Goal: Complete application form: Complete application form

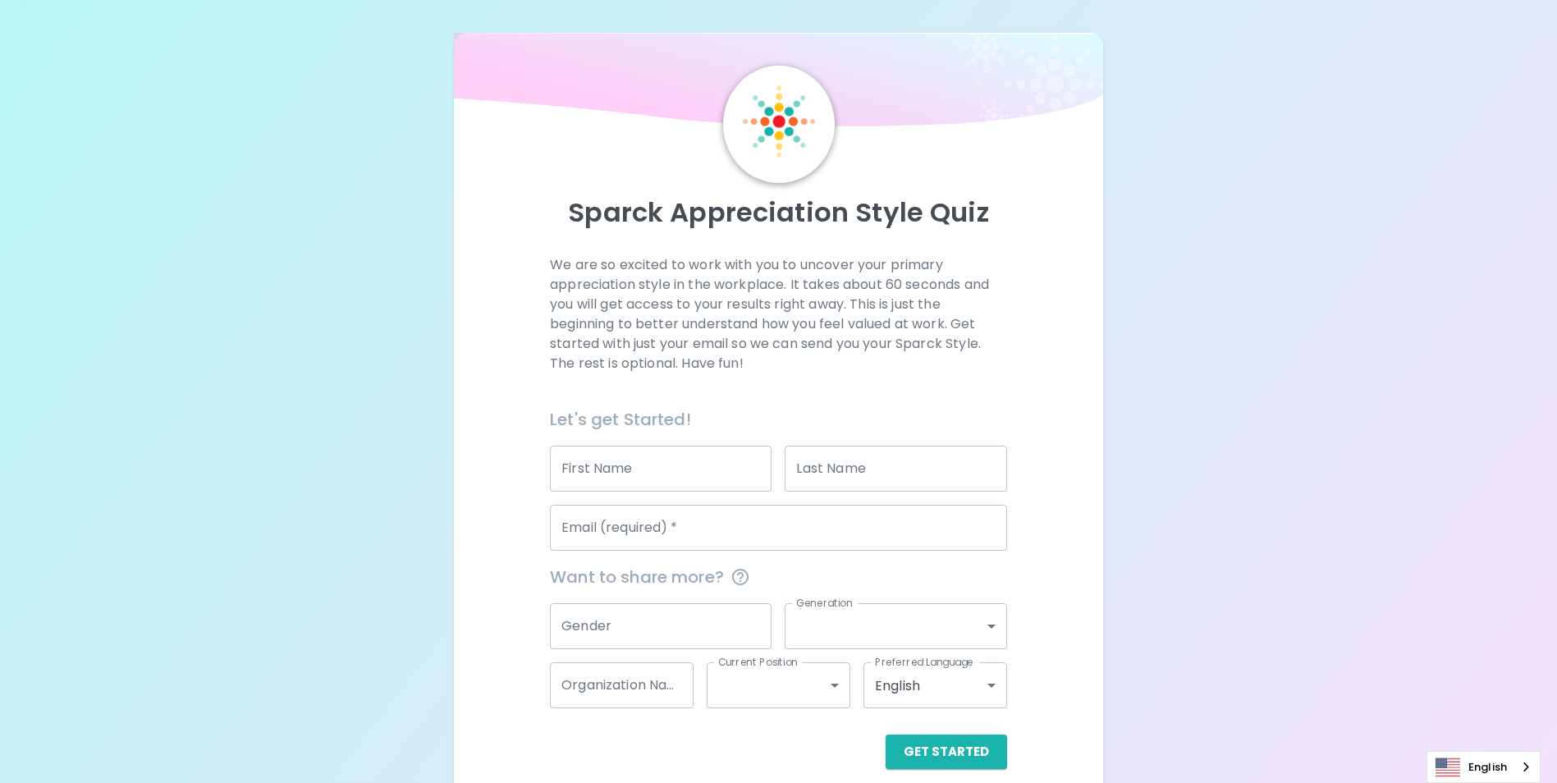
scroll to position [19, 0]
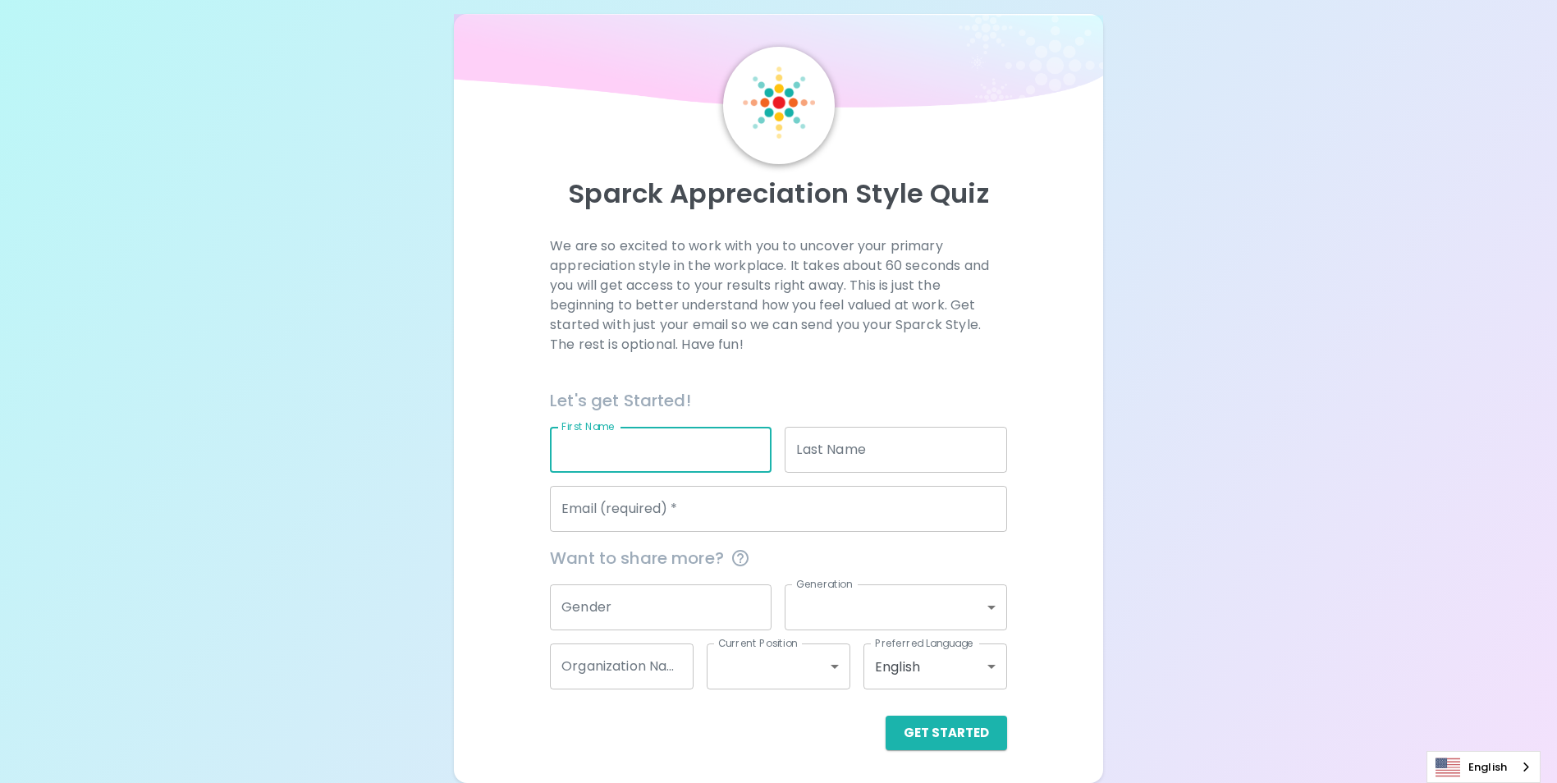
click at [715, 456] on input "First Name" at bounding box center [661, 450] width 222 height 46
type input "Witaya"
type input "[PERSON_NAME]"
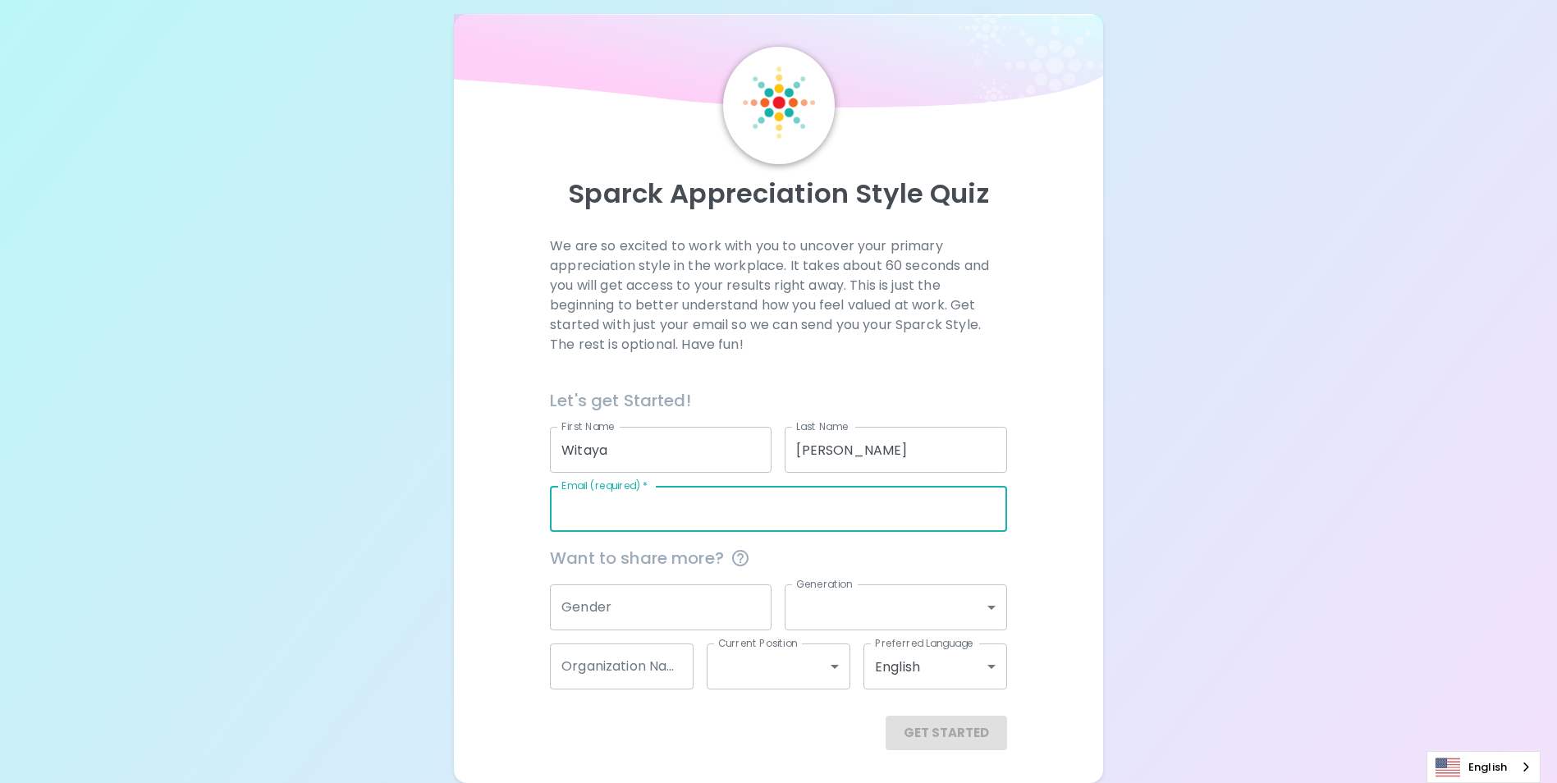
click at [737, 507] on input "Email (required)   *" at bounding box center [778, 509] width 457 height 46
type input "[EMAIL_ADDRESS][PERSON_NAME][DOMAIN_NAME]"
click at [719, 612] on input "Gender" at bounding box center [661, 608] width 222 height 46
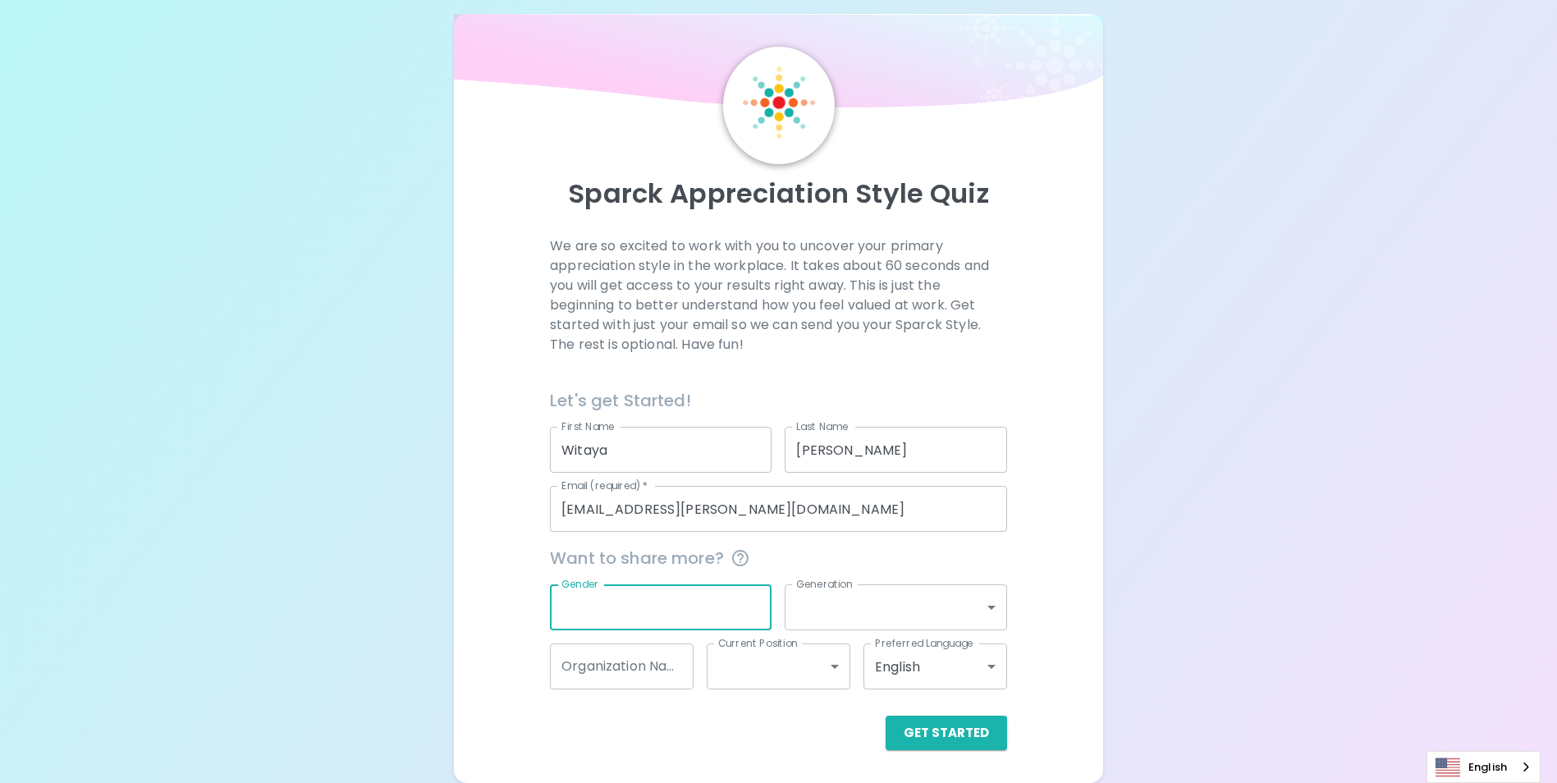
click at [719, 612] on input "Gender" at bounding box center [661, 608] width 222 height 46
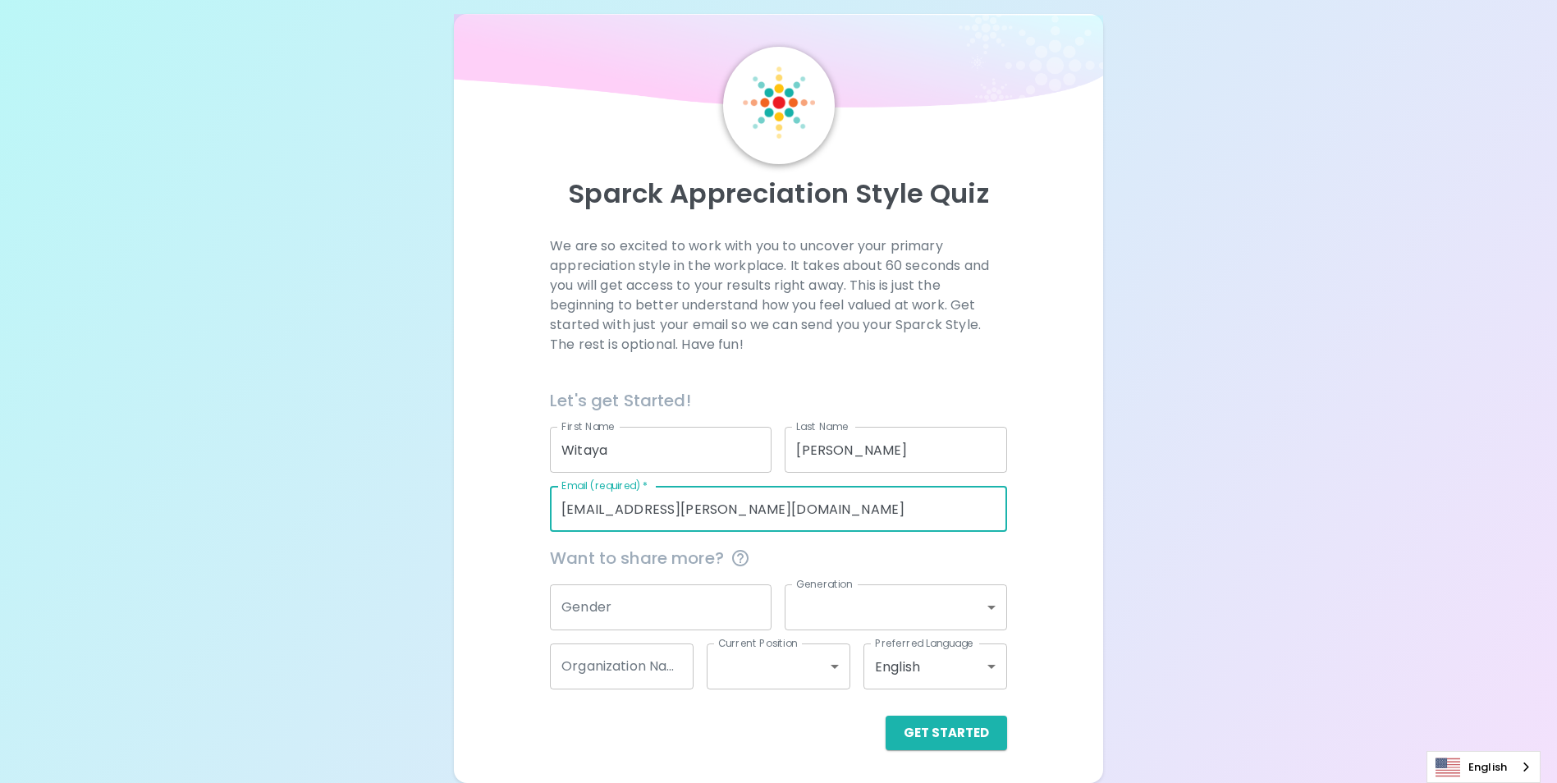
click at [879, 531] on input "[EMAIL_ADDRESS][PERSON_NAME][DOMAIN_NAME]" at bounding box center [778, 509] width 457 height 46
click at [1128, 512] on div "Sparck Appreciation Style Quiz We are so excited to work with you to uncover yo…" at bounding box center [778, 382] width 1557 height 802
click at [993, 605] on body "Sparck Appreciation Style Quiz We are so excited to work with you to uncover yo…" at bounding box center [778, 382] width 1557 height 802
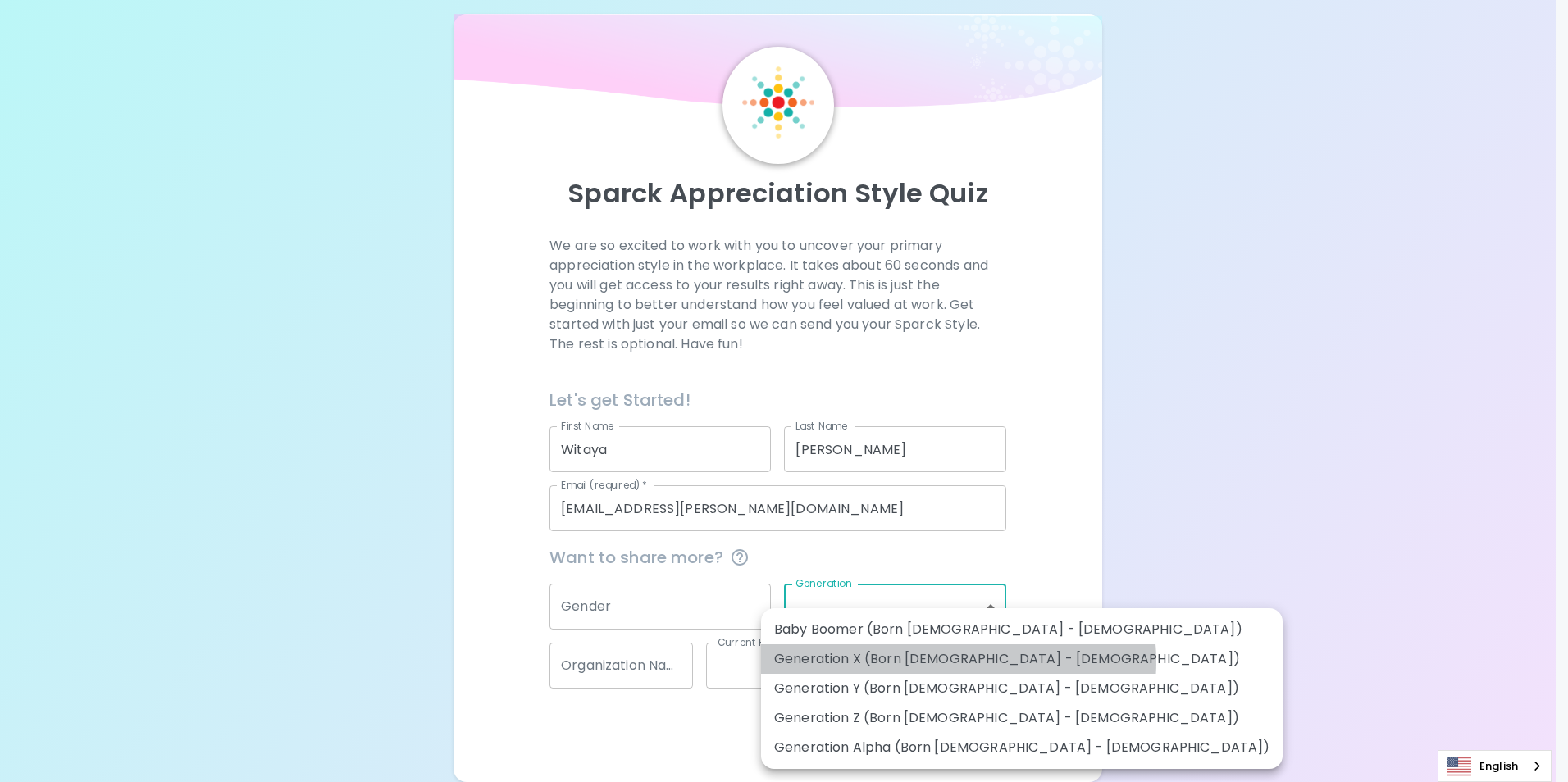
click at [958, 662] on li "Generation X (Born [DEMOGRAPHIC_DATA] - [DEMOGRAPHIC_DATA])" at bounding box center [1022, 659] width 521 height 30
type input "generation_x"
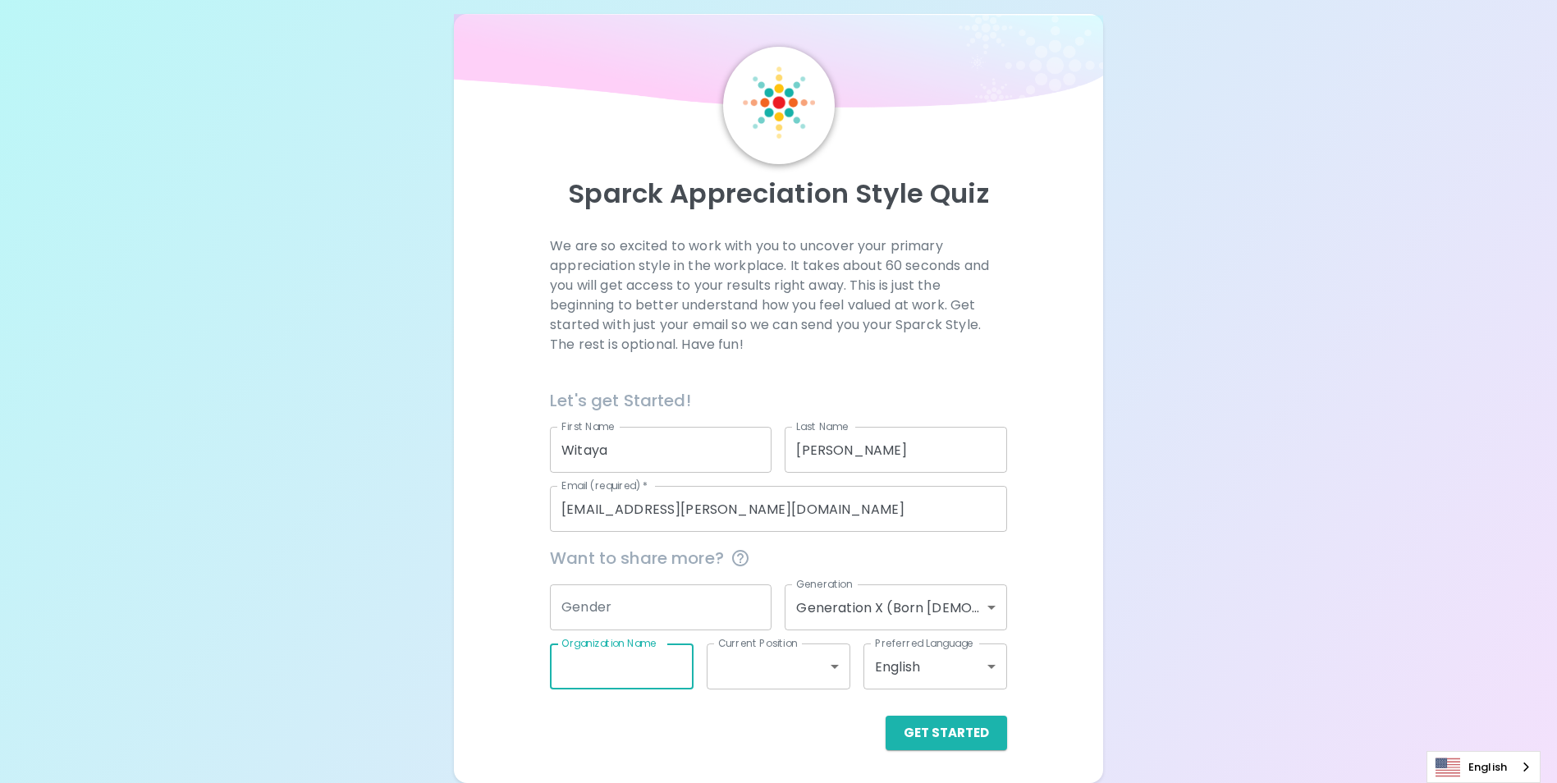
click at [681, 663] on input "Organization Name" at bounding box center [622, 667] width 144 height 46
click at [792, 663] on body "Sparck Appreciation Style Quiz We are so excited to work with you to uncover yo…" at bounding box center [785, 382] width 1570 height 802
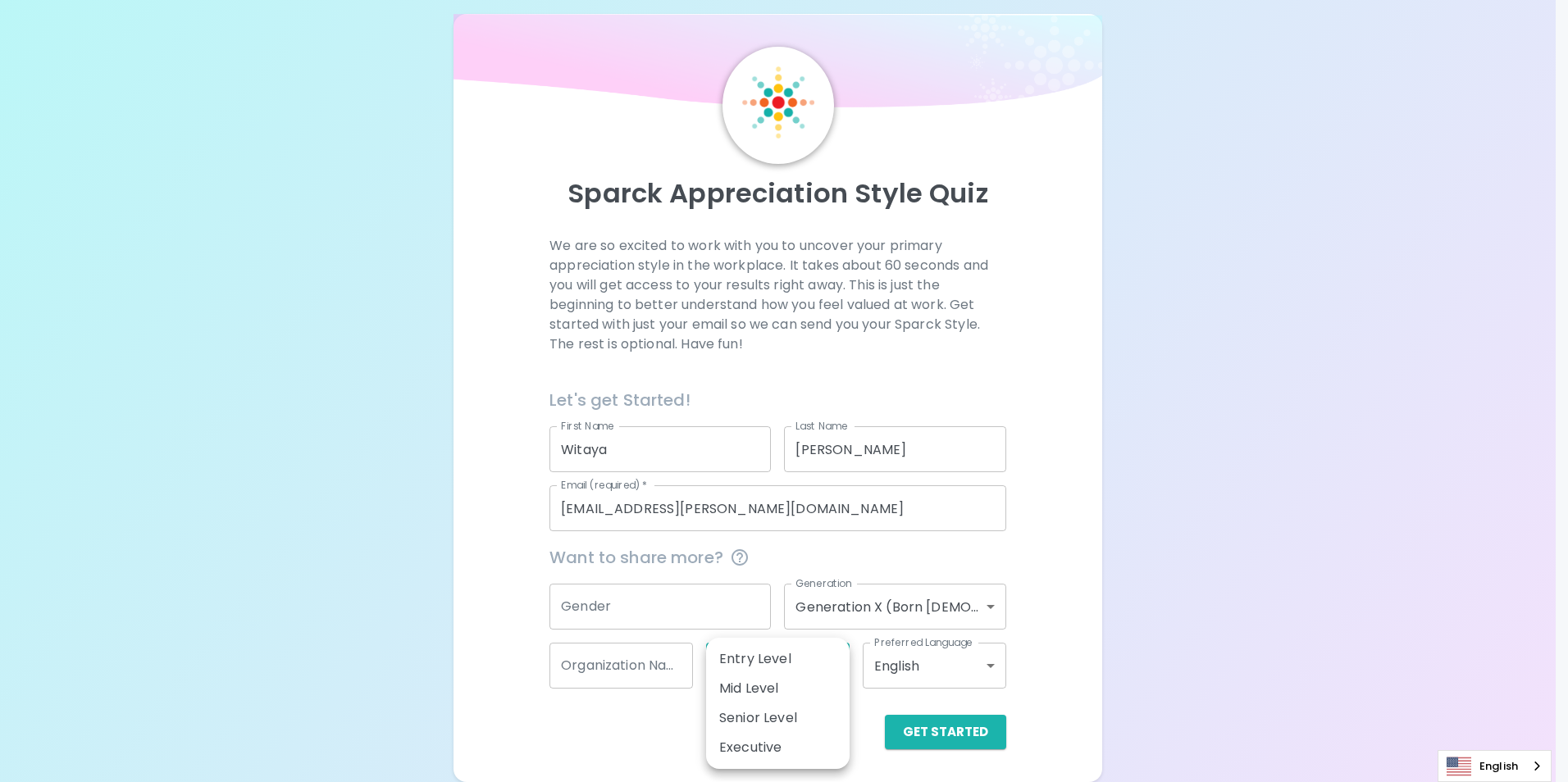
click at [771, 724] on li "Senior Level" at bounding box center [778, 718] width 144 height 30
type input "senior_level"
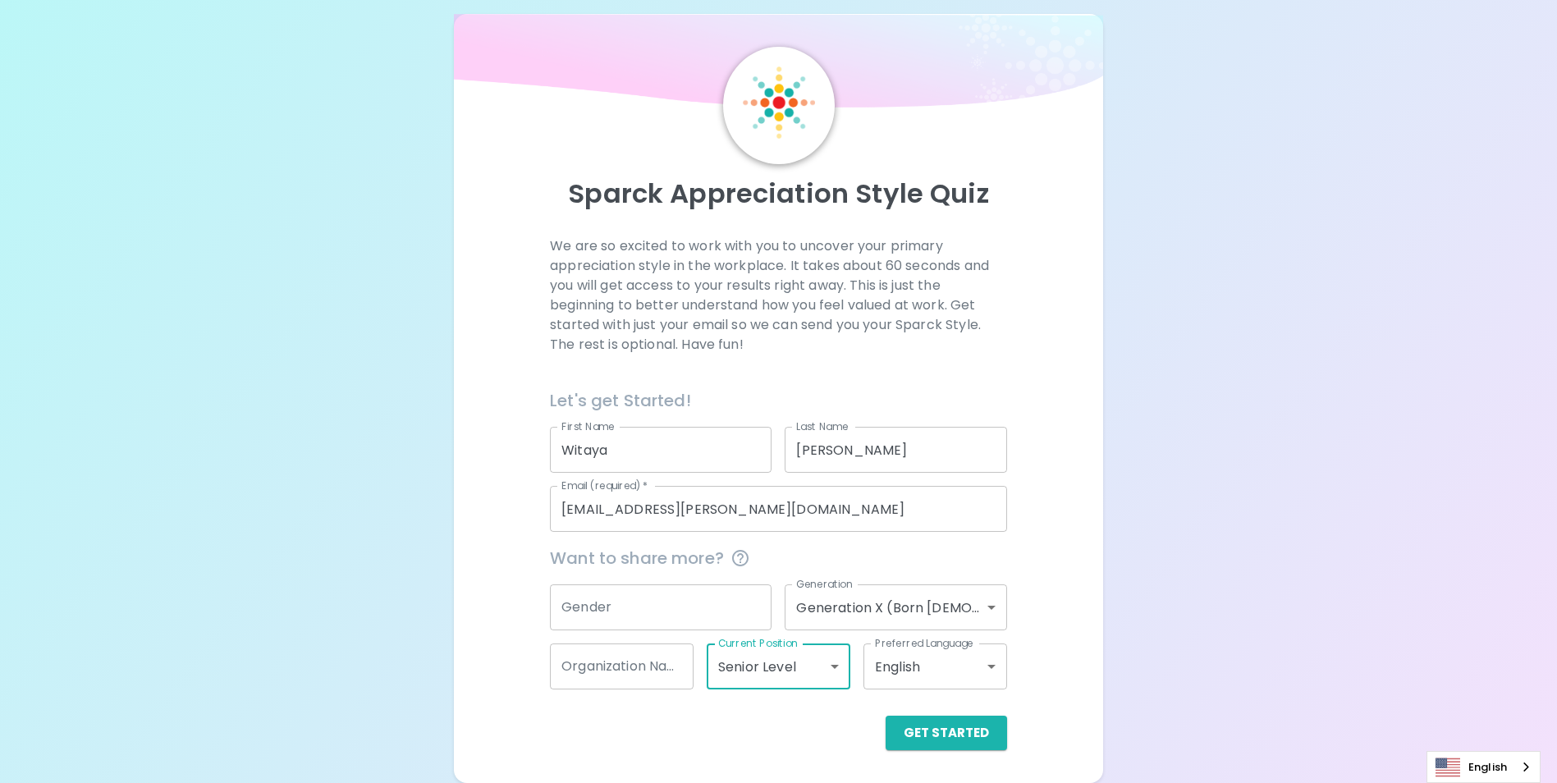
click at [968, 664] on body "Sparck Appreciation Style Quiz We are so excited to work with you to uncover yo…" at bounding box center [778, 382] width 1557 height 802
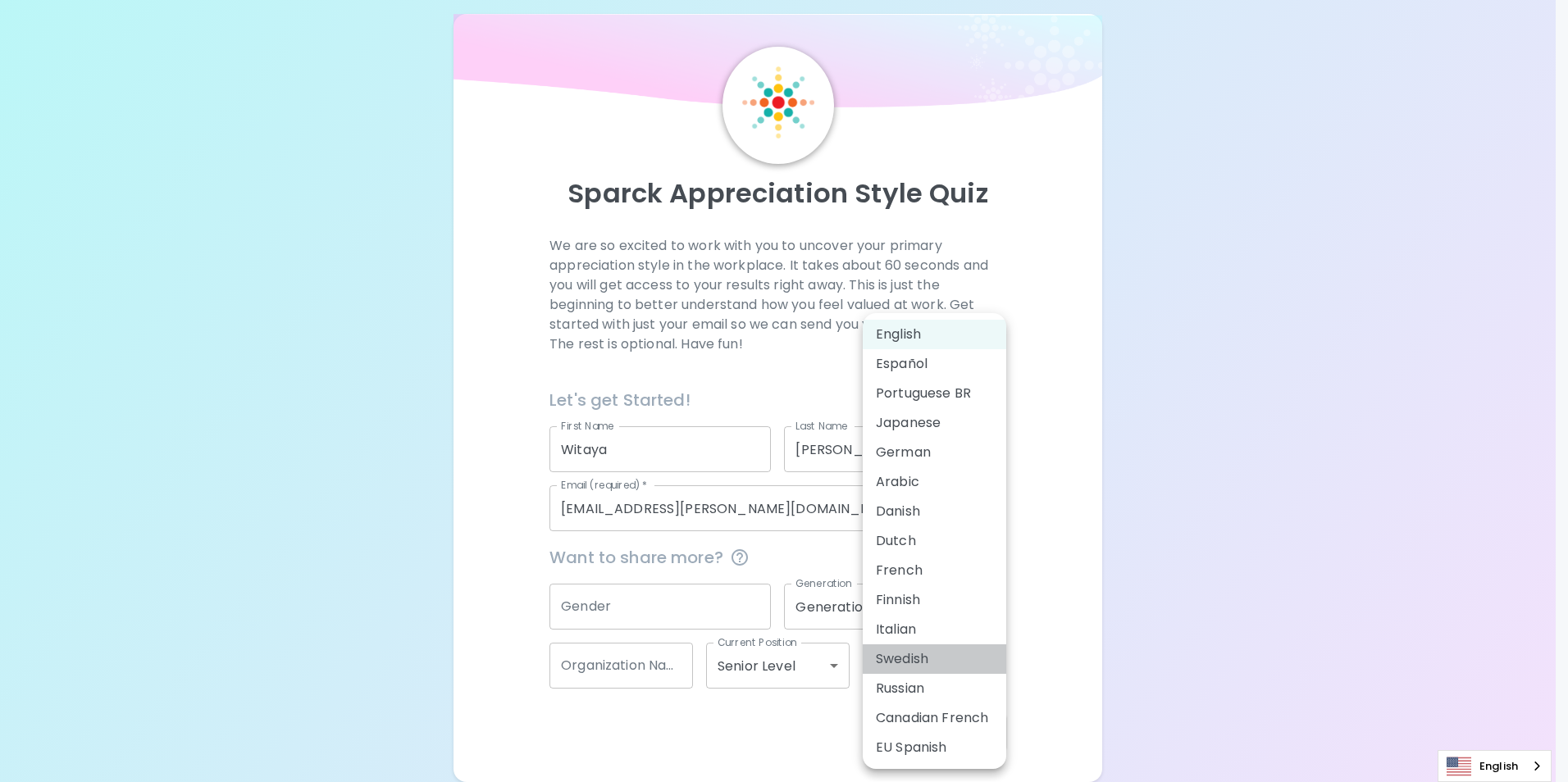
drag, startPoint x: 967, startPoint y: 663, endPoint x: 1004, endPoint y: 611, distance: 63.8
click at [1004, 611] on ul "English Español Portuguese BR Japanese German Arabic Danish Dutch French Finnis…" at bounding box center [935, 541] width 144 height 455
click at [1078, 474] on div at bounding box center [784, 391] width 1568 height 782
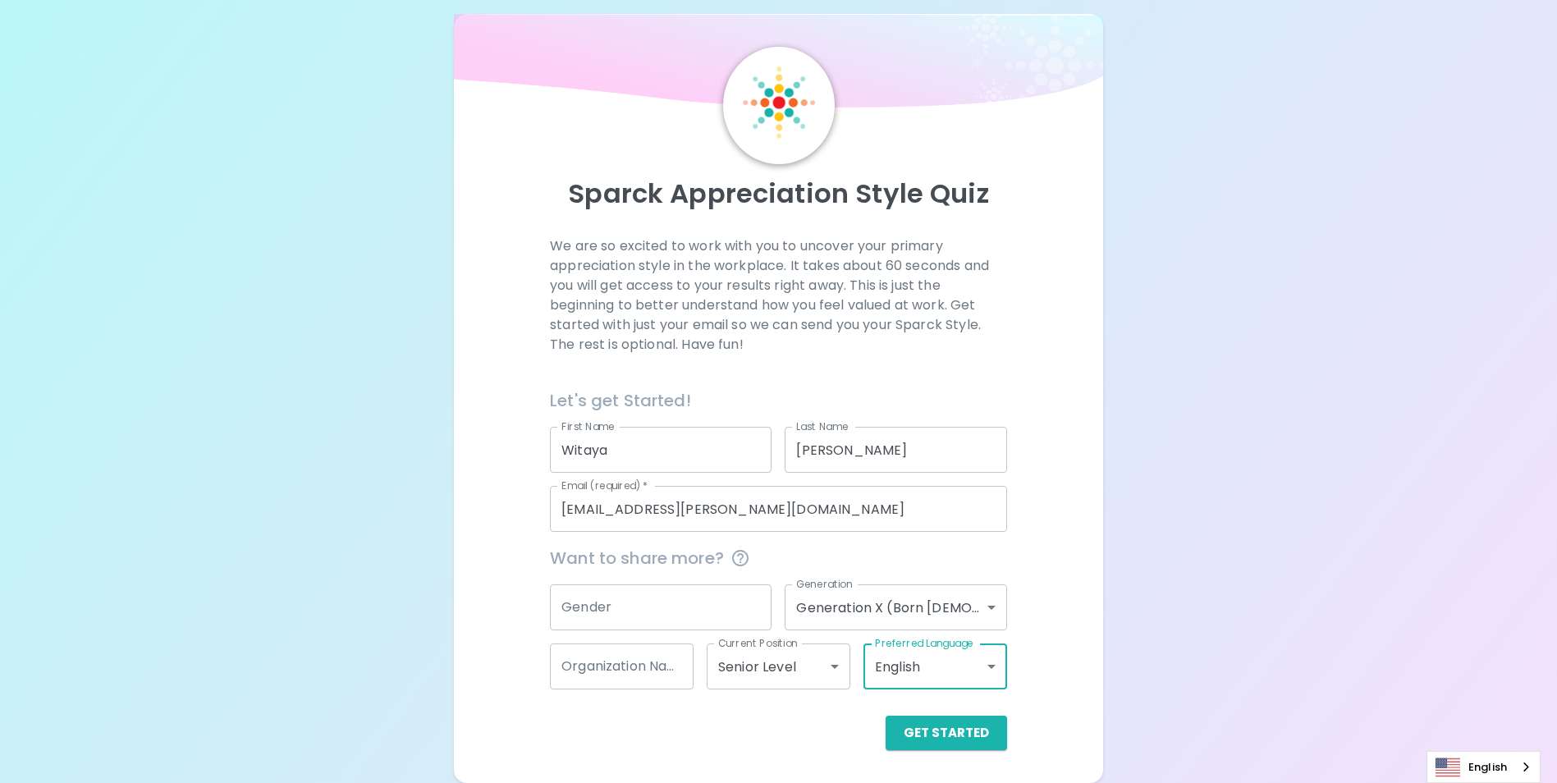
click at [653, 663] on input "Organization Name" at bounding box center [622, 667] width 144 height 46
click at [682, 672] on input "Organization Name" at bounding box center [622, 667] width 144 height 46
type input "SEAGATE"
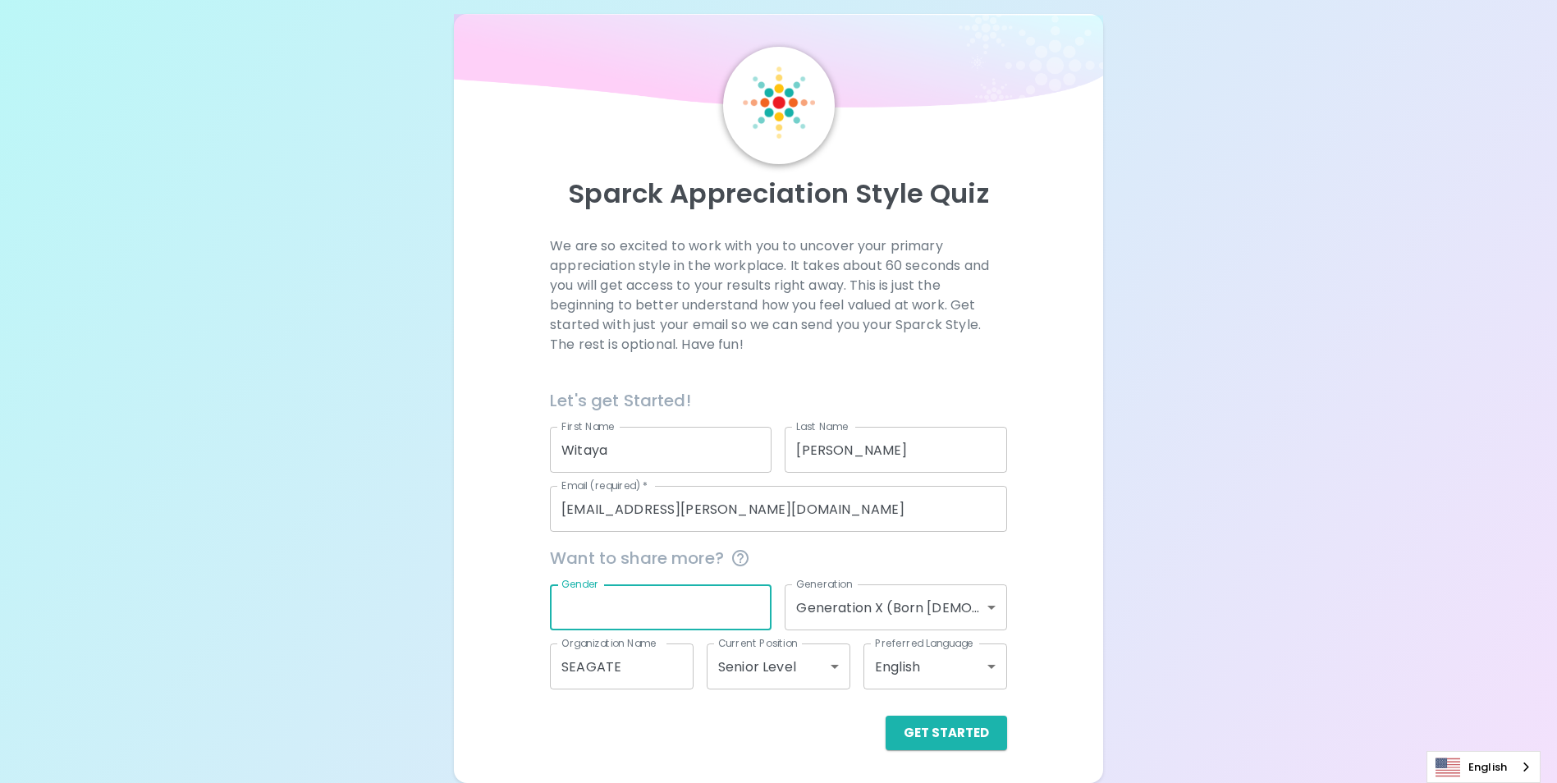
click at [722, 612] on input "Gender" at bounding box center [661, 608] width 222 height 46
type input "MAN"
click at [959, 732] on button "Get Started" at bounding box center [947, 733] width 122 height 34
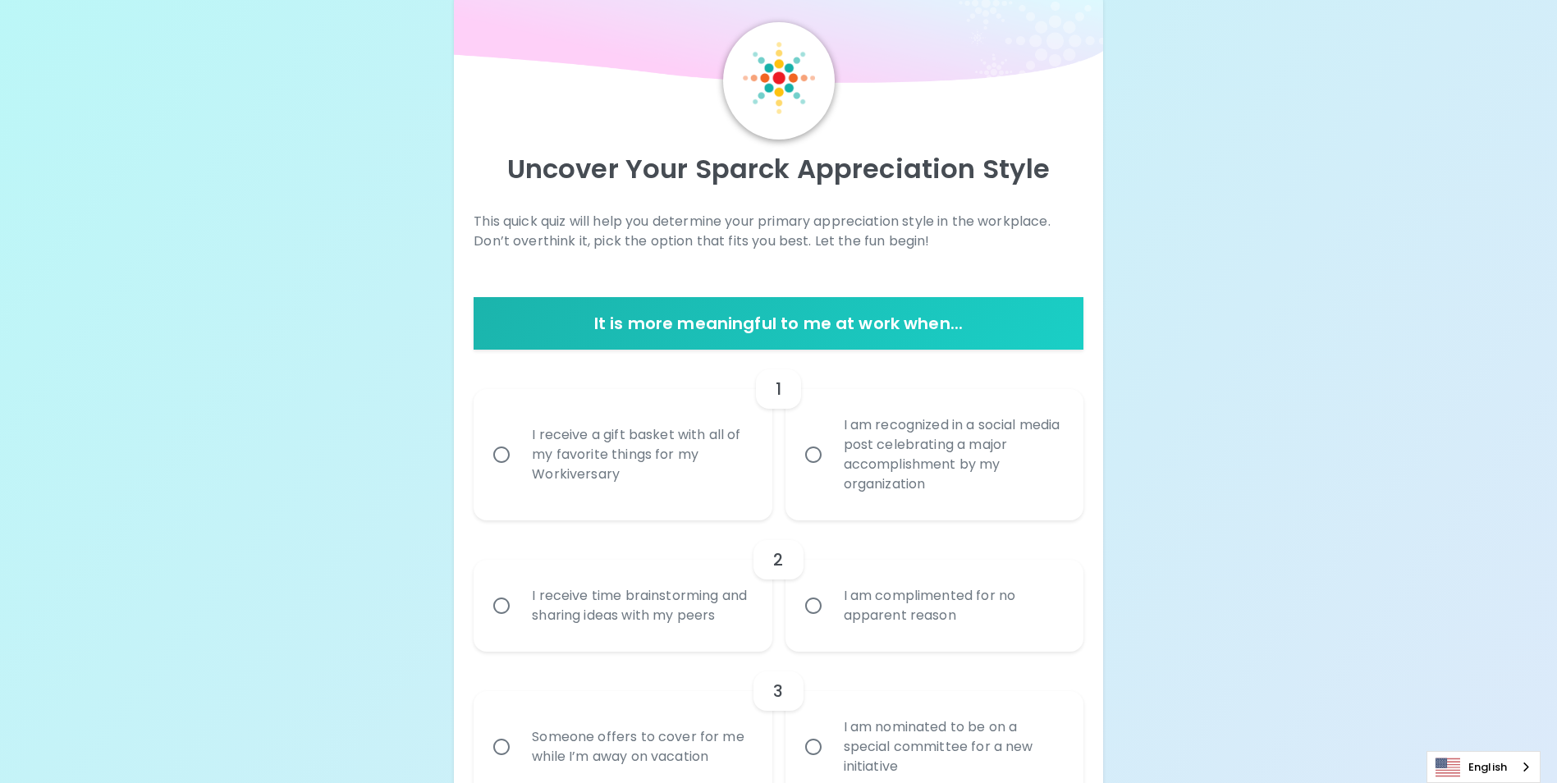
scroll to position [46, 0]
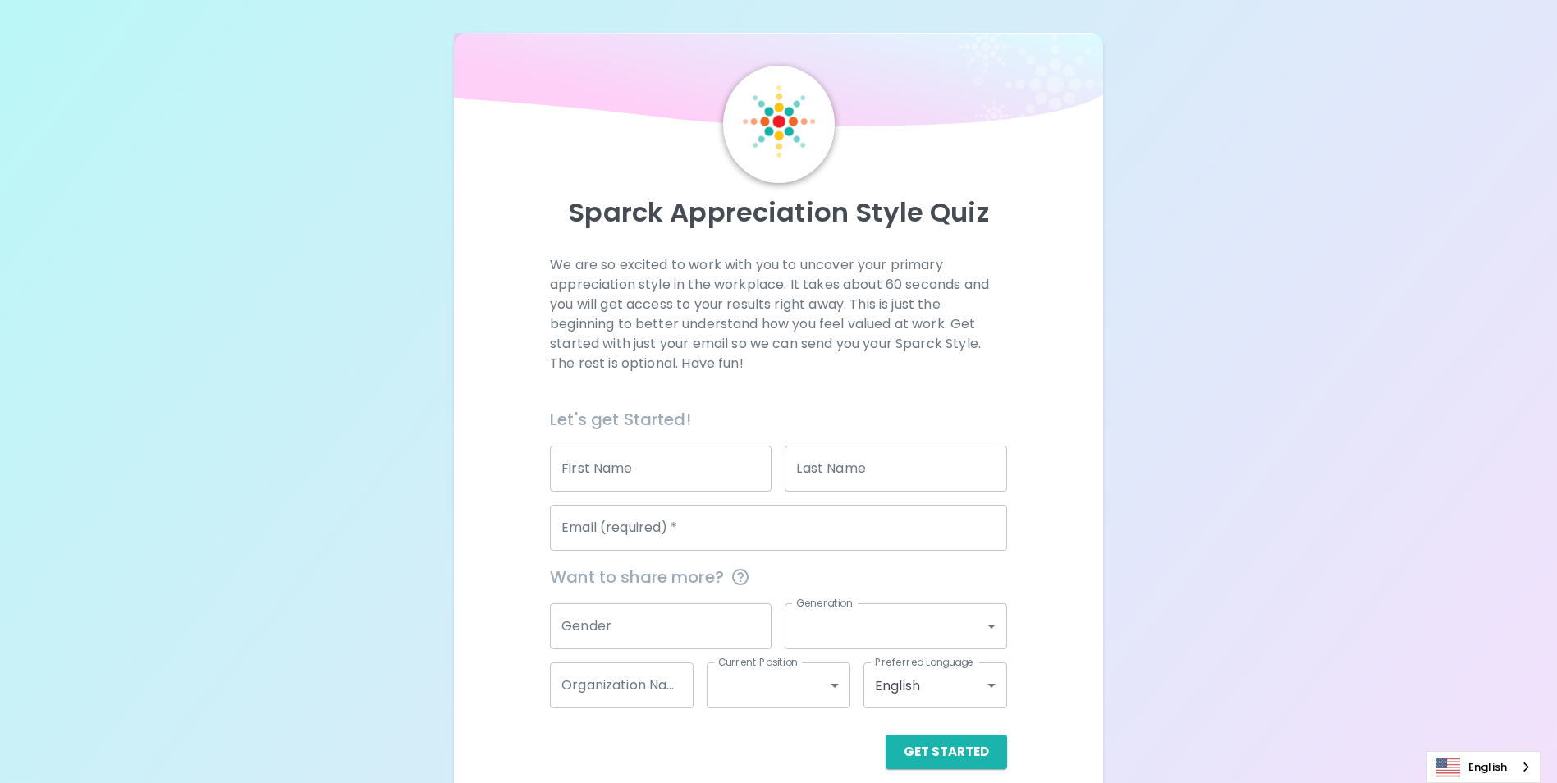
click at [758, 475] on input "First Name" at bounding box center [661, 469] width 222 height 46
type input "Witaya"
type input "[PERSON_NAME]"
type input "[EMAIL_ADDRESS][PERSON_NAME][DOMAIN_NAME]"
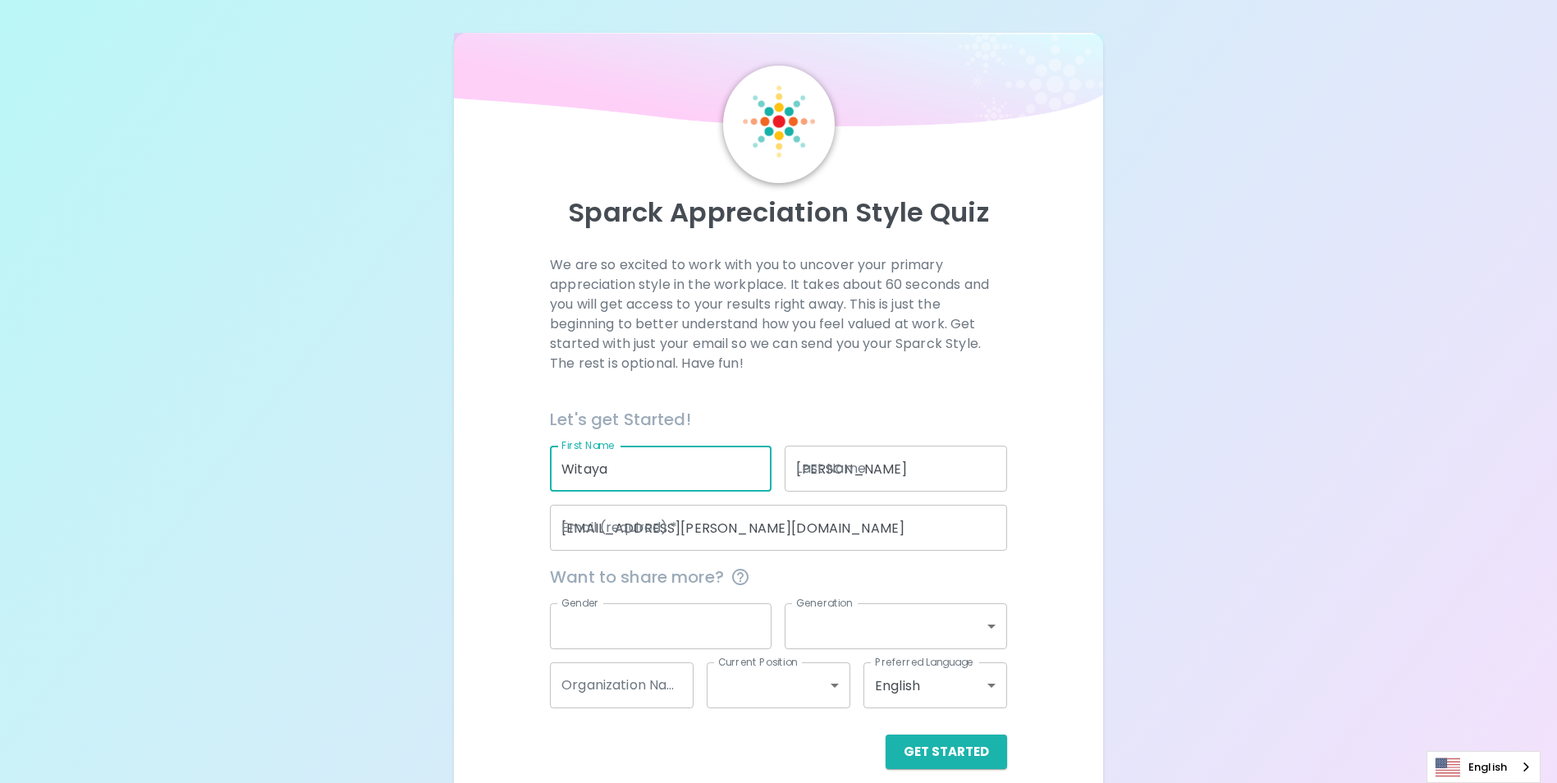
type input "MAN"
type input "generation_x"
type input "SEAGATE"
type input "senior_level"
click at [904, 473] on input "[PERSON_NAME]" at bounding box center [896, 469] width 222 height 46
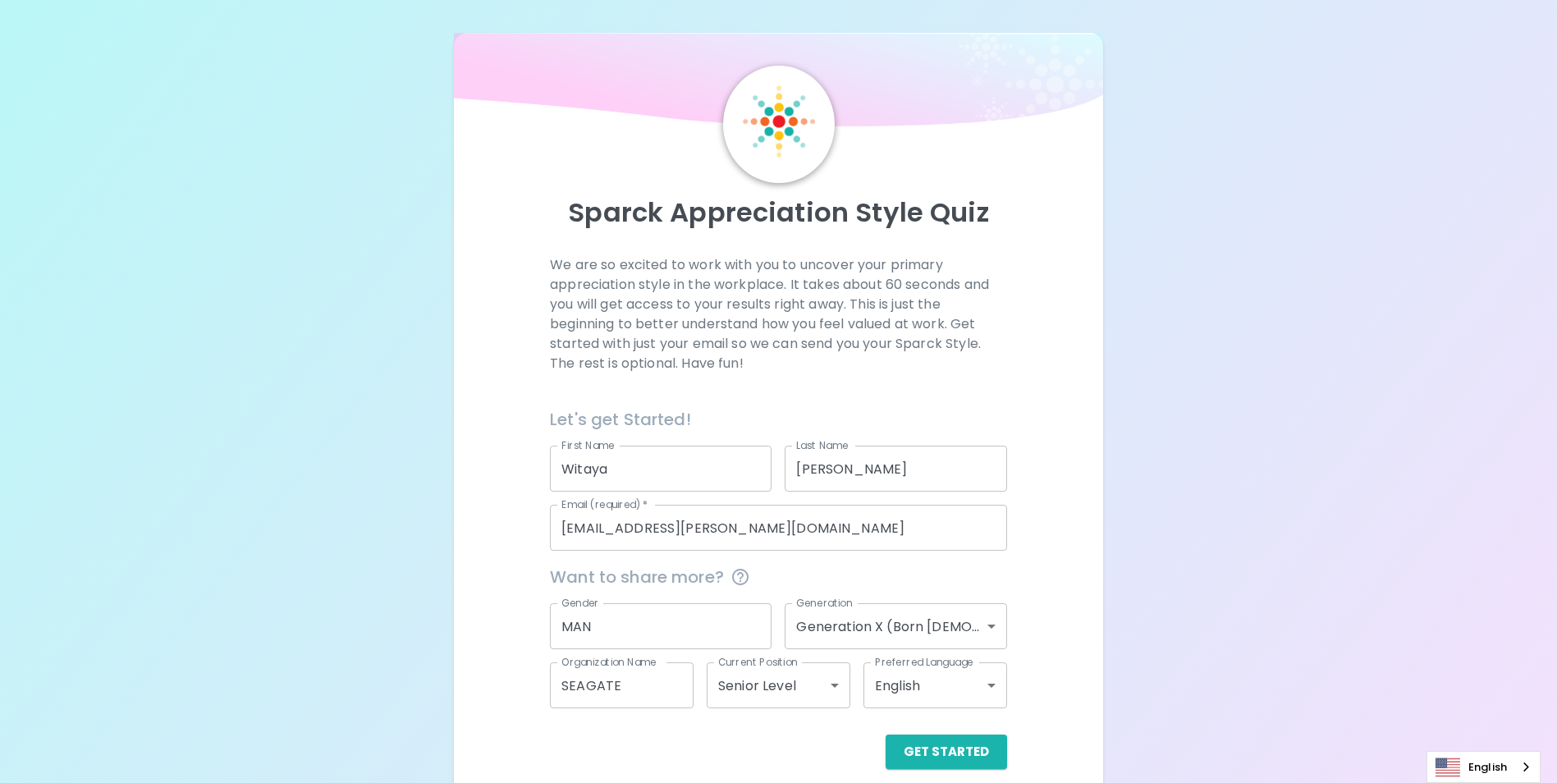
click at [1284, 406] on div "Sparck Appreciation Style Quiz We are so excited to work with you to uncover yo…" at bounding box center [778, 401] width 1557 height 802
click at [993, 684] on body "Sparck Appreciation Style Quiz We are so excited to work with you to uncover yo…" at bounding box center [785, 401] width 1570 height 802
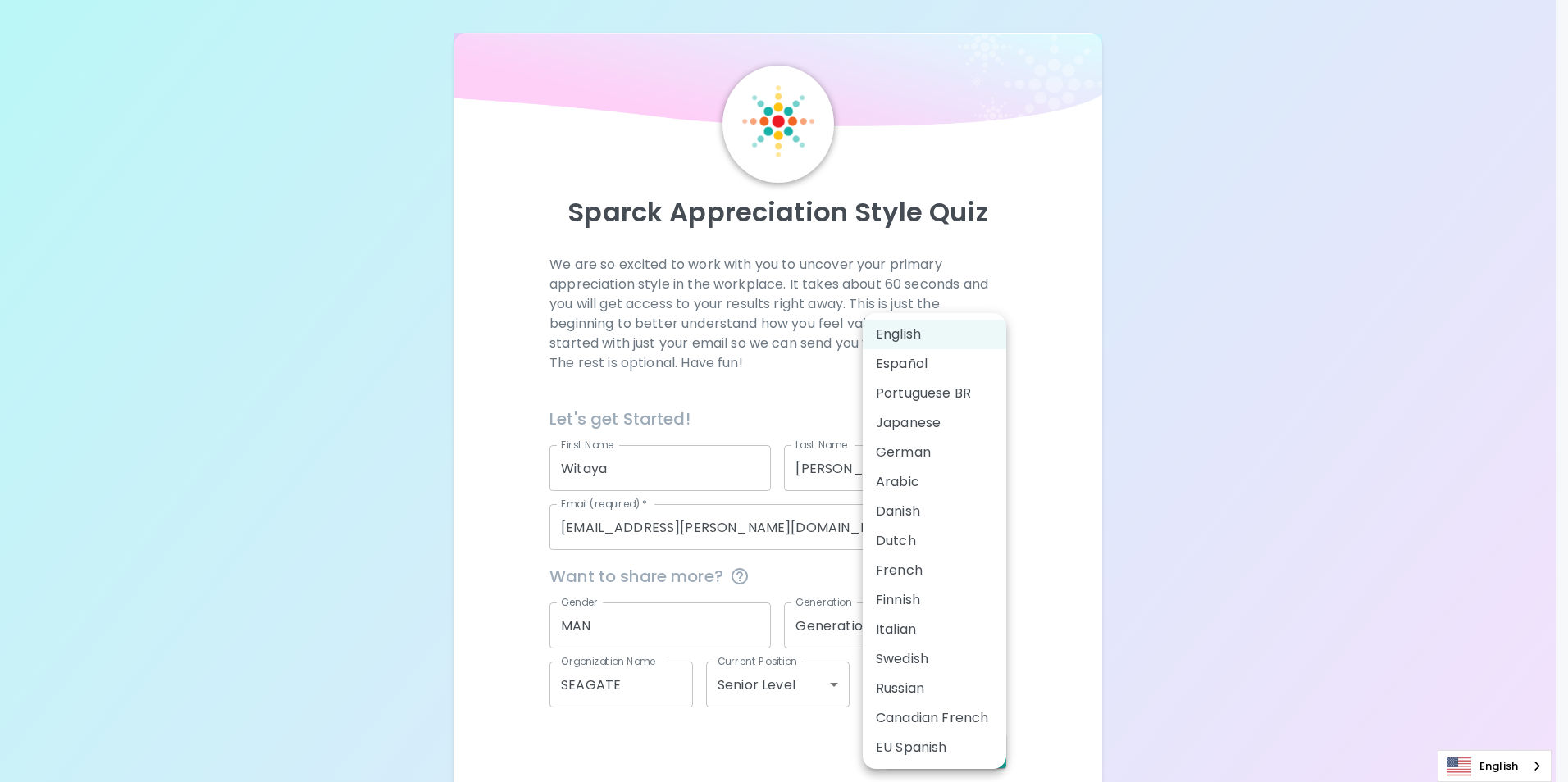
click at [926, 337] on li "English" at bounding box center [935, 335] width 144 height 30
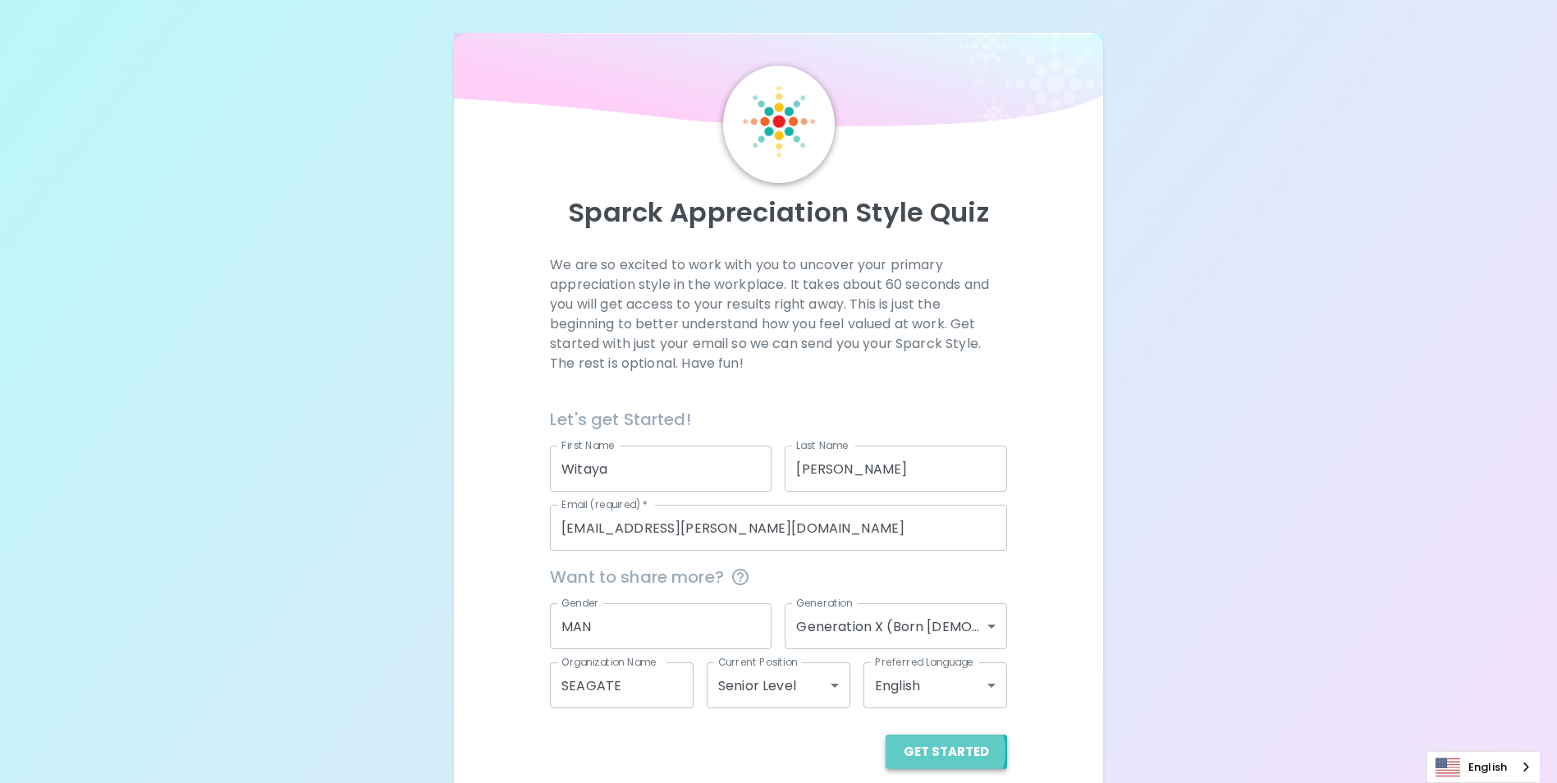
click at [946, 751] on button "Get Started" at bounding box center [947, 752] width 122 height 34
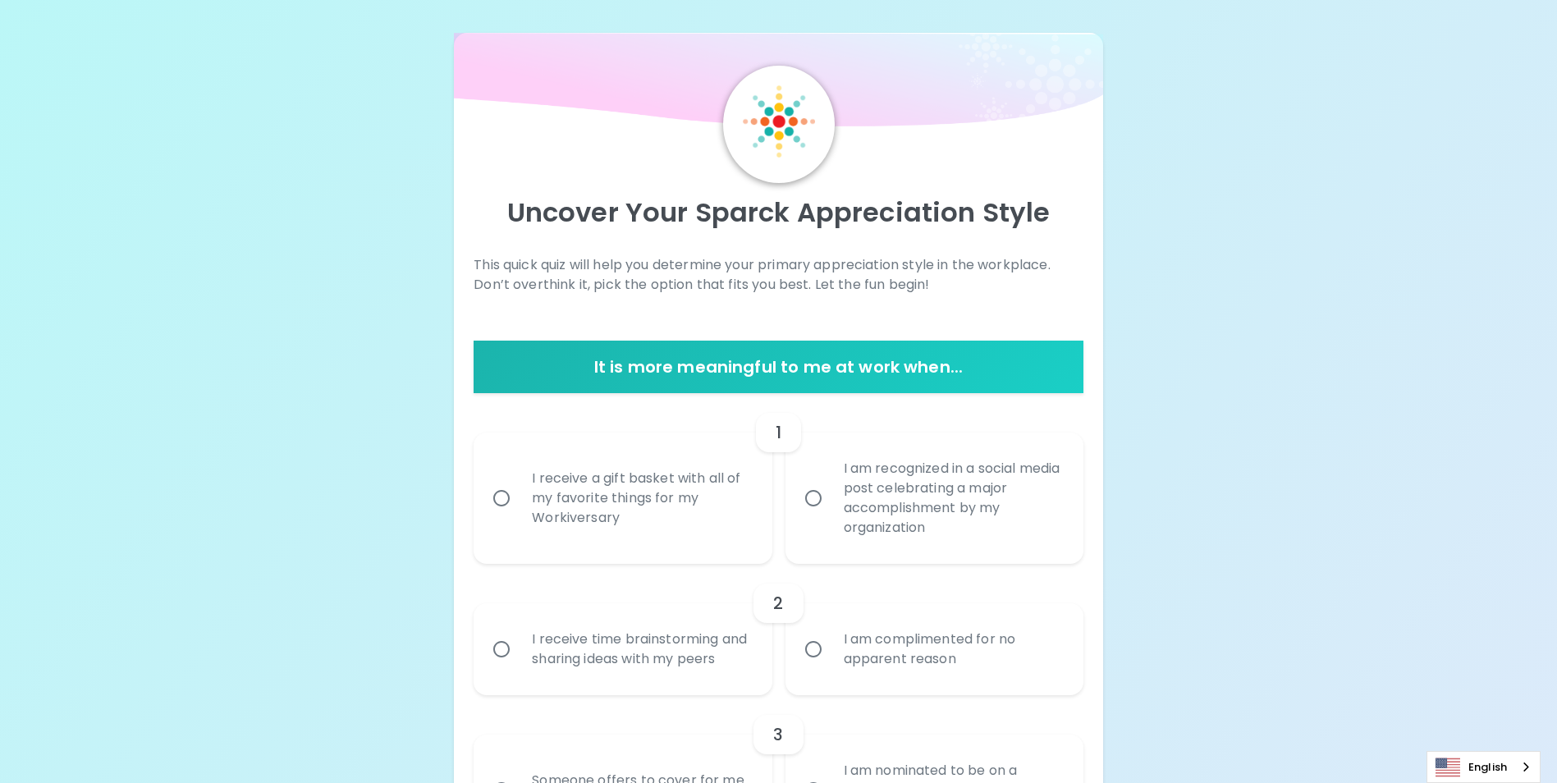
scroll to position [2, 0]
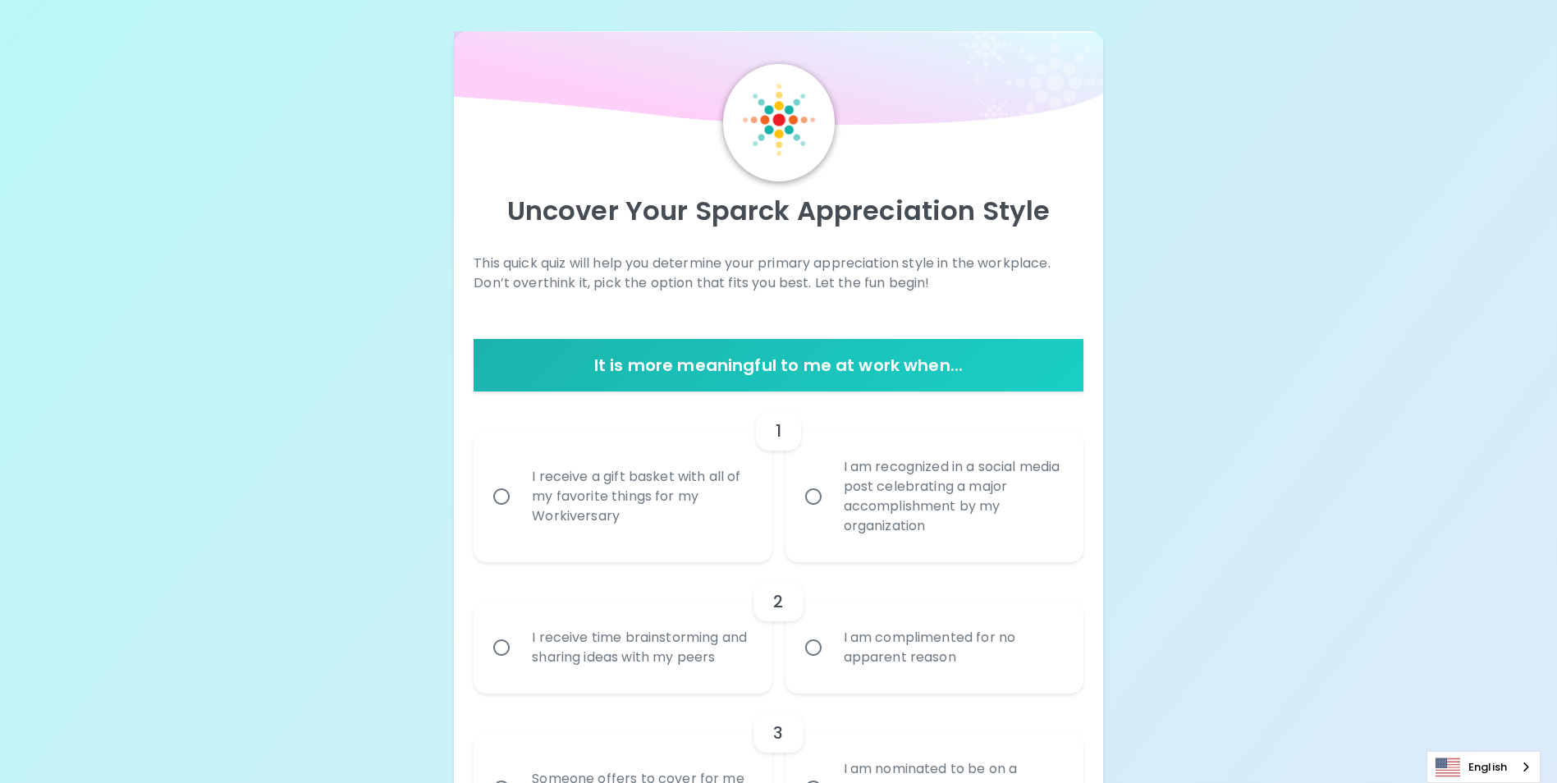
drag, startPoint x: 1315, startPoint y: 282, endPoint x: 1190, endPoint y: 257, distance: 127.4
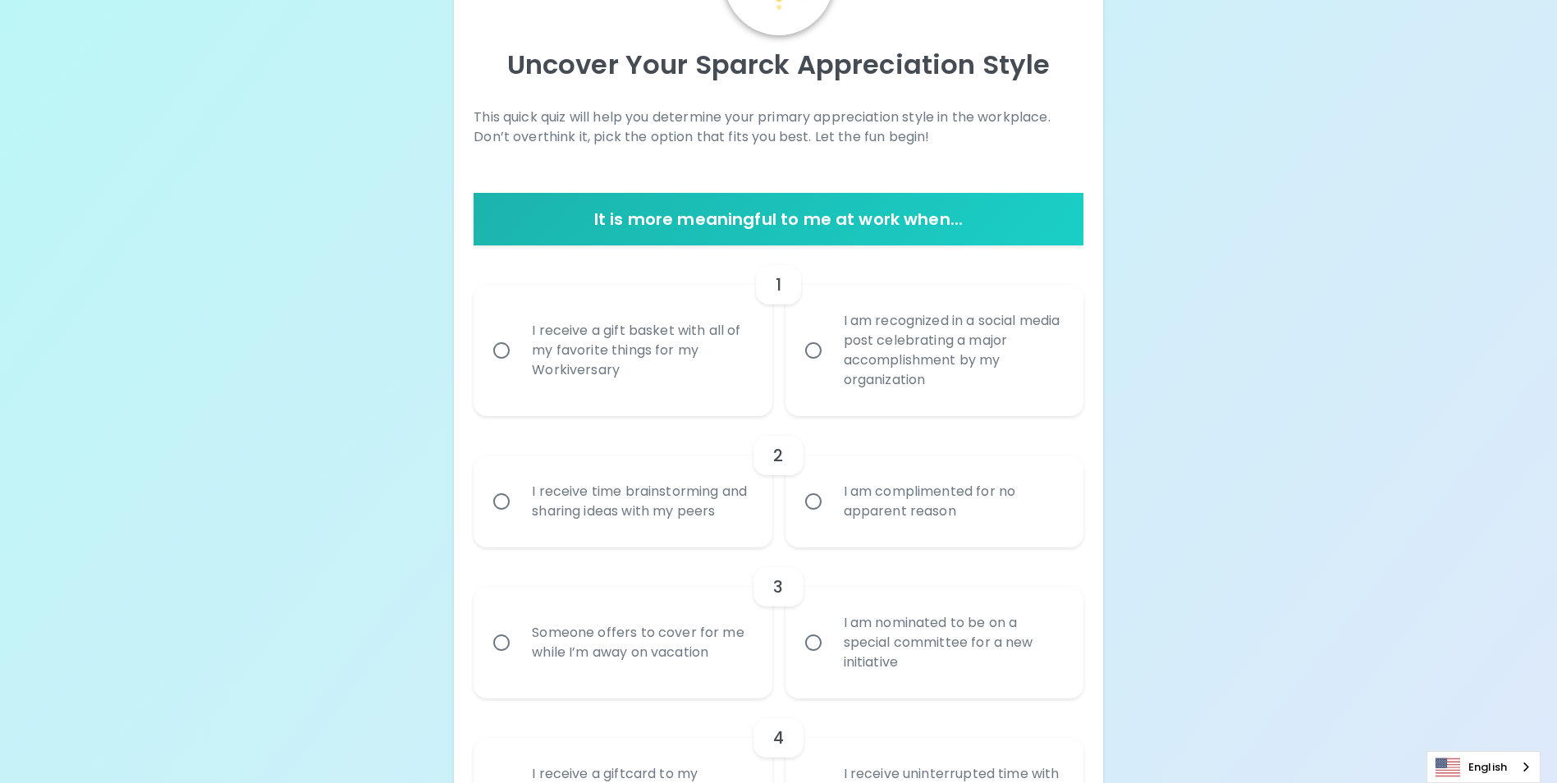
scroll to position [166, 0]
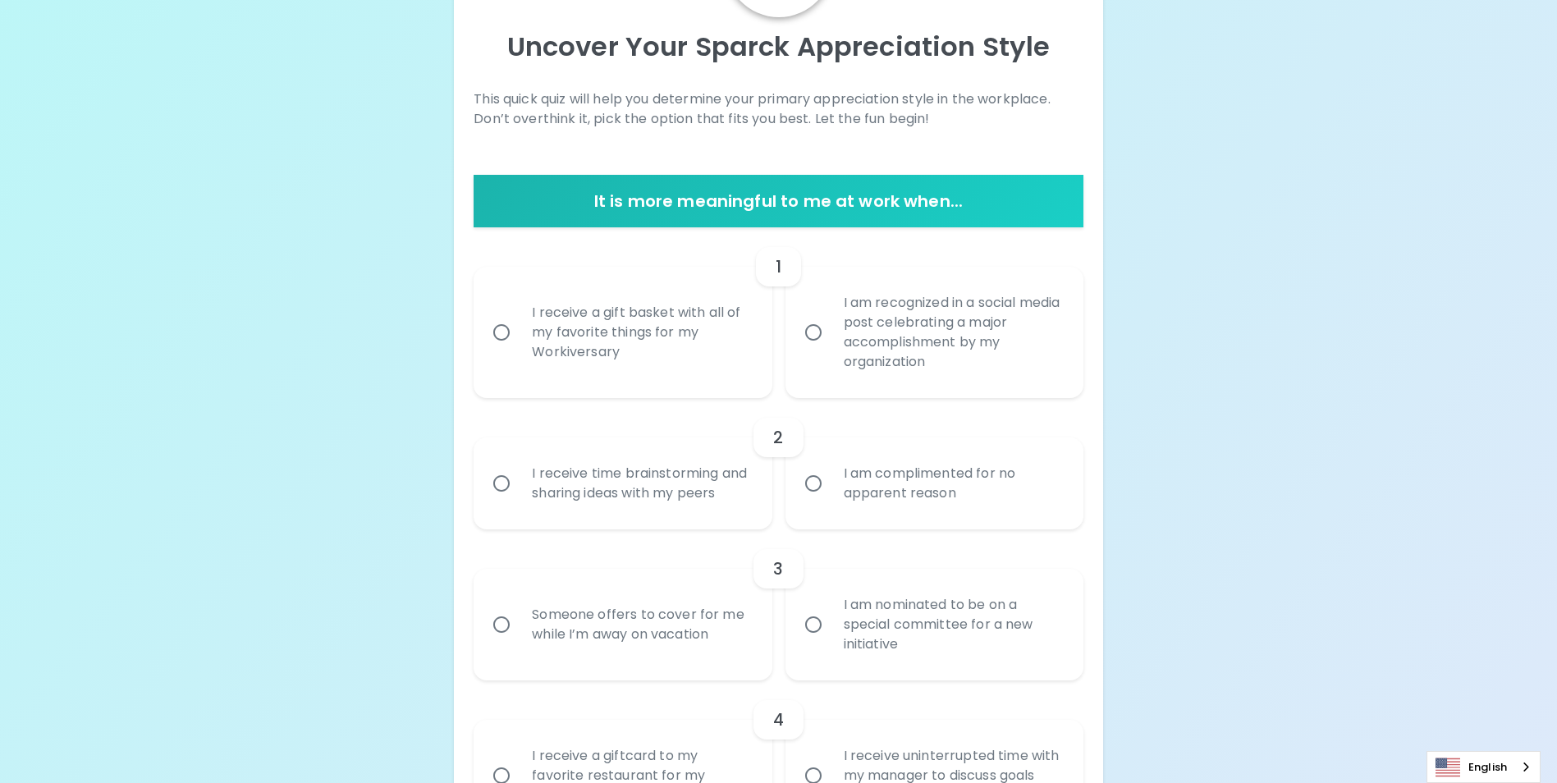
click at [812, 493] on input "I am complimented for no apparent reason" at bounding box center [813, 483] width 34 height 34
radio input "true"
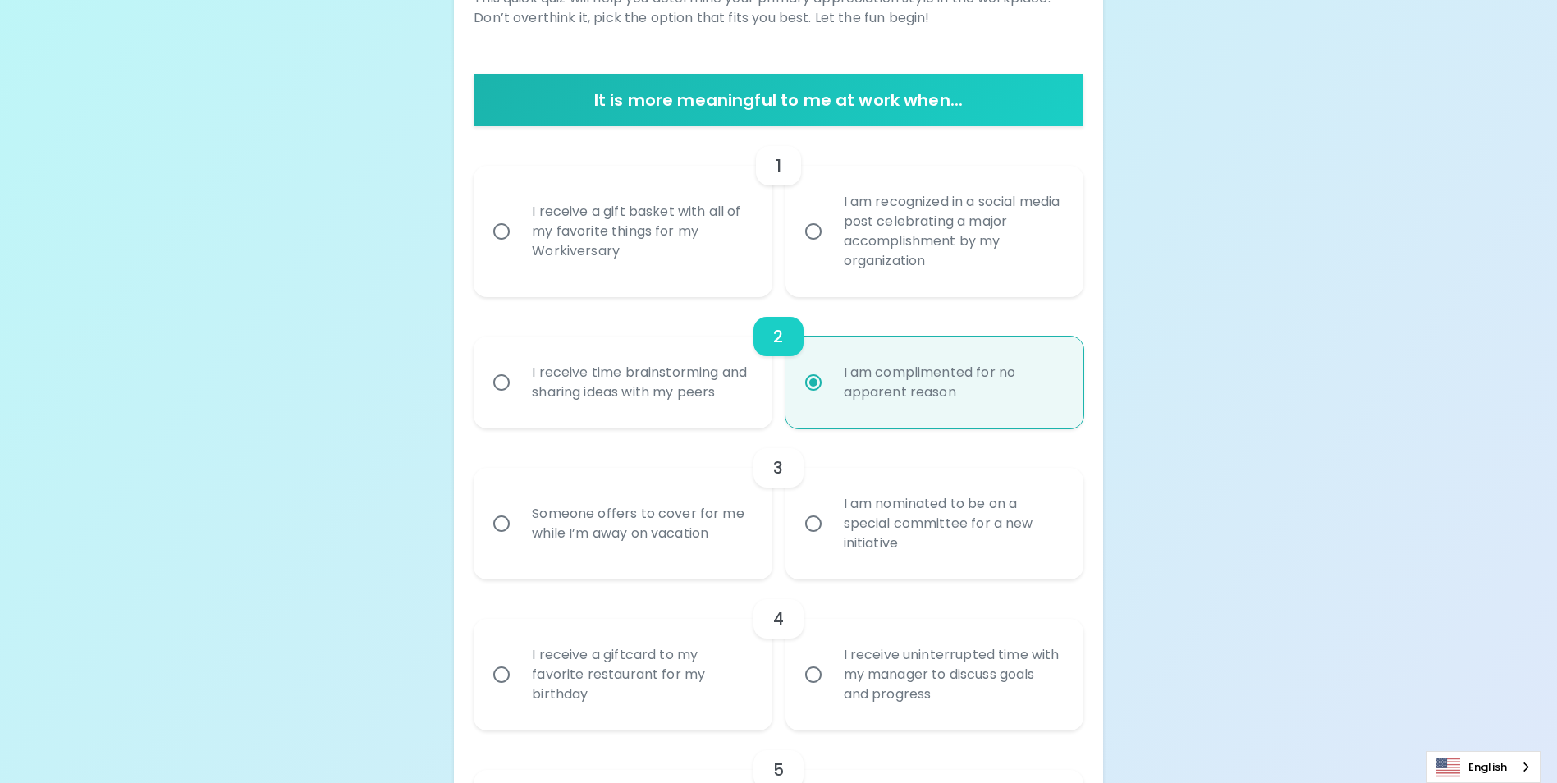
scroll to position [270, 0]
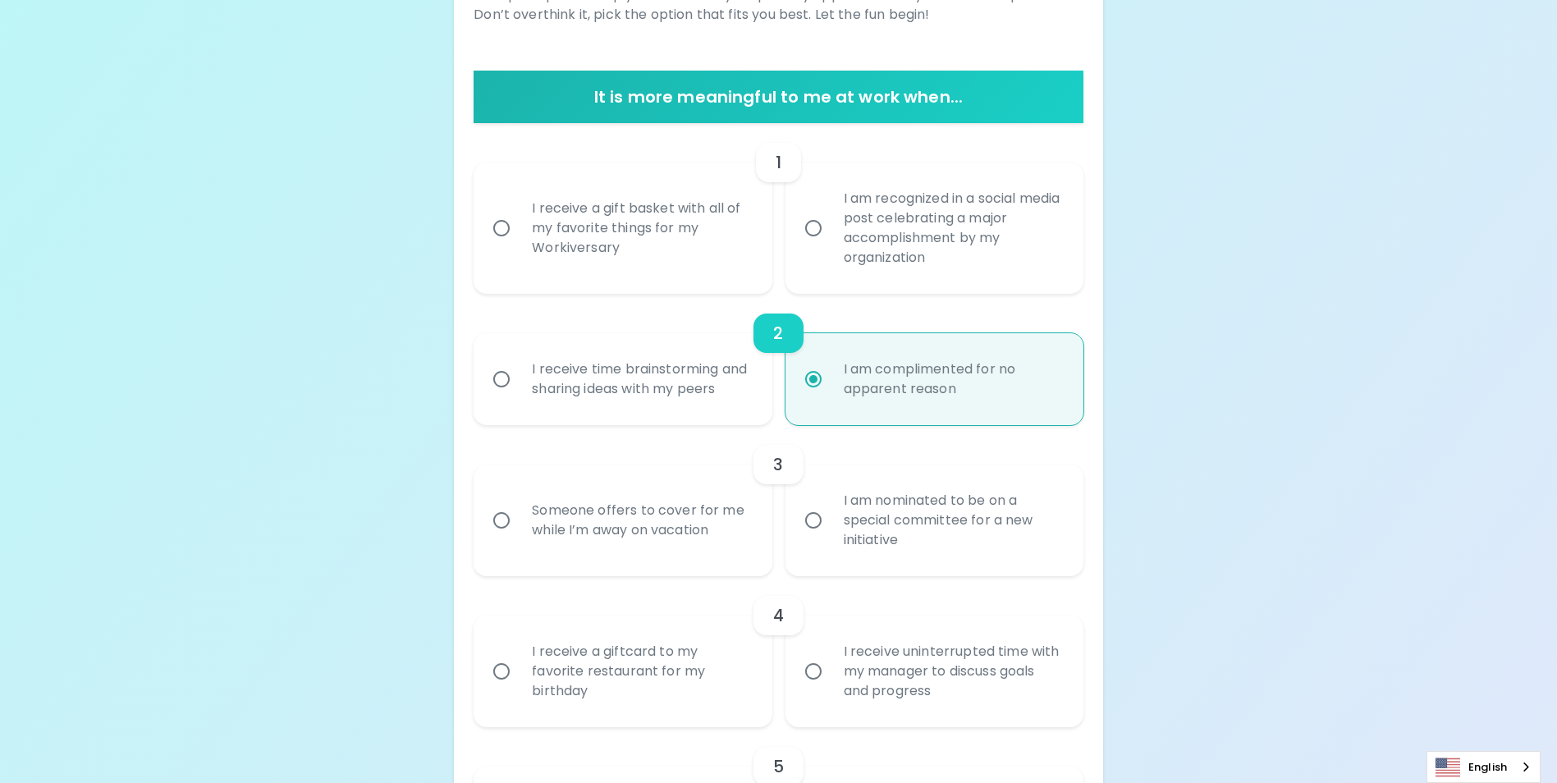
click at [817, 228] on input "I am recognized in a social media post celebrating a major accomplishment by my…" at bounding box center [813, 228] width 34 height 34
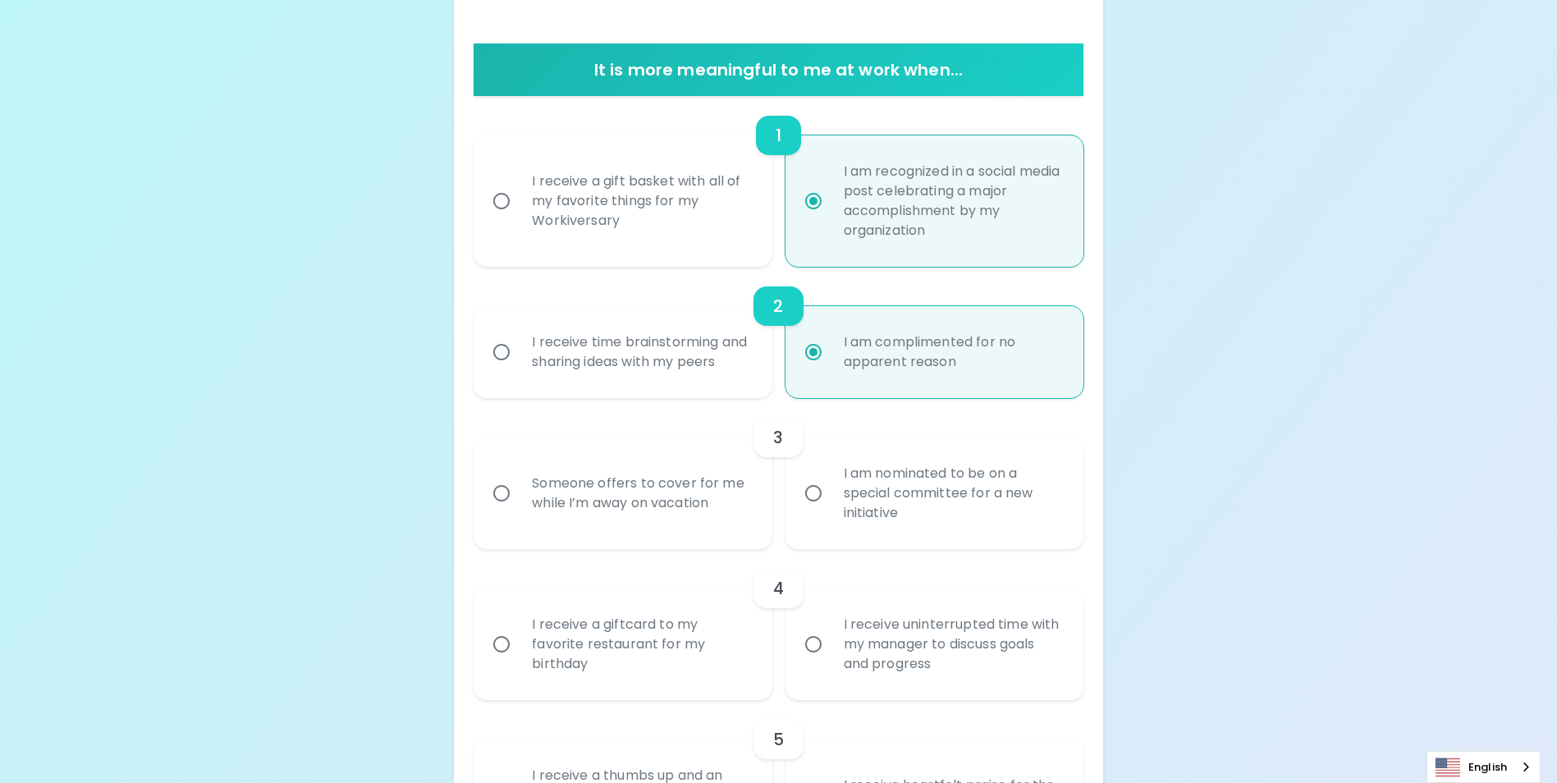
scroll to position [401, 0]
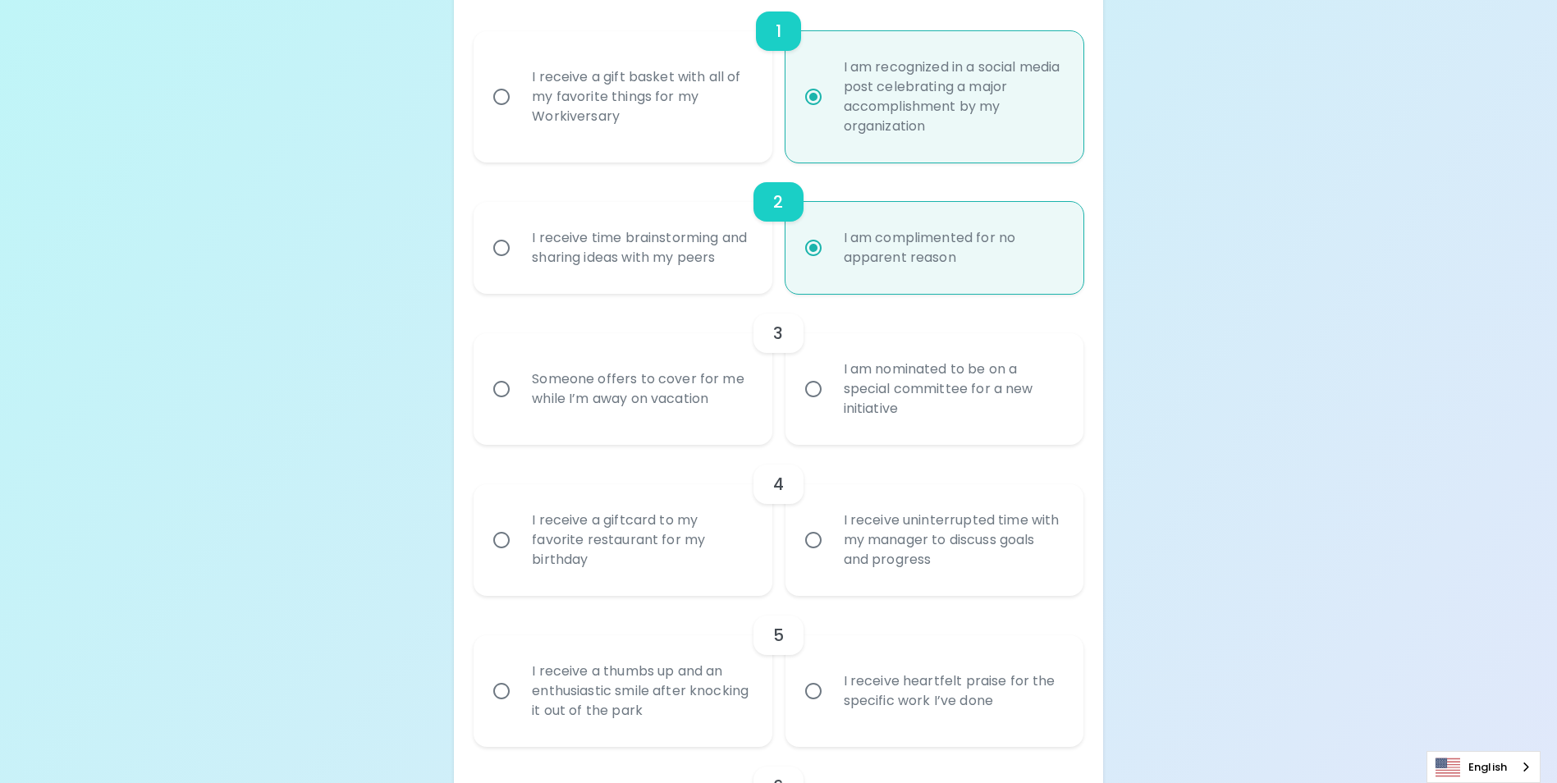
radio input "true"
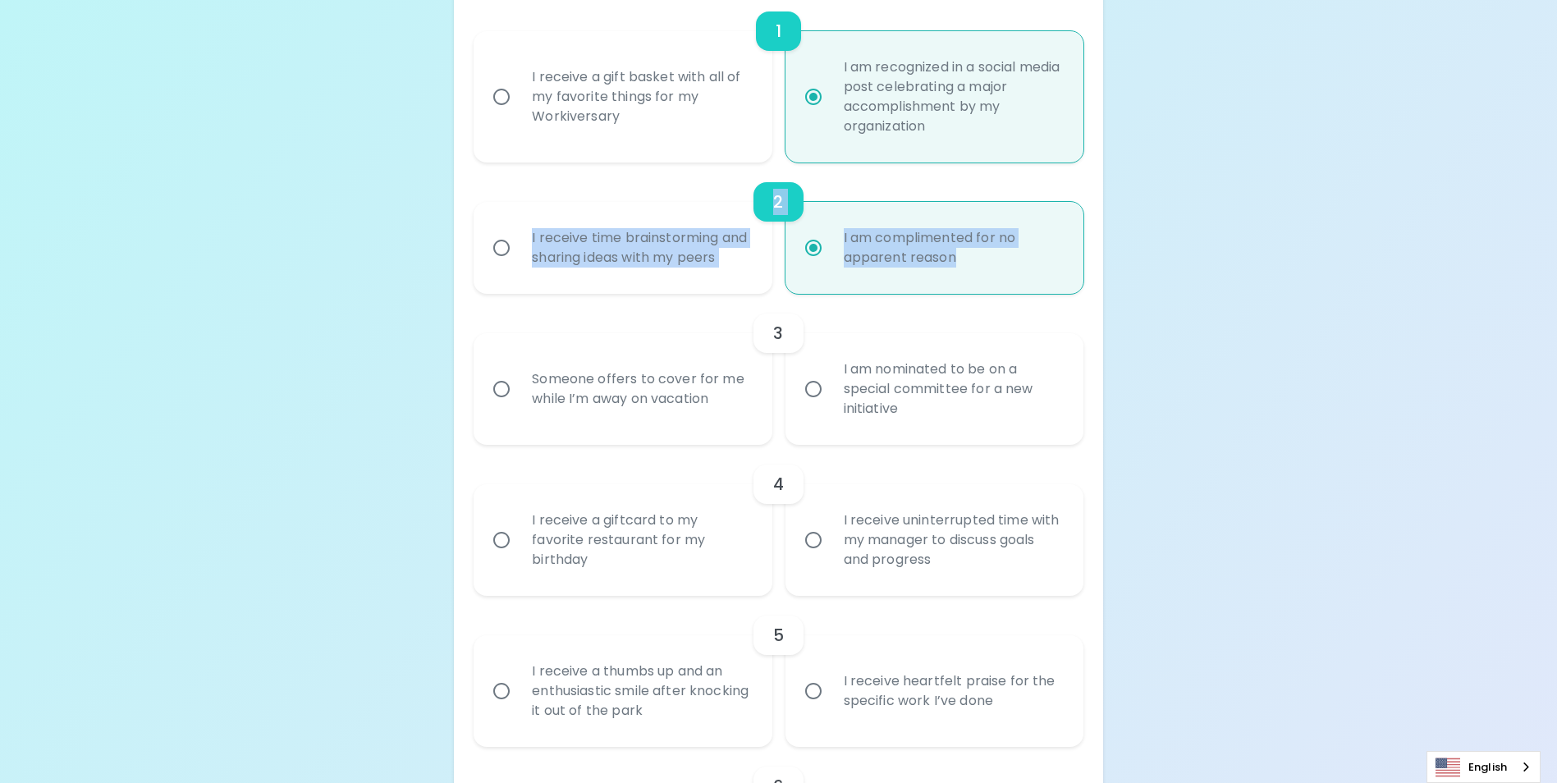
drag, startPoint x: 1557, startPoint y: 220, endPoint x: 1548, endPoint y: 122, distance: 98.9
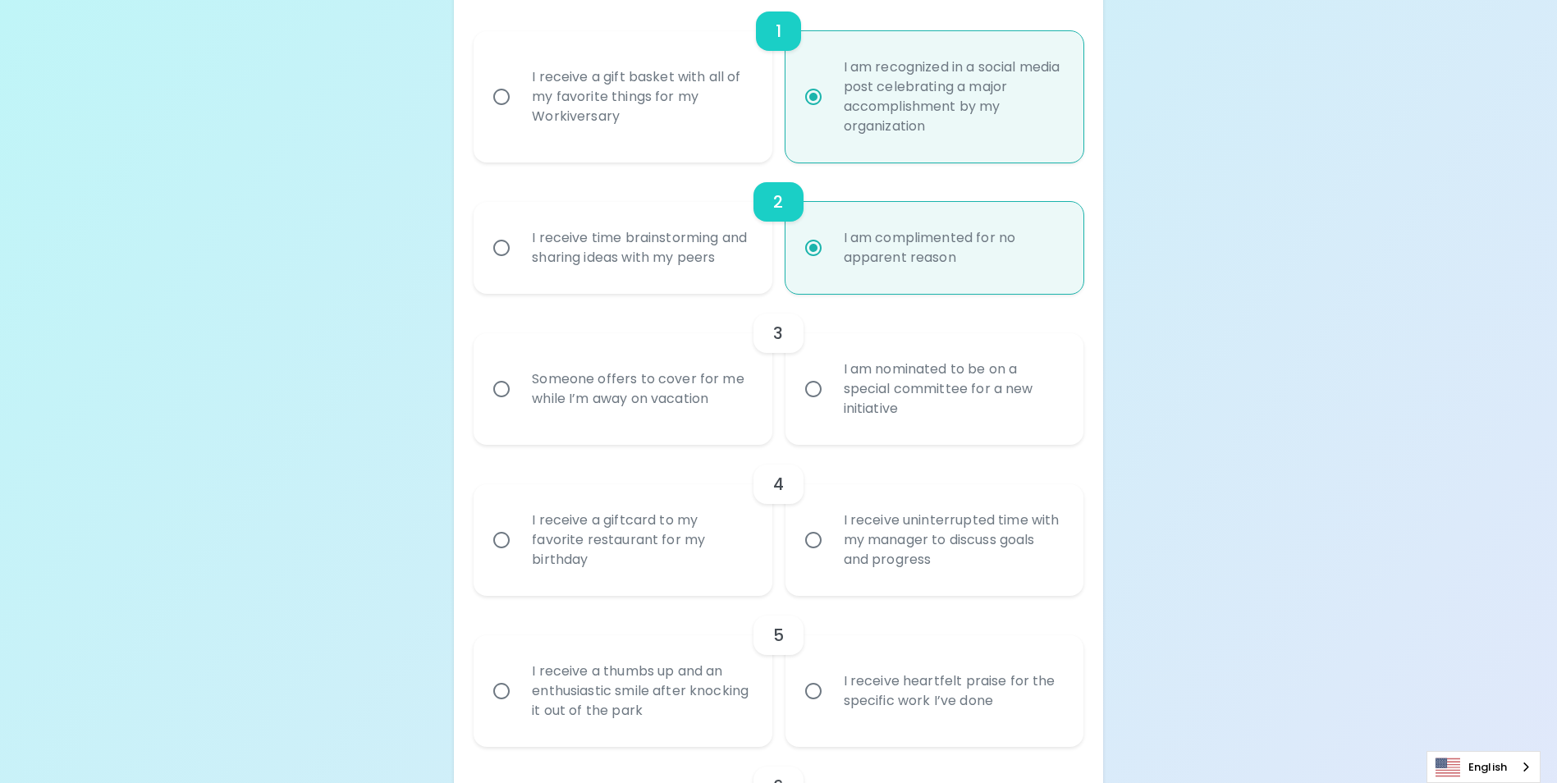
drag, startPoint x: 1548, startPoint y: 122, endPoint x: 1498, endPoint y: 197, distance: 90.6
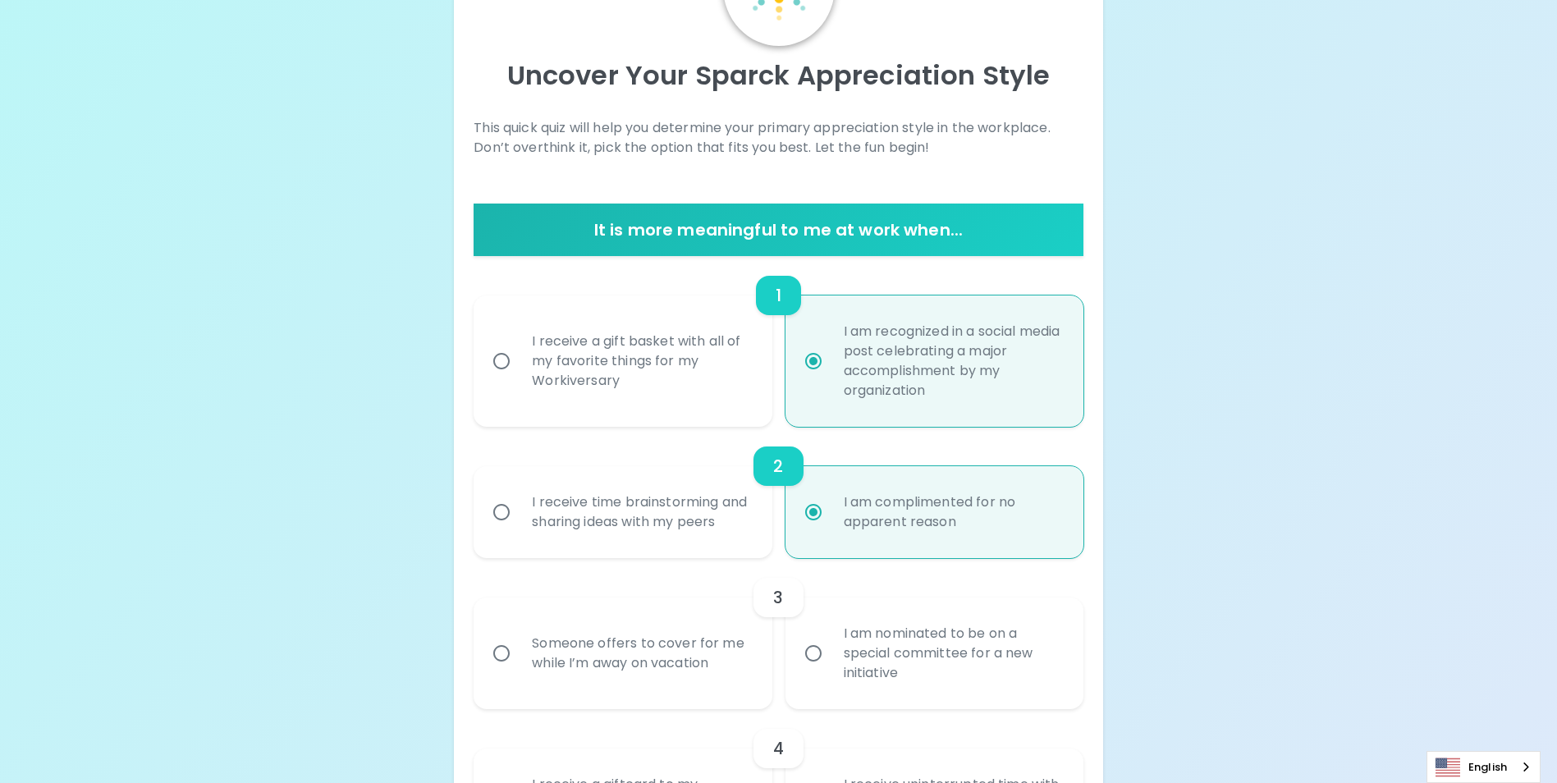
scroll to position [134, 0]
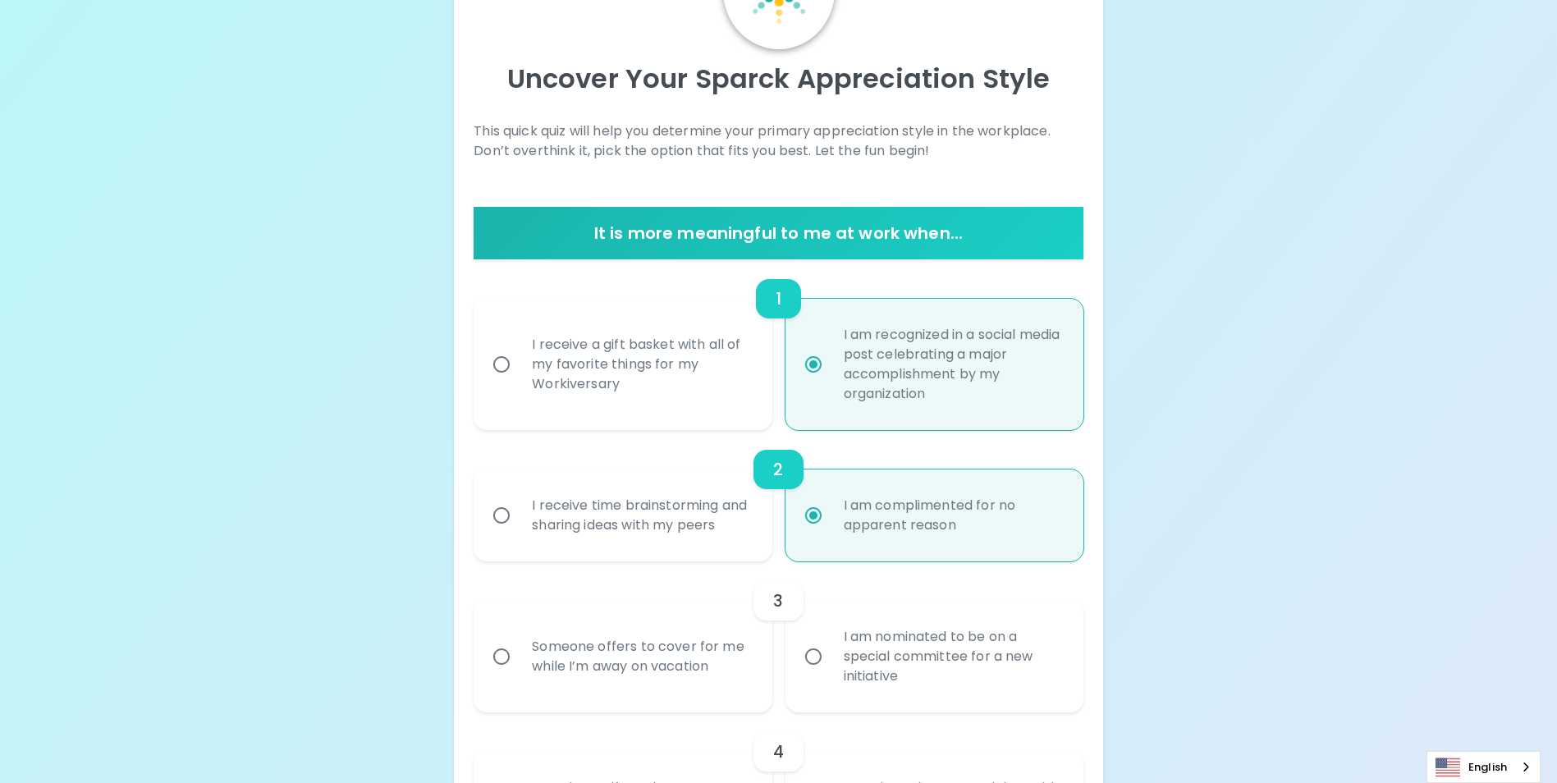
click at [502, 363] on input "I receive a gift basket with all of my favorite things for my Workiversary" at bounding box center [501, 364] width 34 height 34
radio input "false"
radio input "true"
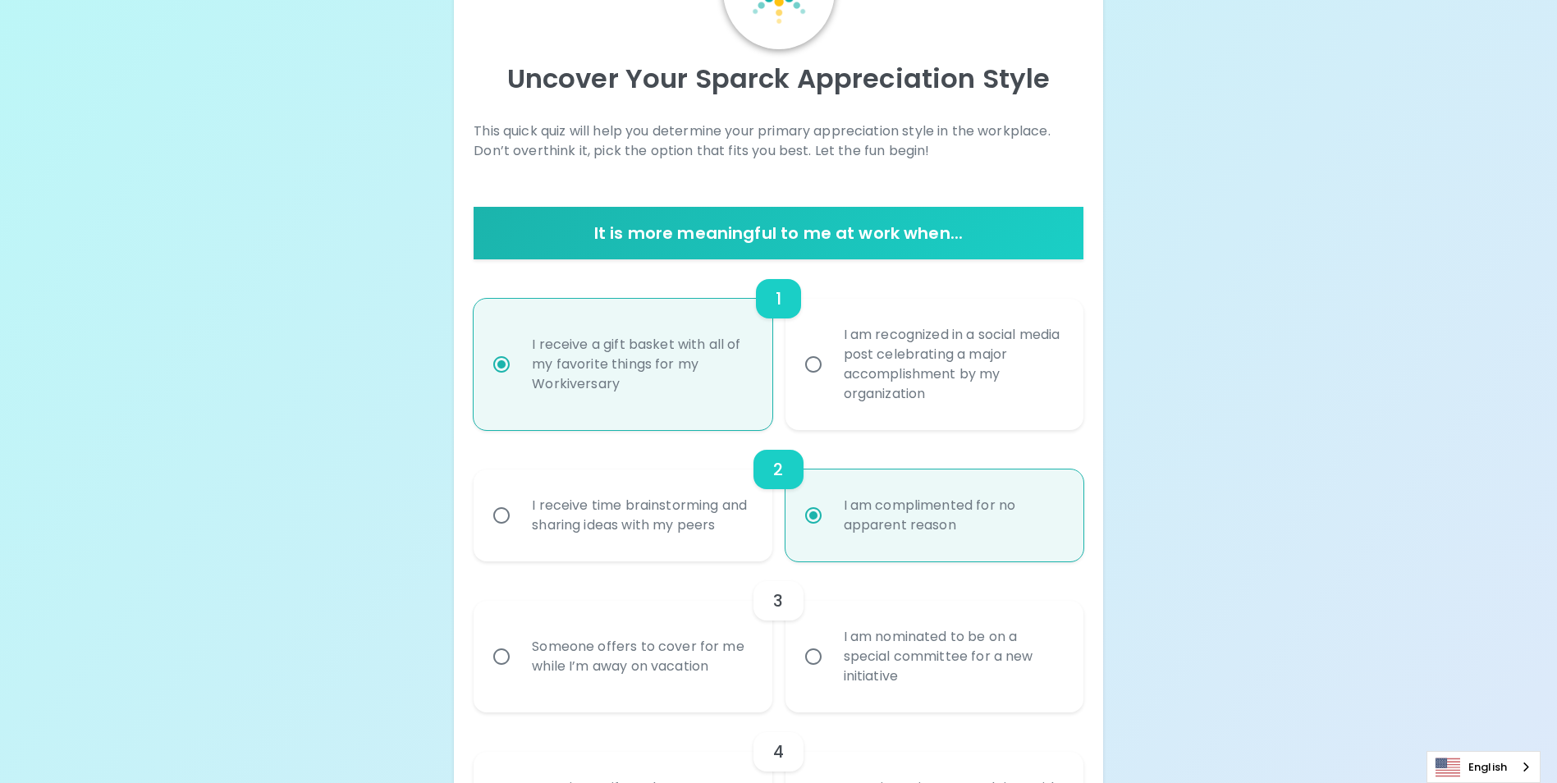
click at [818, 366] on input "I am recognized in a social media post celebrating a major accomplishment by my…" at bounding box center [813, 364] width 34 height 34
radio input "false"
radio input "true"
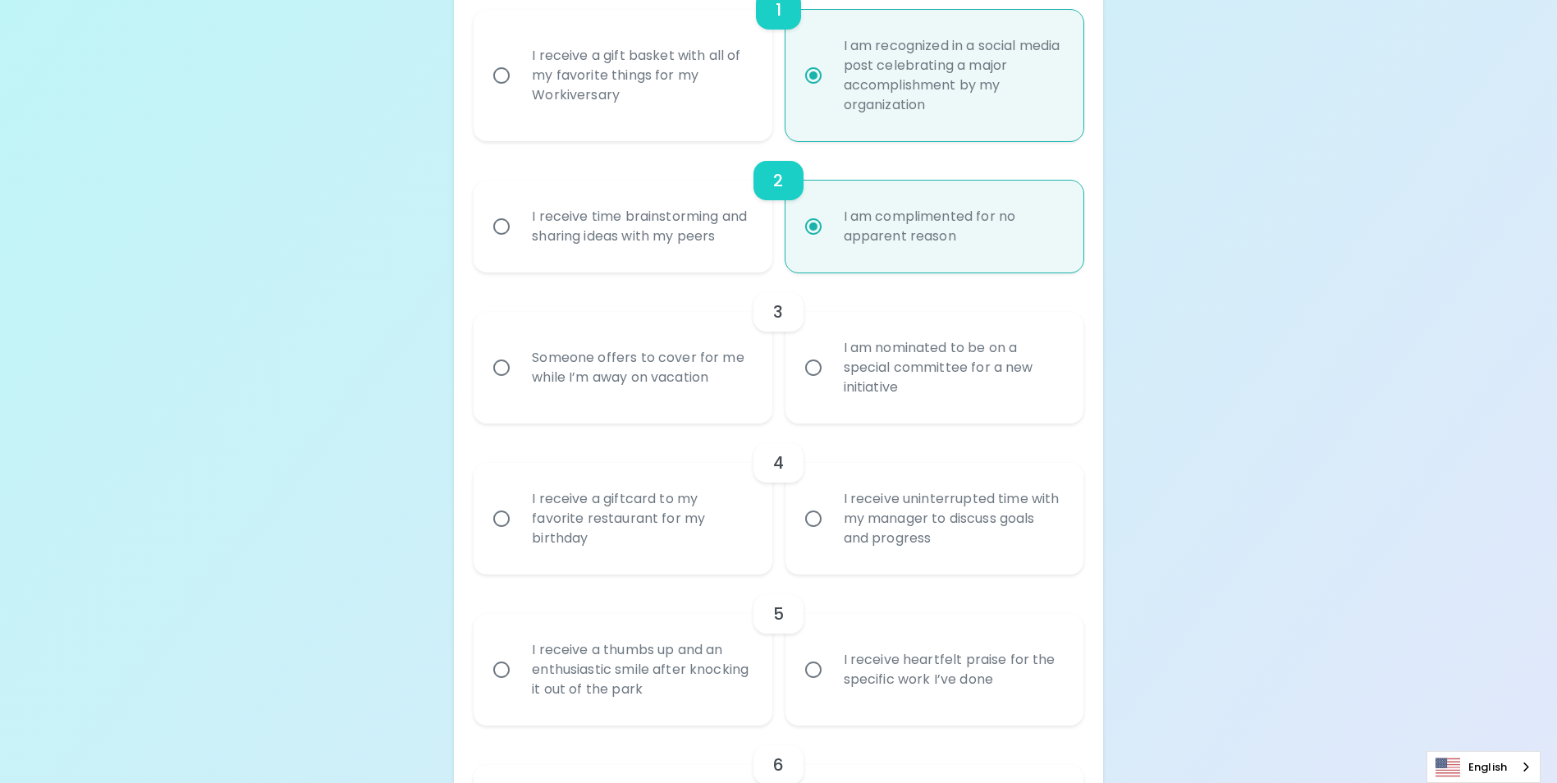
scroll to position [426, 0]
radio input "true"
click at [810, 381] on input "I am nominated to be on a special committee for a new initiative" at bounding box center [813, 364] width 34 height 34
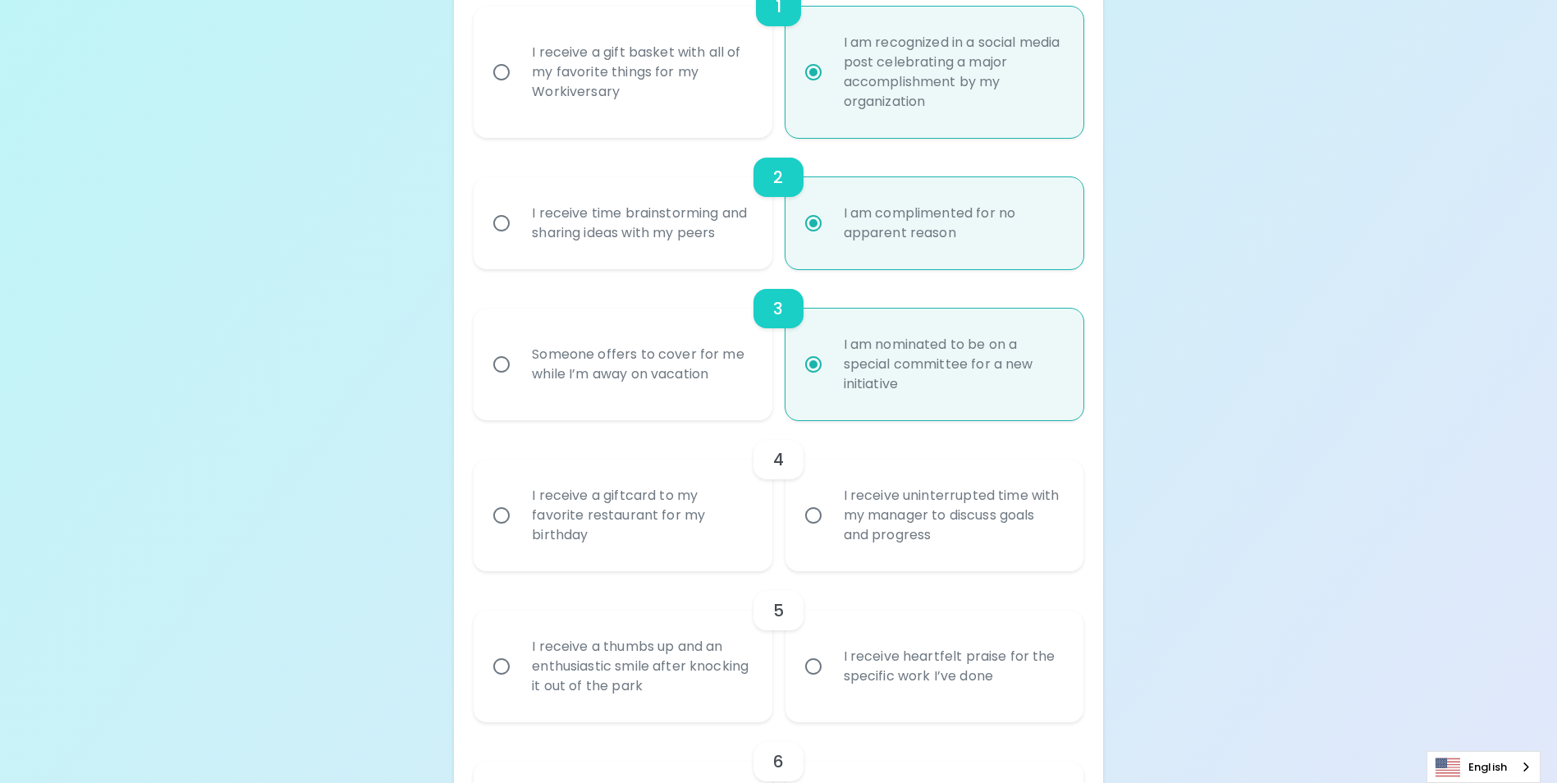
radio input "true"
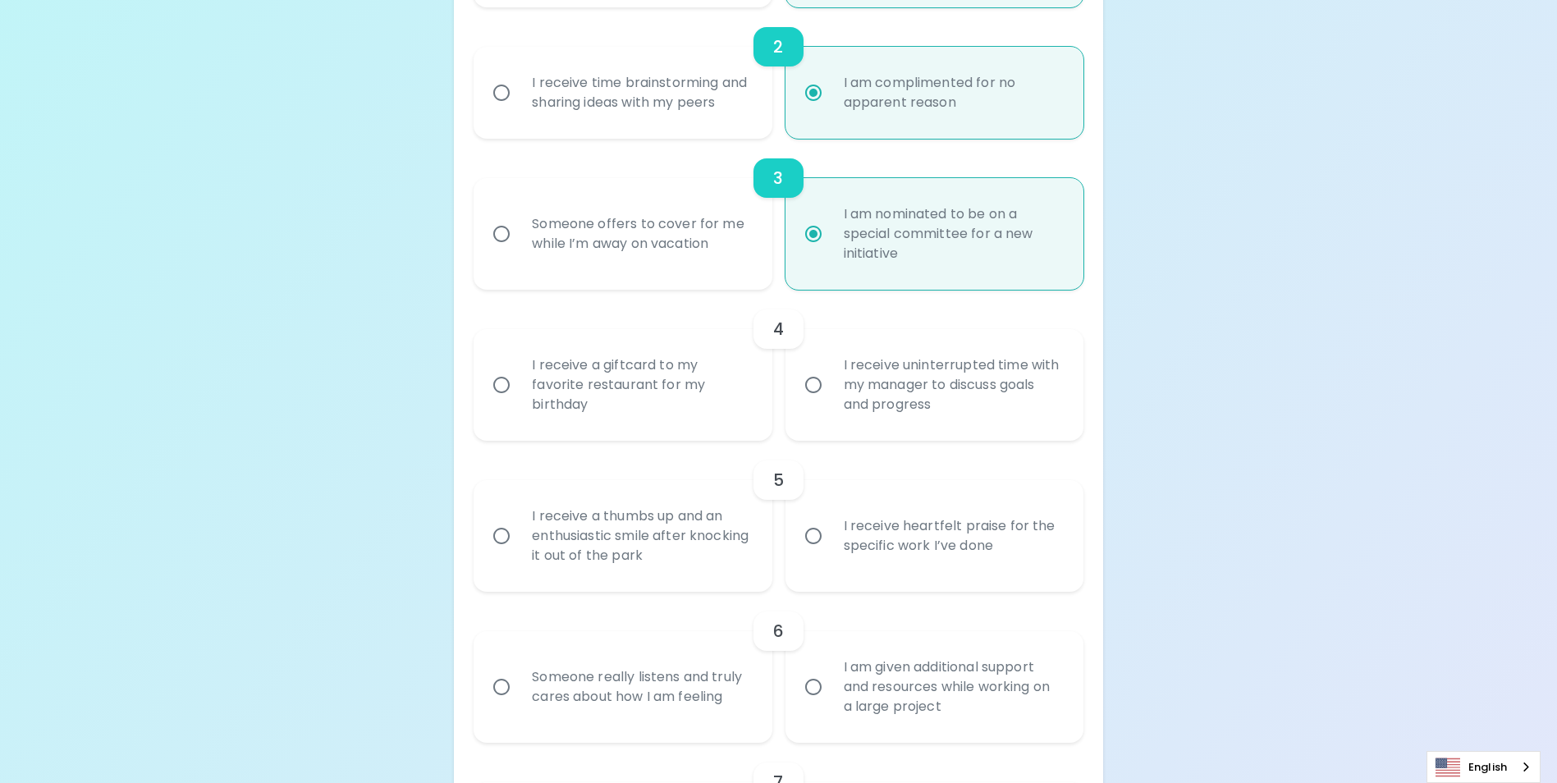
scroll to position [557, 0]
radio input "true"
drag, startPoint x: 841, startPoint y: 369, endPoint x: 985, endPoint y: 428, distance: 155.8
click at [985, 428] on div "I receive uninterrupted time with my manager to discuss goals and progress" at bounding box center [953, 384] width 244 height 99
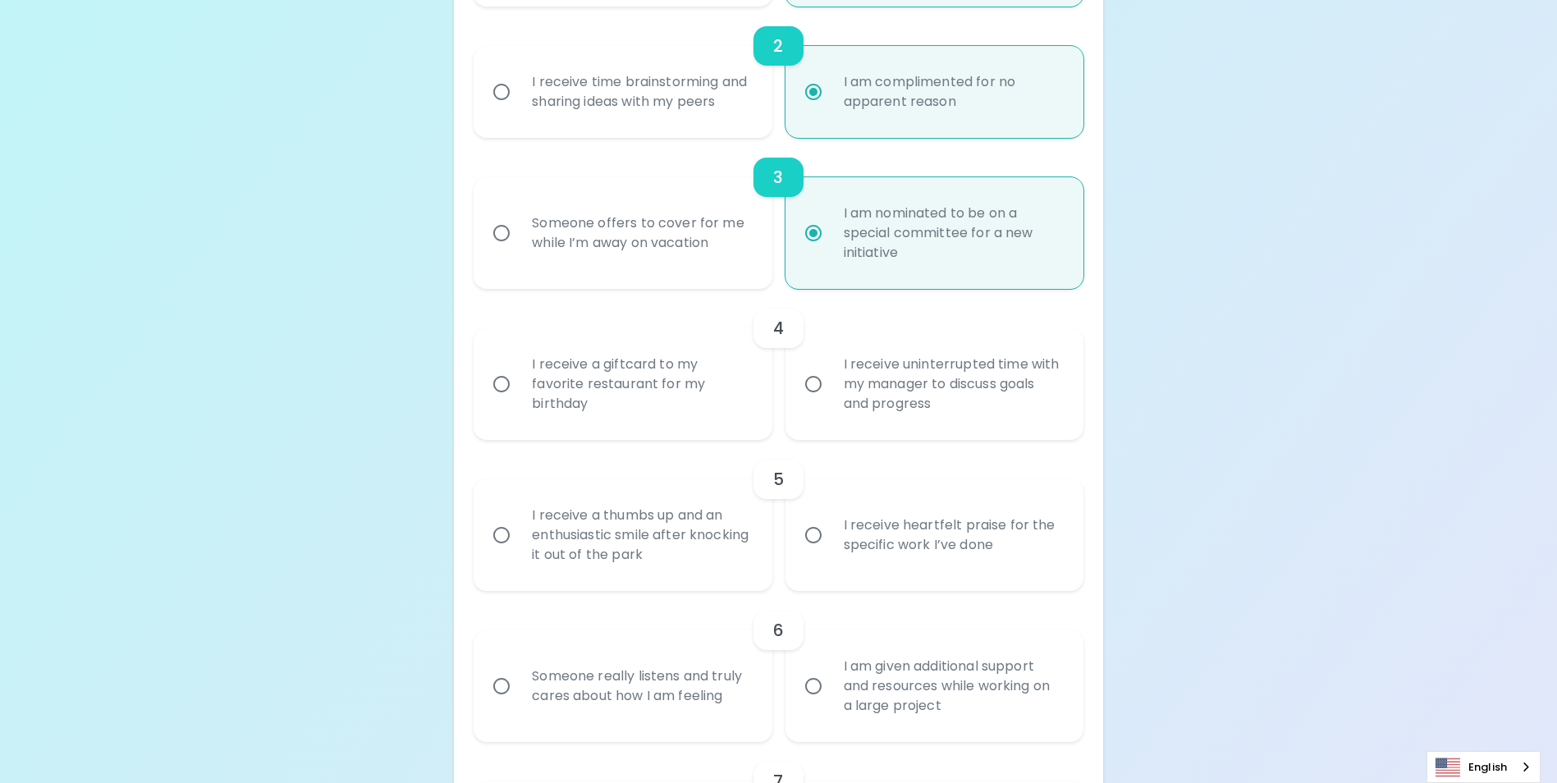
drag, startPoint x: 1370, startPoint y: 314, endPoint x: 1375, endPoint y: 284, distance: 30.0
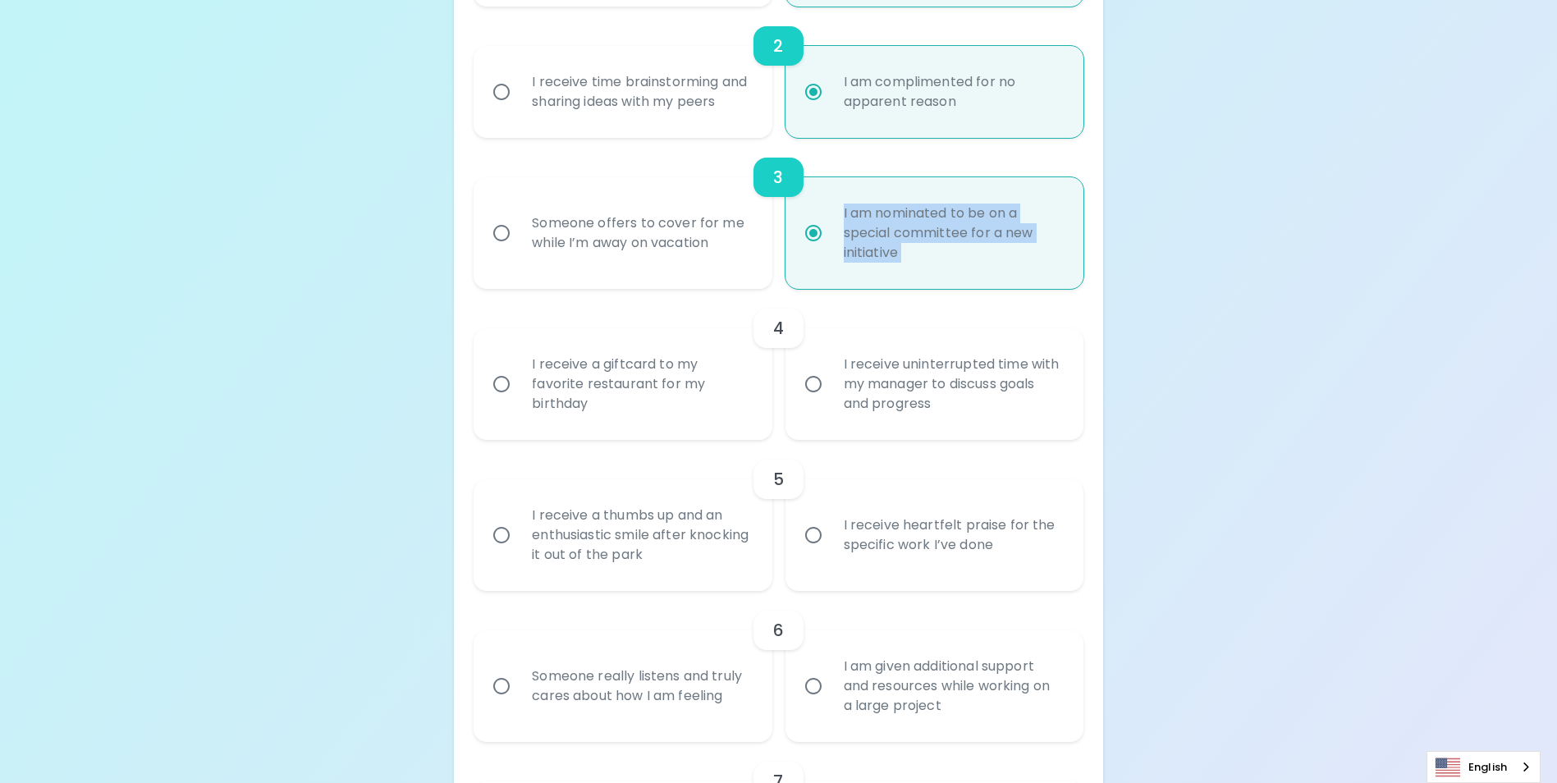
drag, startPoint x: 1374, startPoint y: 306, endPoint x: 1314, endPoint y: 167, distance: 151.1
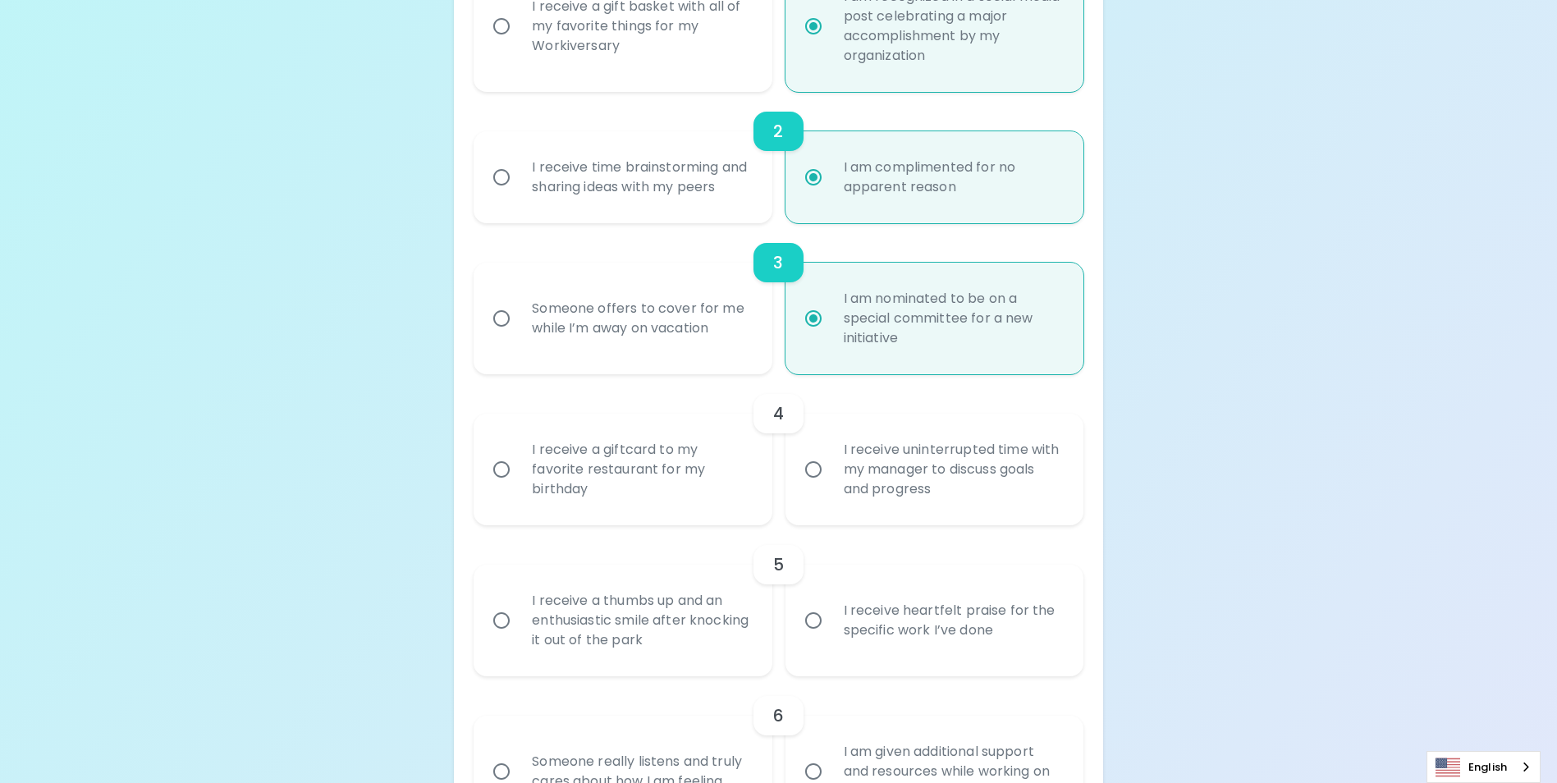
scroll to position [475, 0]
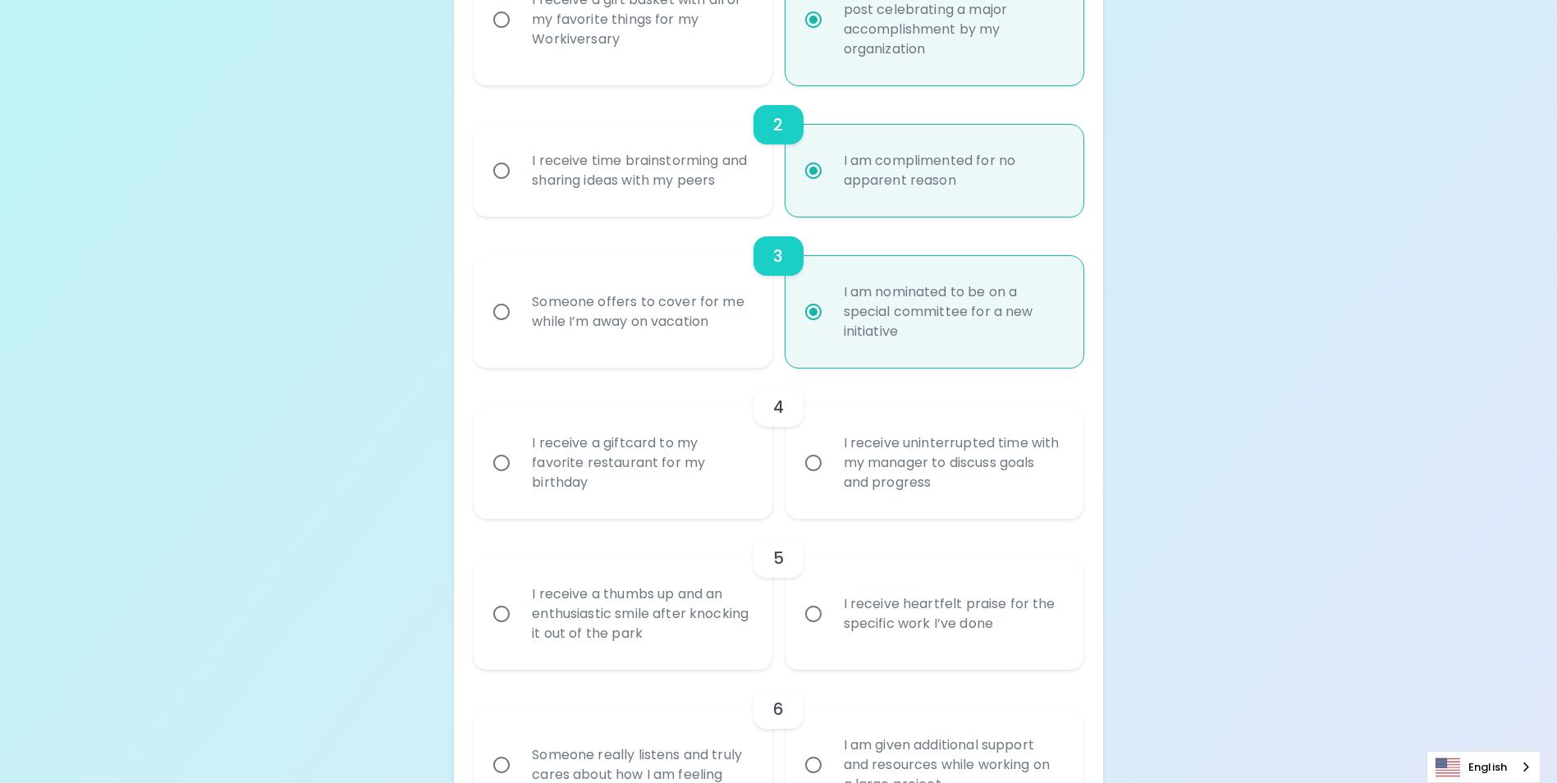
scroll to position [479, 0]
click at [817, 479] on input "I receive uninterrupted time with my manager to discuss goals and progress" at bounding box center [813, 462] width 34 height 34
radio input "false"
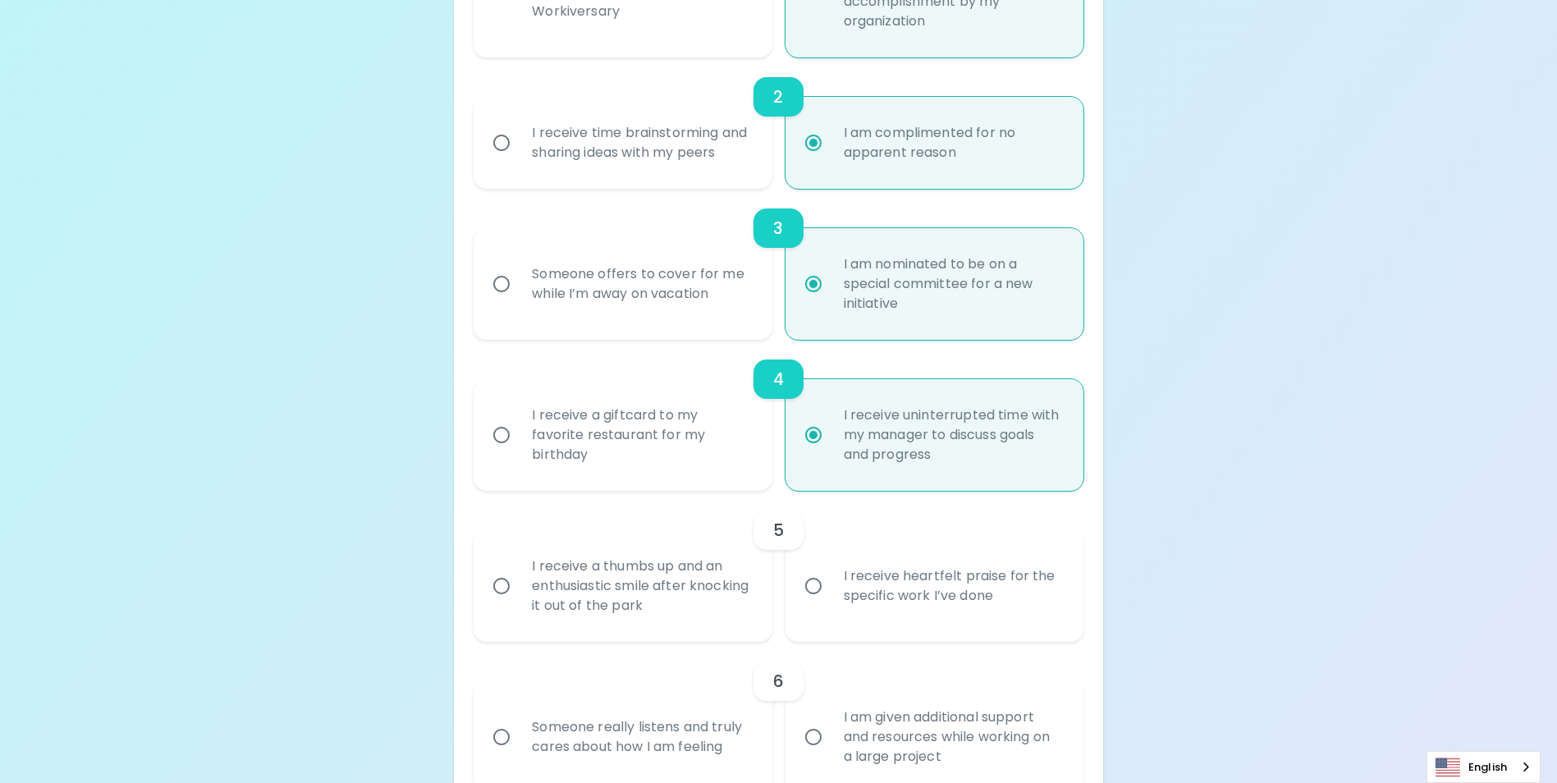
scroll to position [611, 0]
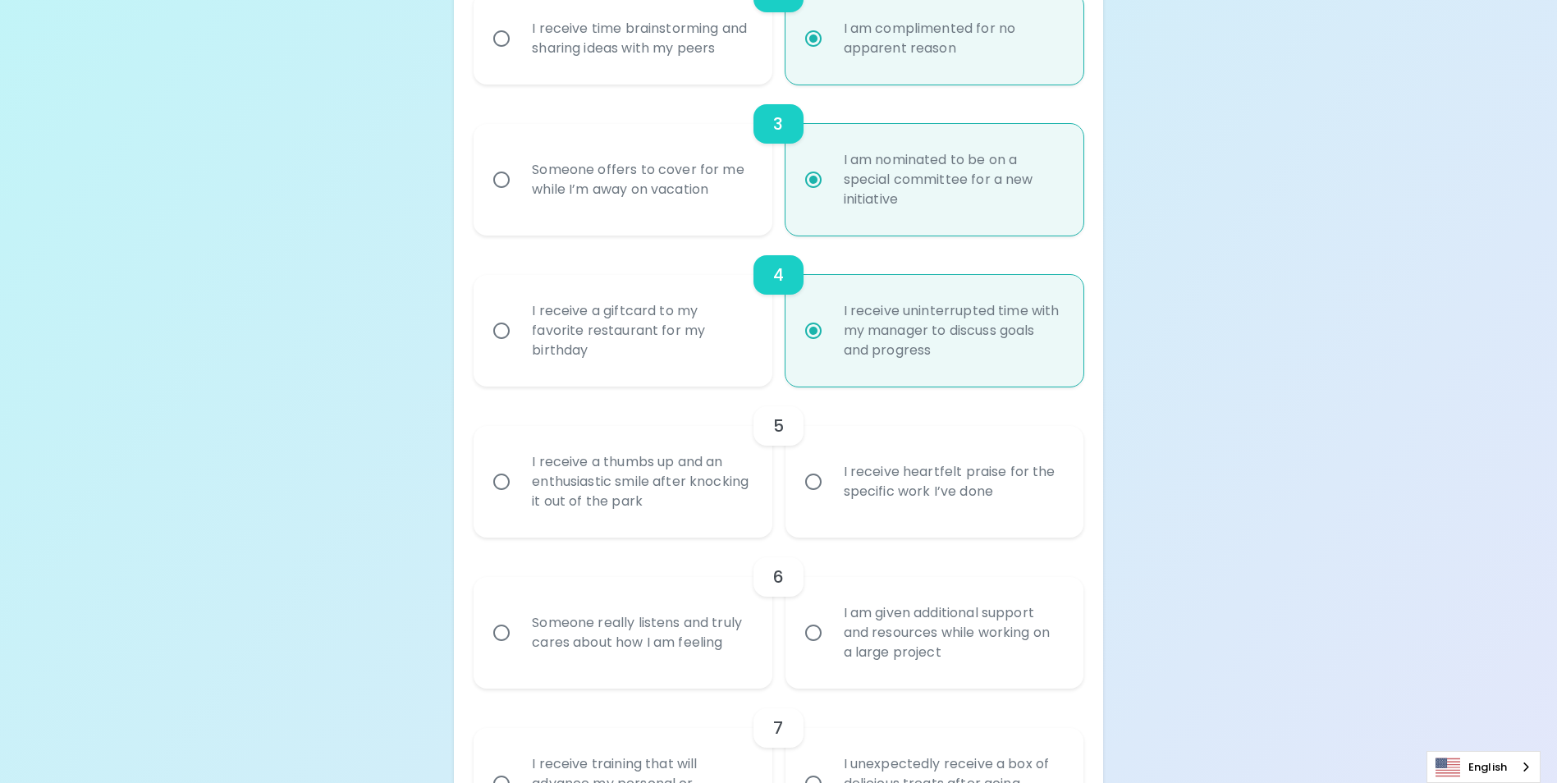
radio input "true"
click at [823, 499] on input "I receive heartfelt praise for the specific work I’ve done" at bounding box center [813, 482] width 34 height 34
radio input "false"
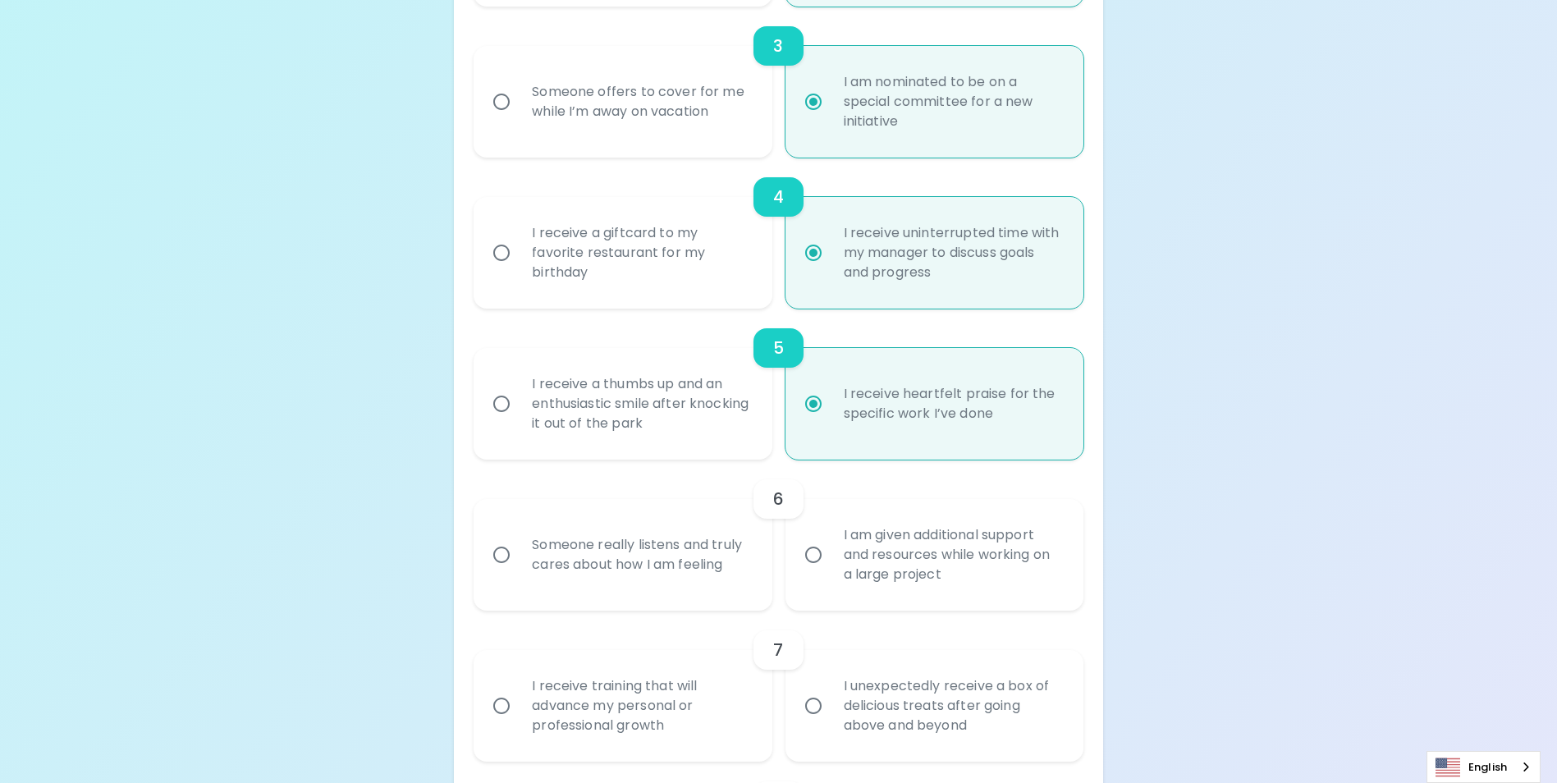
scroll to position [742, 0]
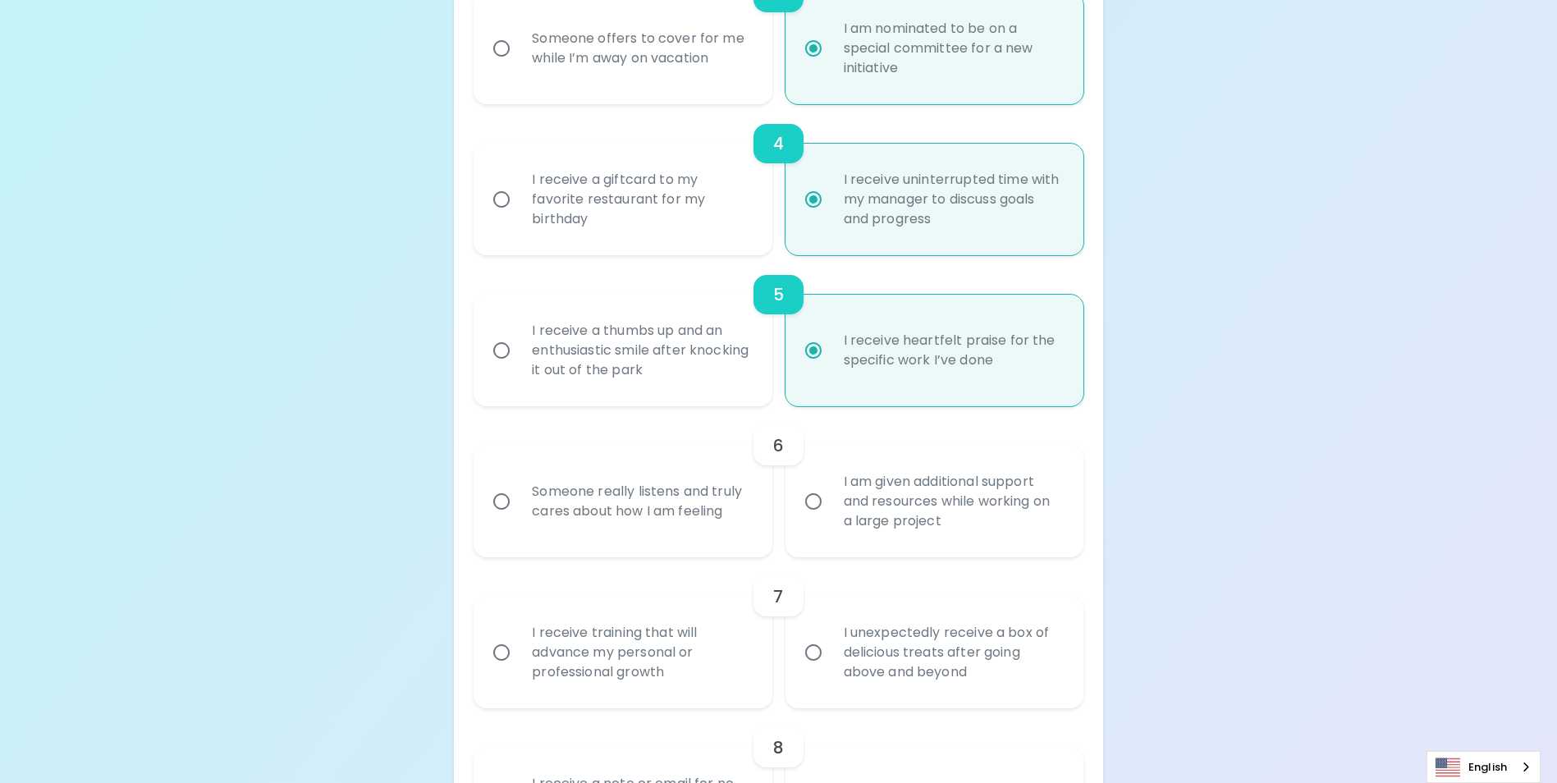
radio input "true"
click at [810, 519] on input "I am given additional support and resources while working on a large project" at bounding box center [813, 501] width 34 height 34
radio input "false"
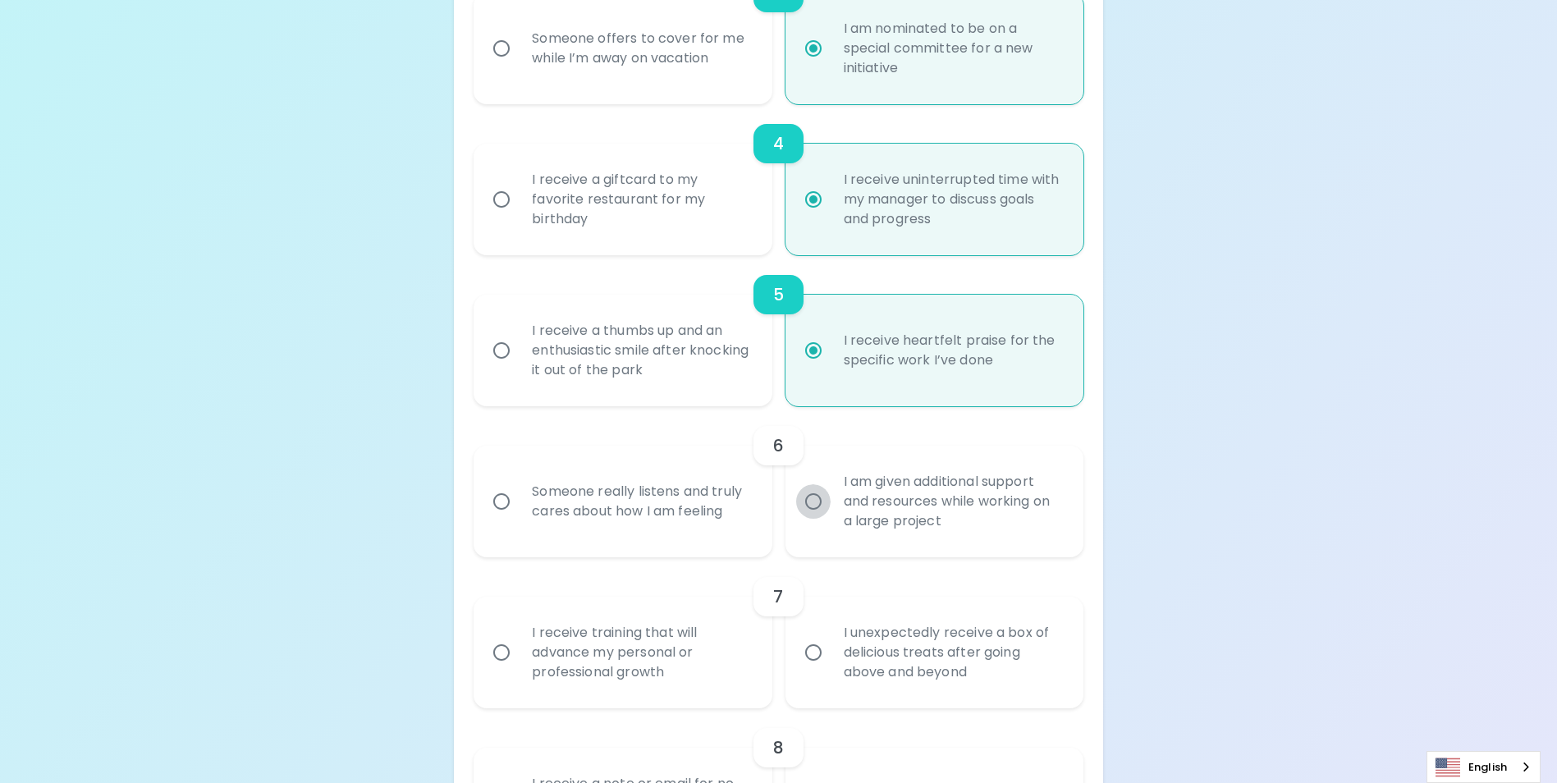
radio input "false"
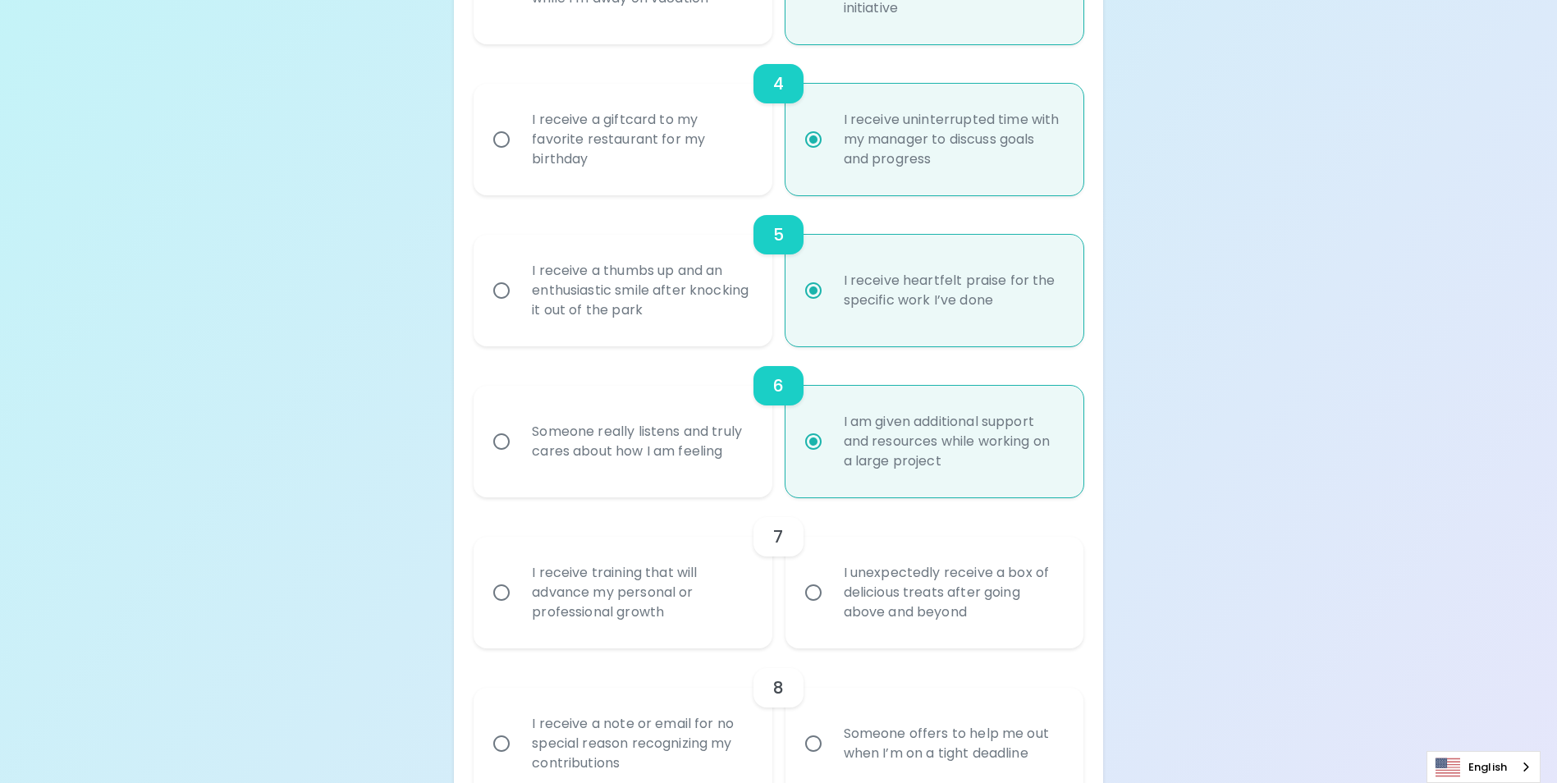
scroll to position [874, 0]
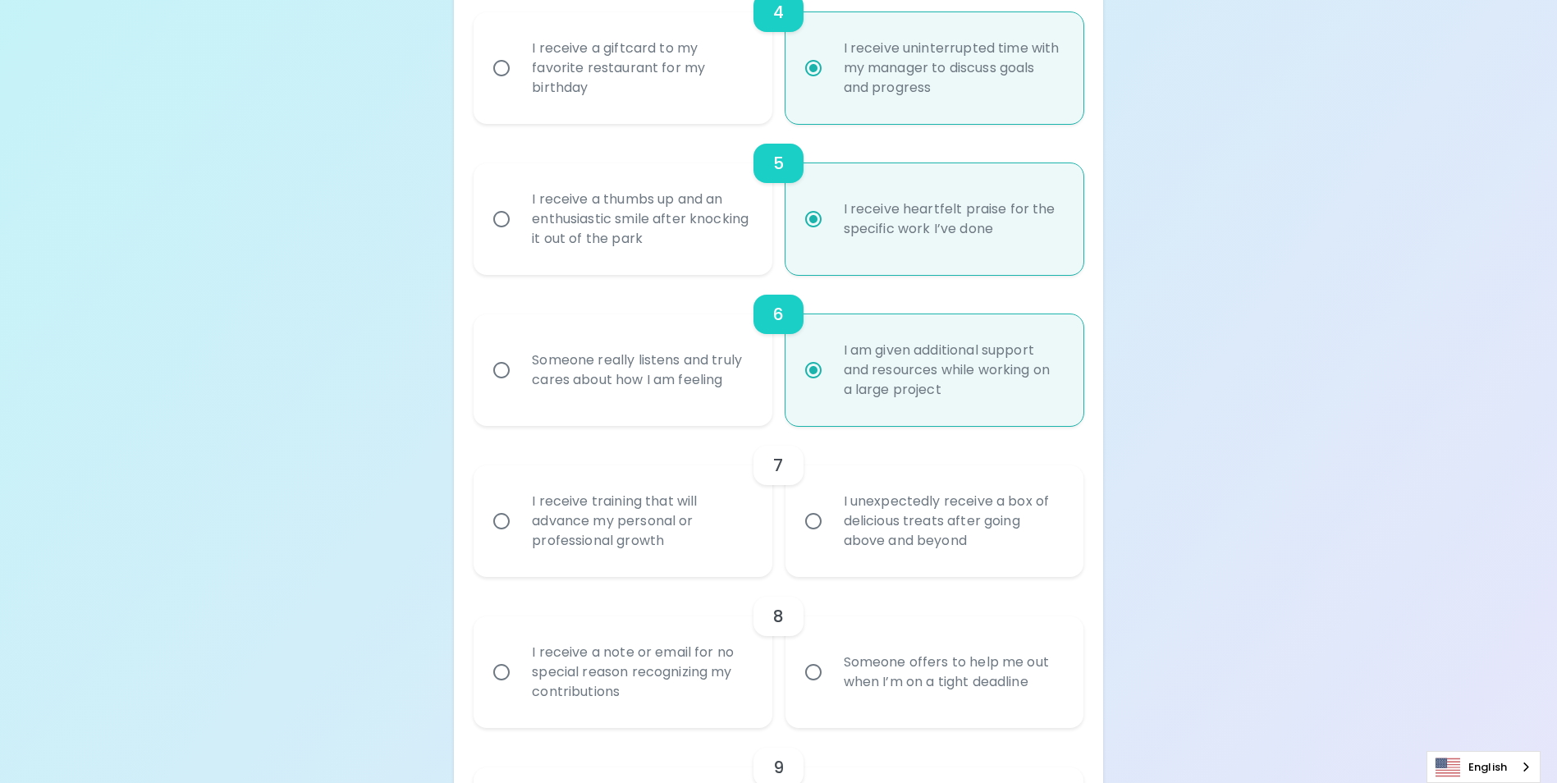
radio input "true"
click at [823, 538] on input "I unexpectedly receive a box of delicious treats after going above and beyond" at bounding box center [813, 521] width 34 height 34
radio input "false"
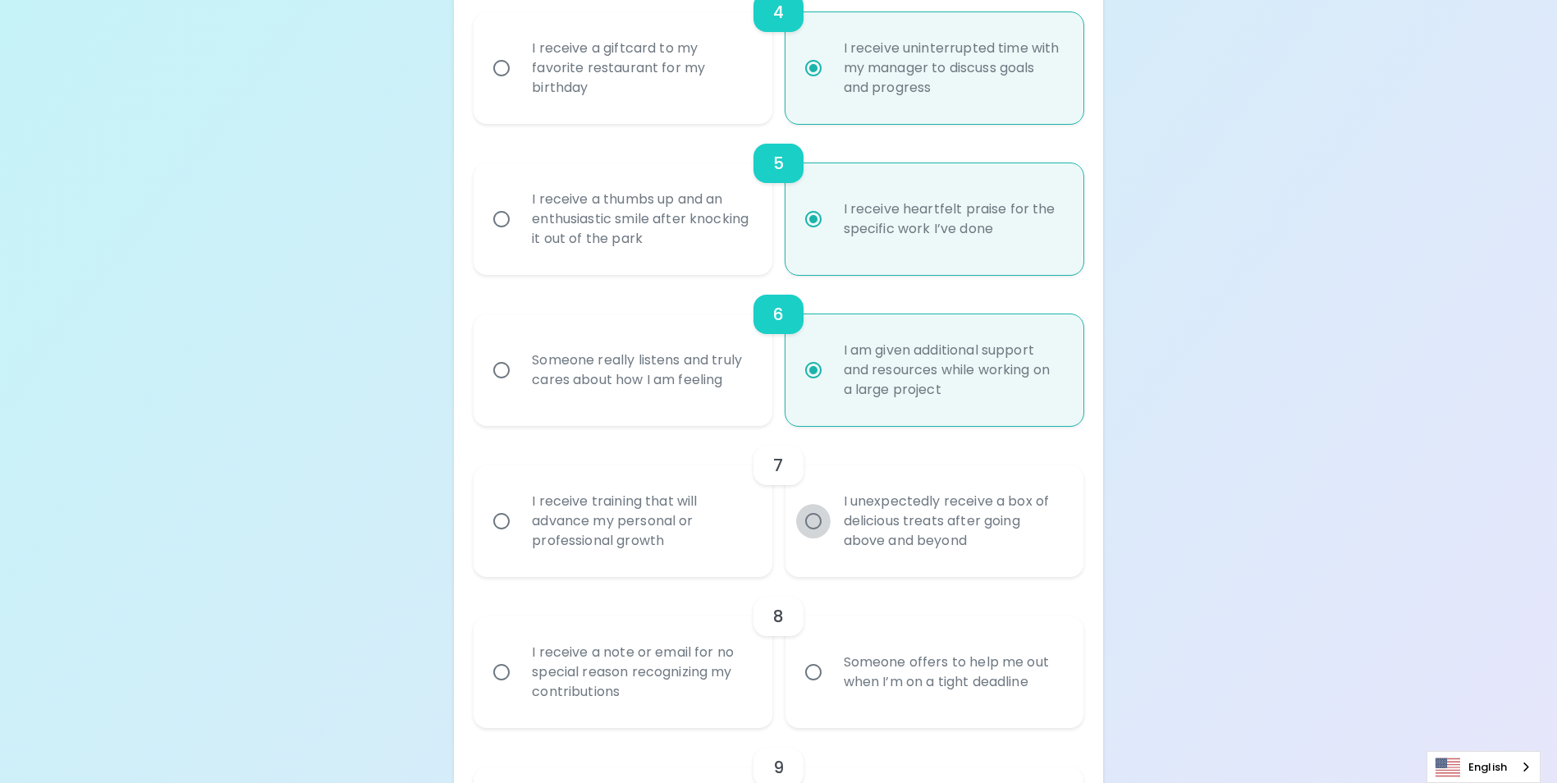
radio input "false"
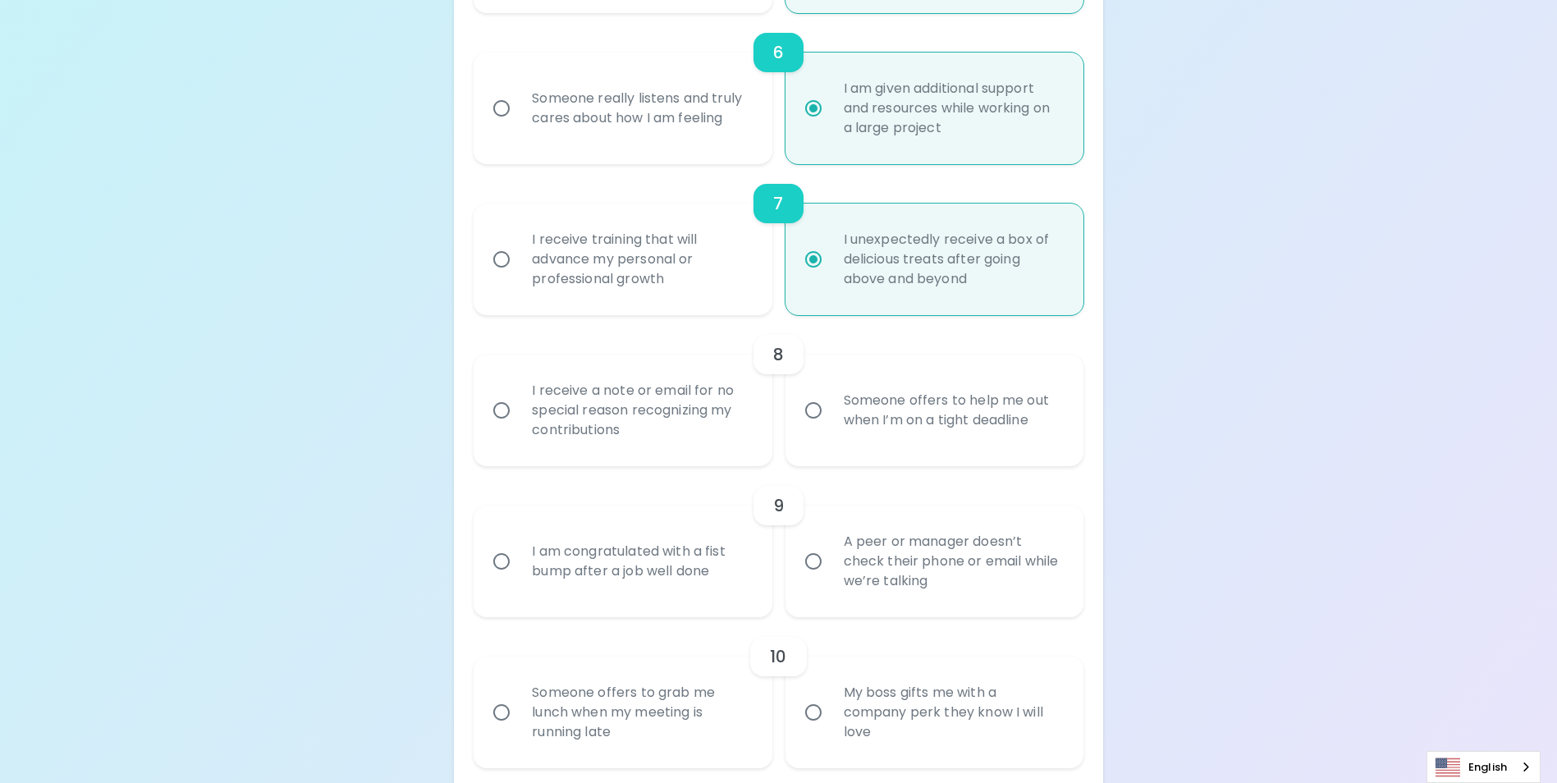
scroll to position [1144, 0]
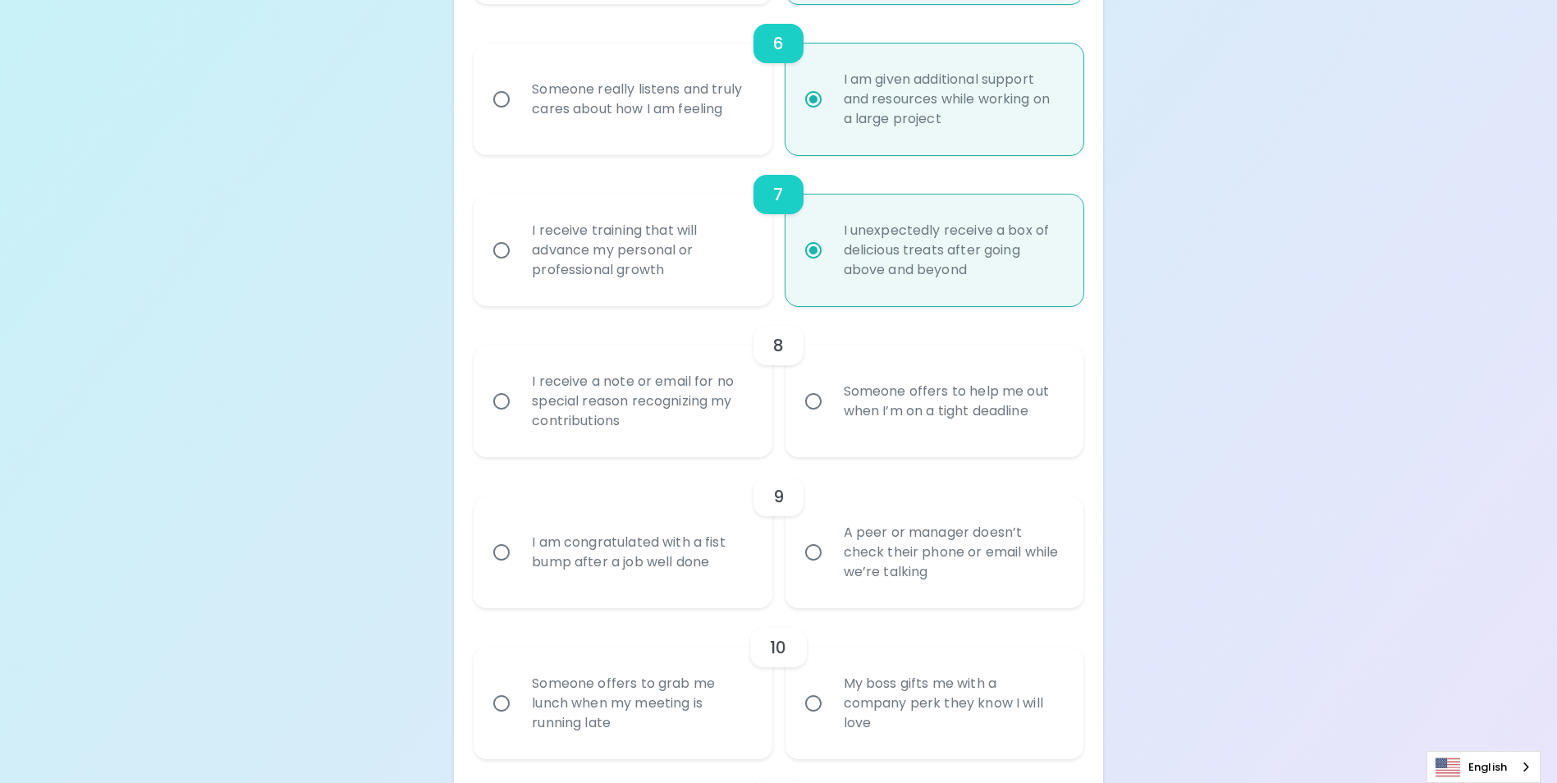
radio input "true"
click at [508, 417] on input "I receive a note or email for no special reason recognizing my contributions" at bounding box center [501, 401] width 34 height 34
radio input "false"
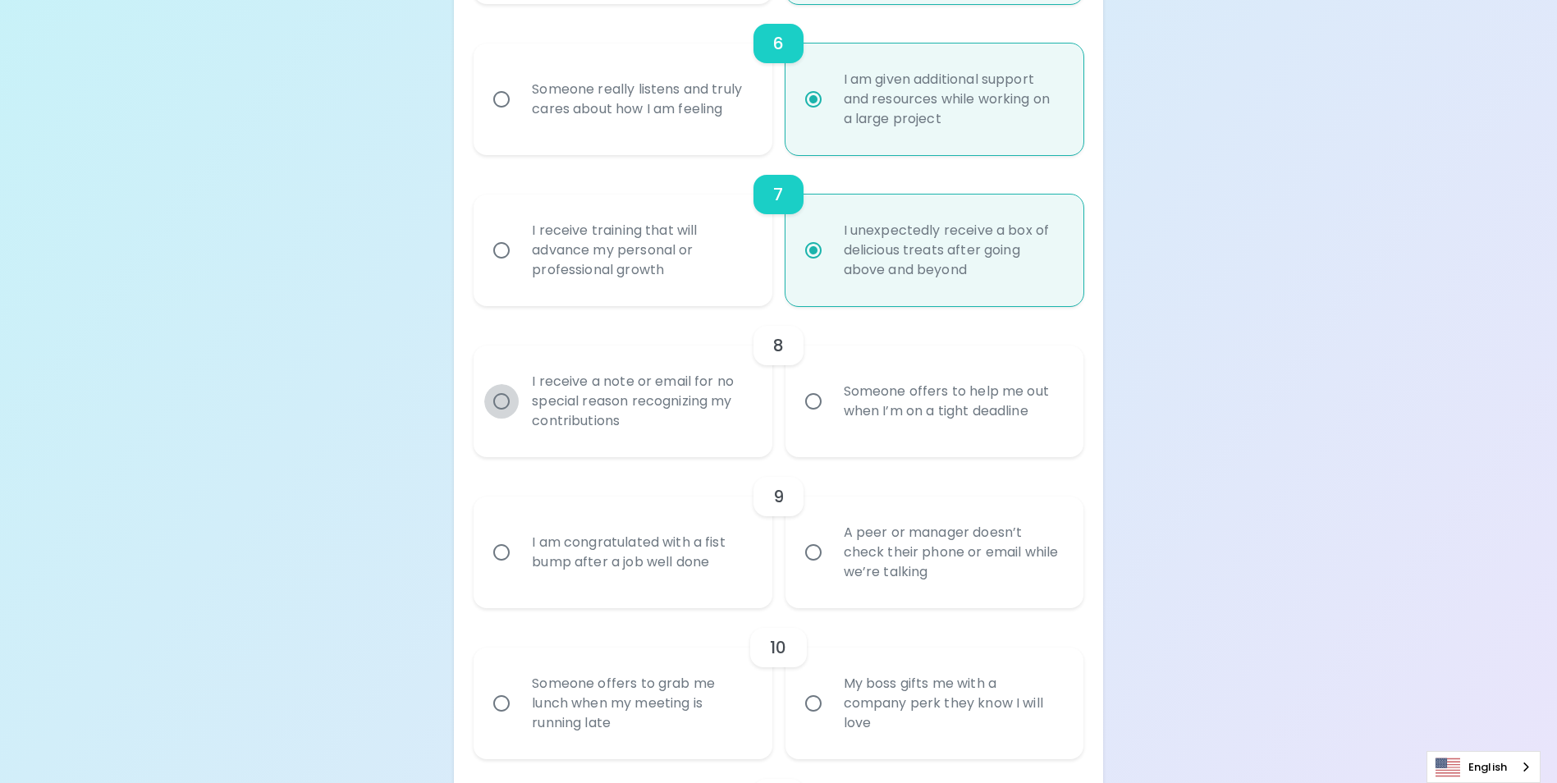
radio input "false"
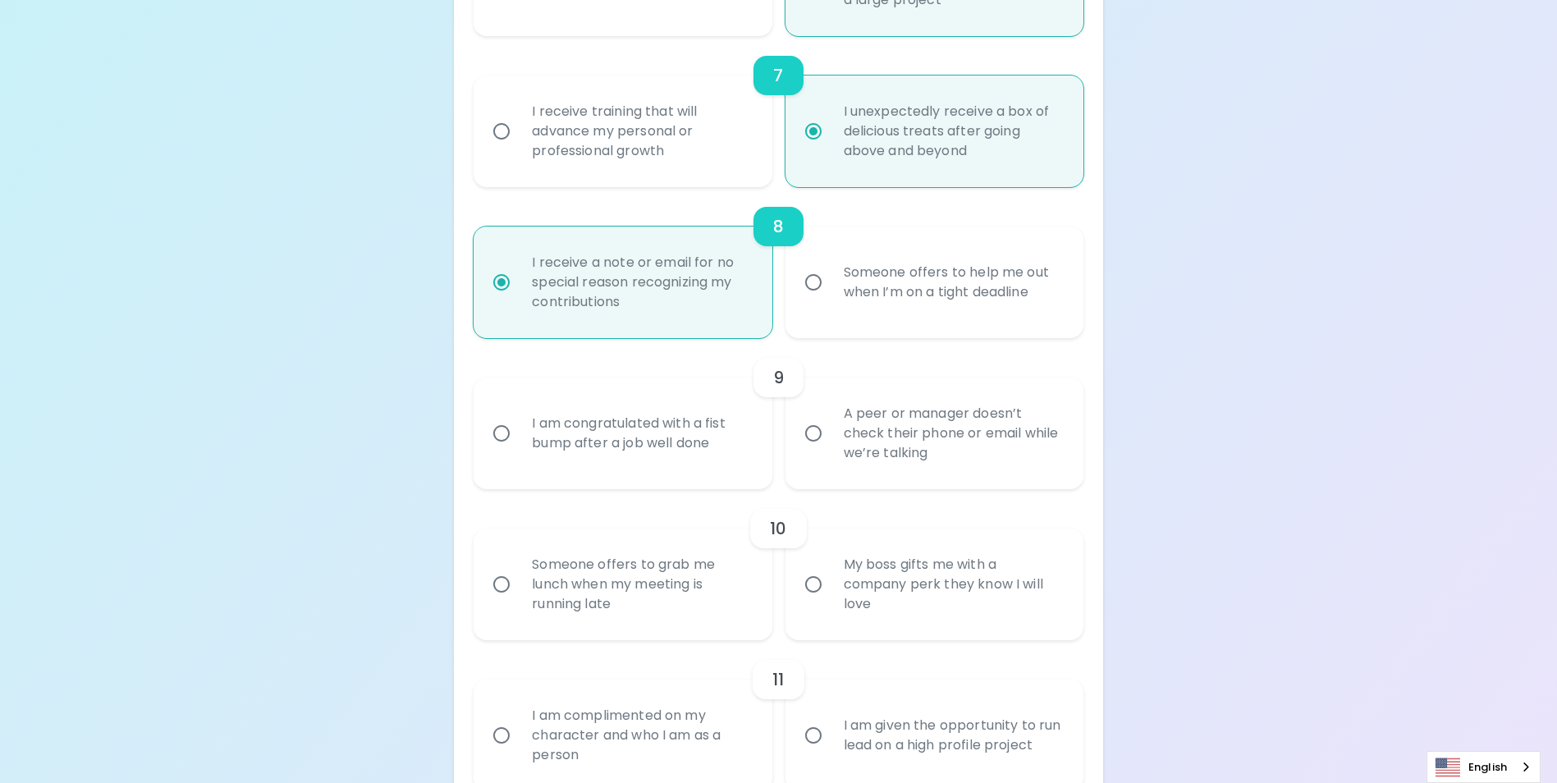
scroll to position [1276, 0]
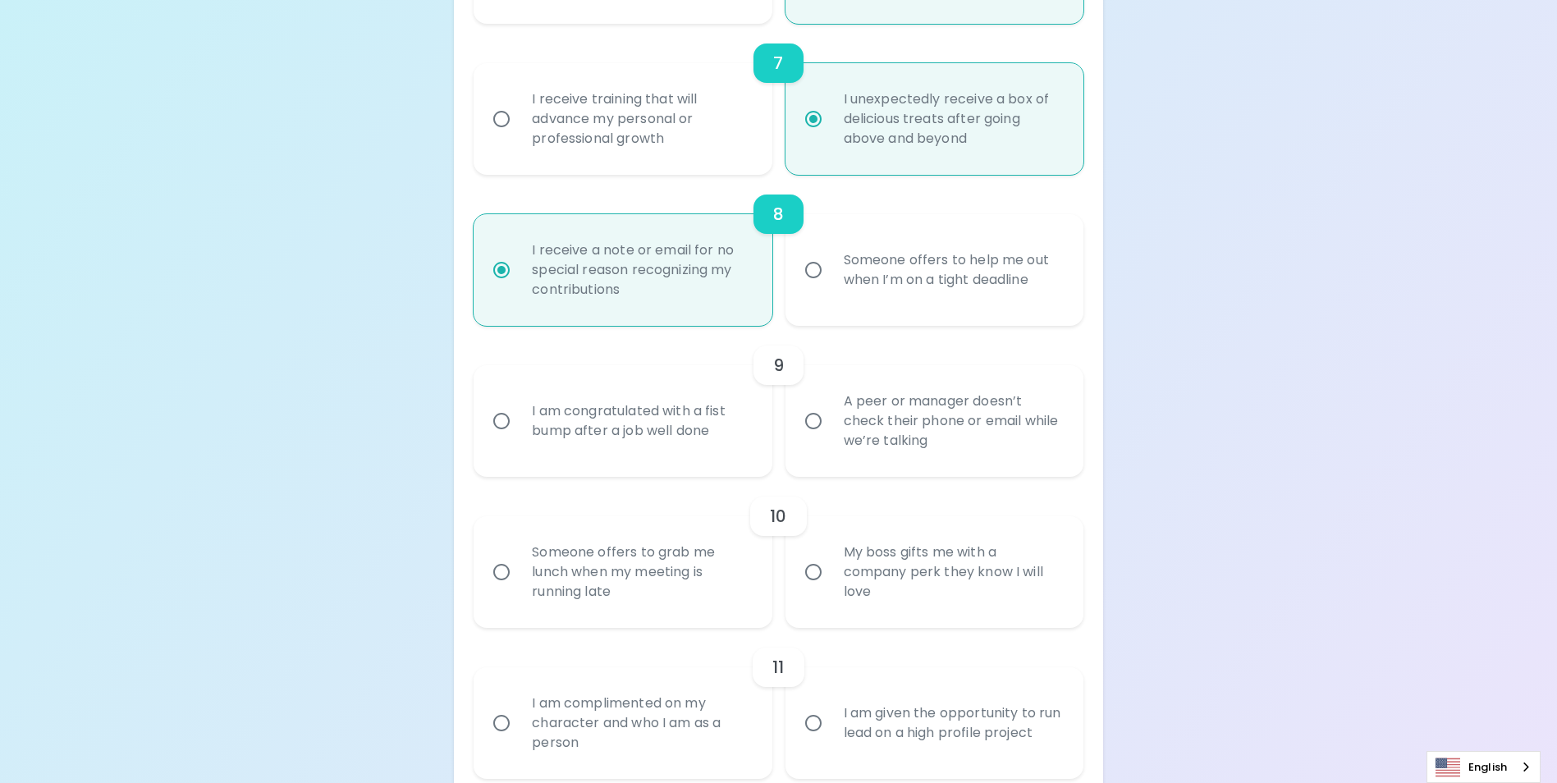
radio input "true"
click at [503, 438] on input "I am congratulated with a fist bump after a job well done" at bounding box center [501, 421] width 34 height 34
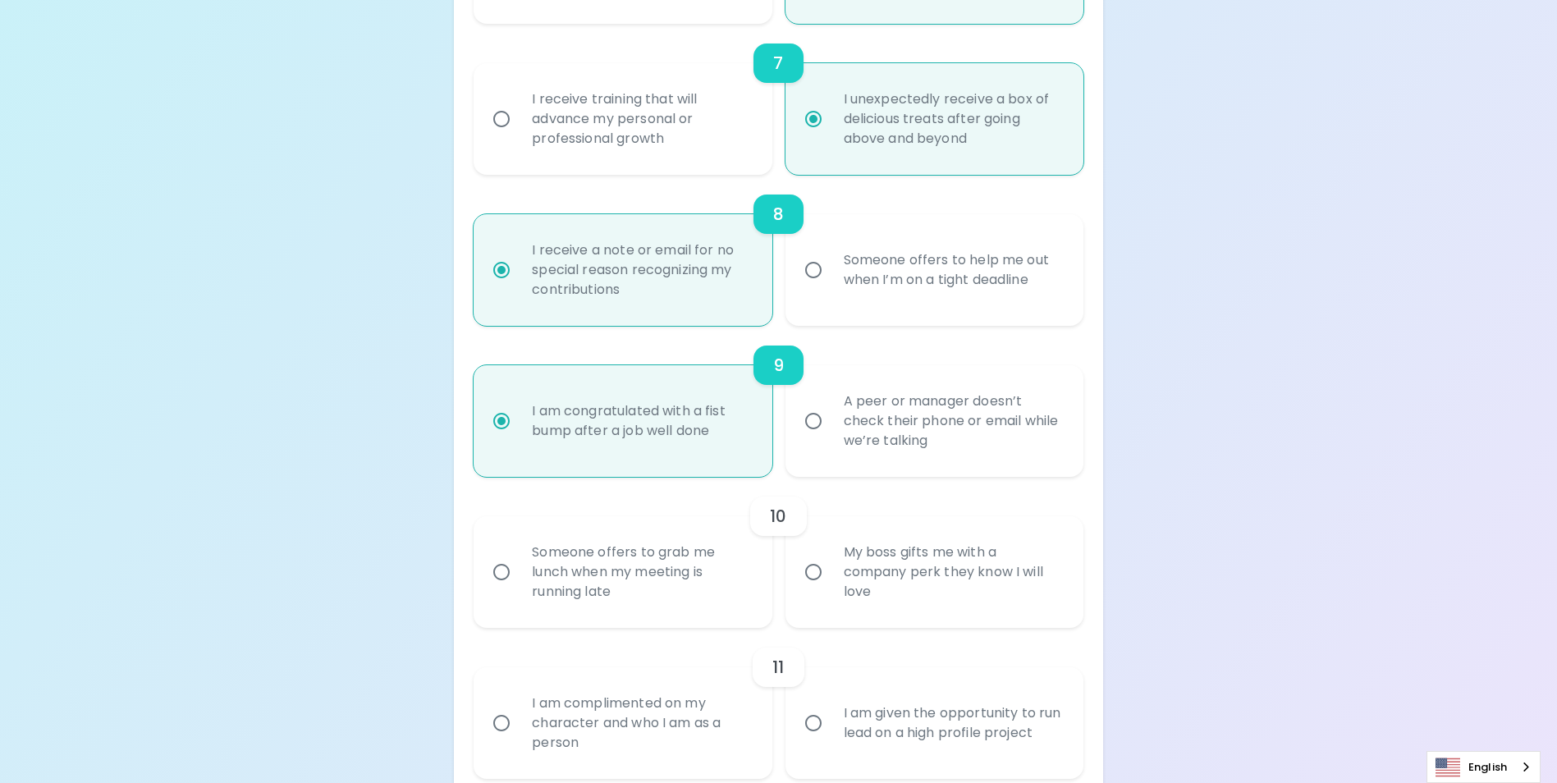
radio input "false"
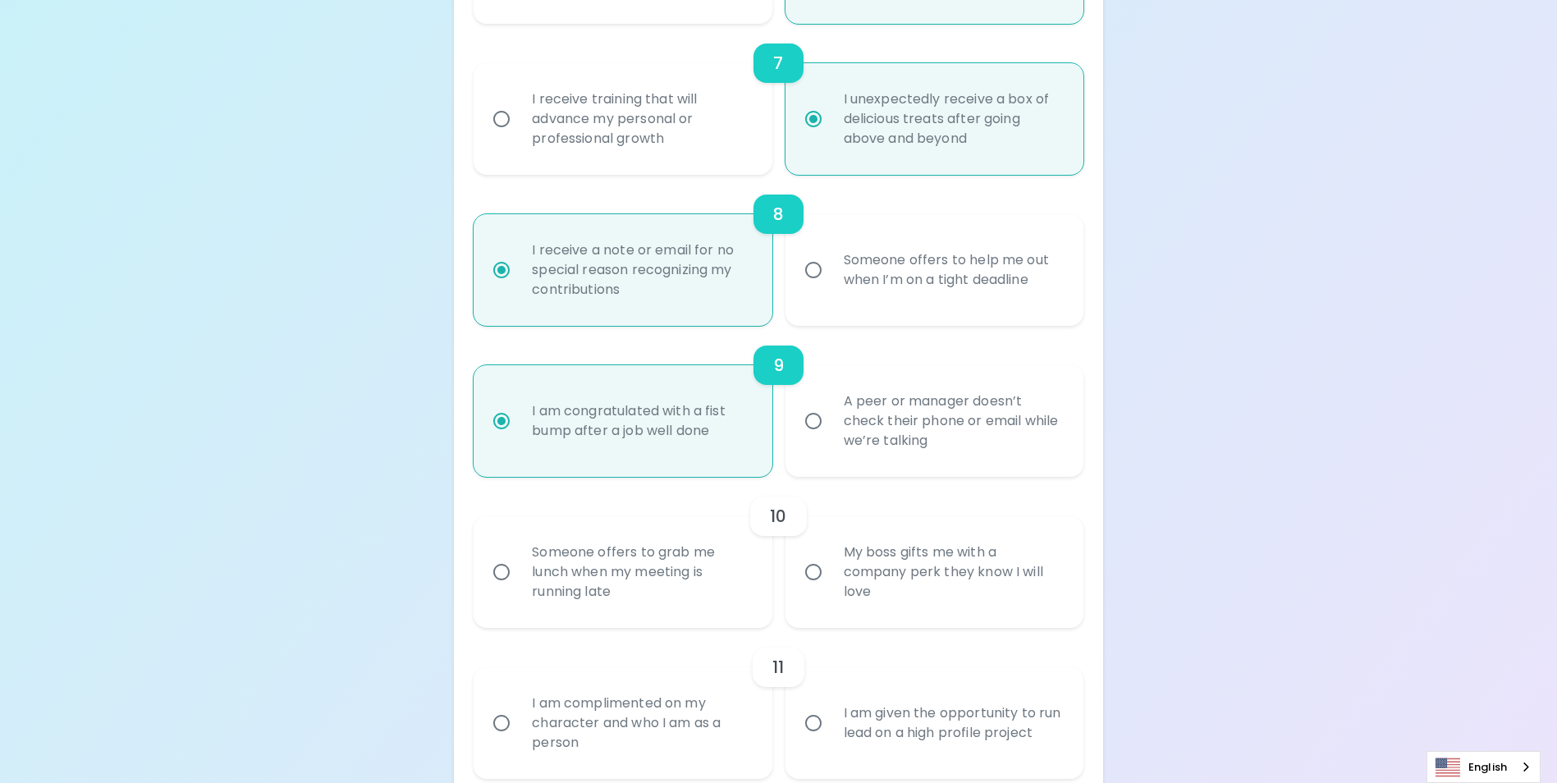
radio input "false"
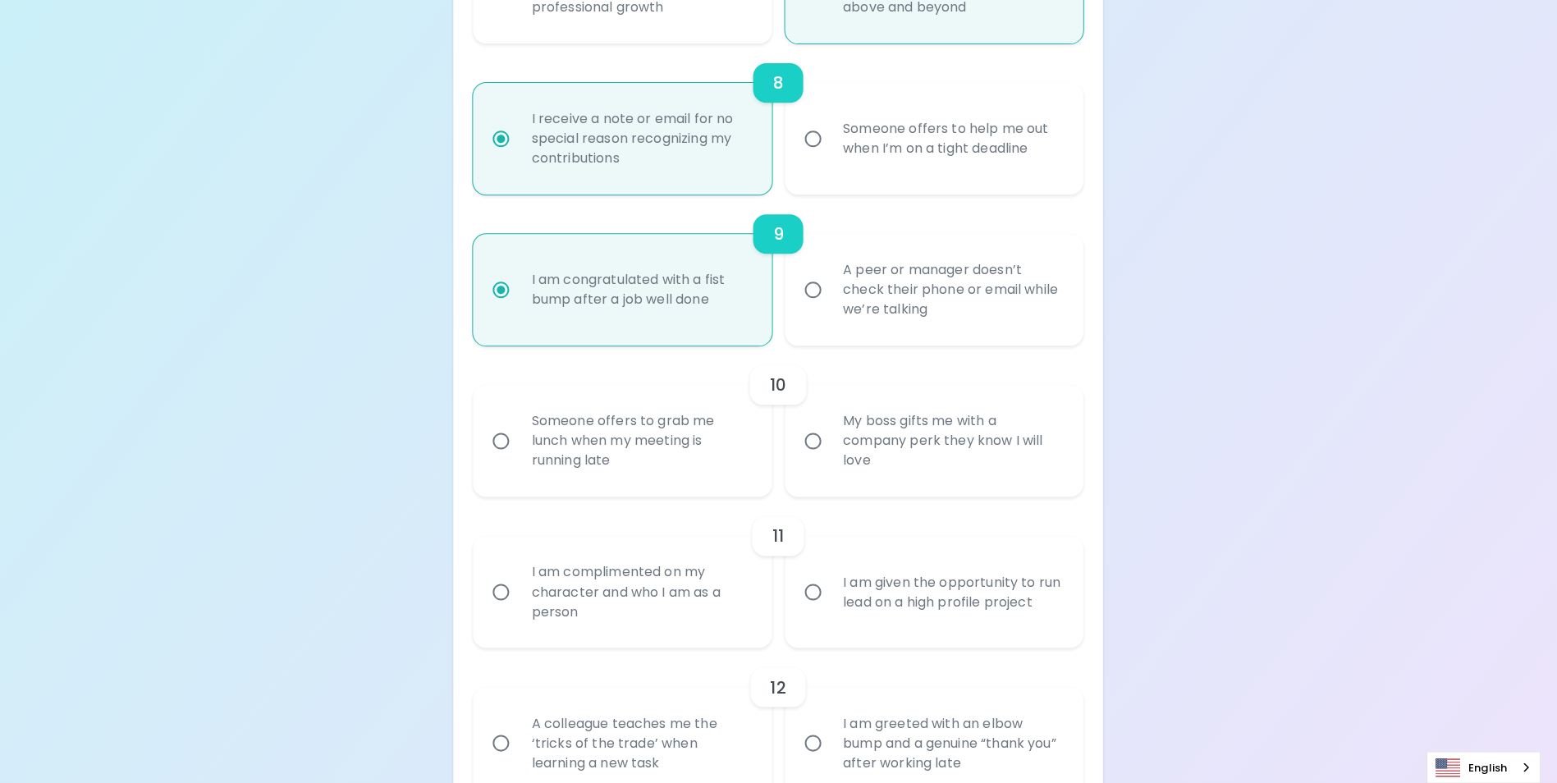
scroll to position [1407, 0]
radio input "true"
click at [814, 458] on input "My boss gifts me with a company perk they know I will love" at bounding box center [813, 441] width 34 height 34
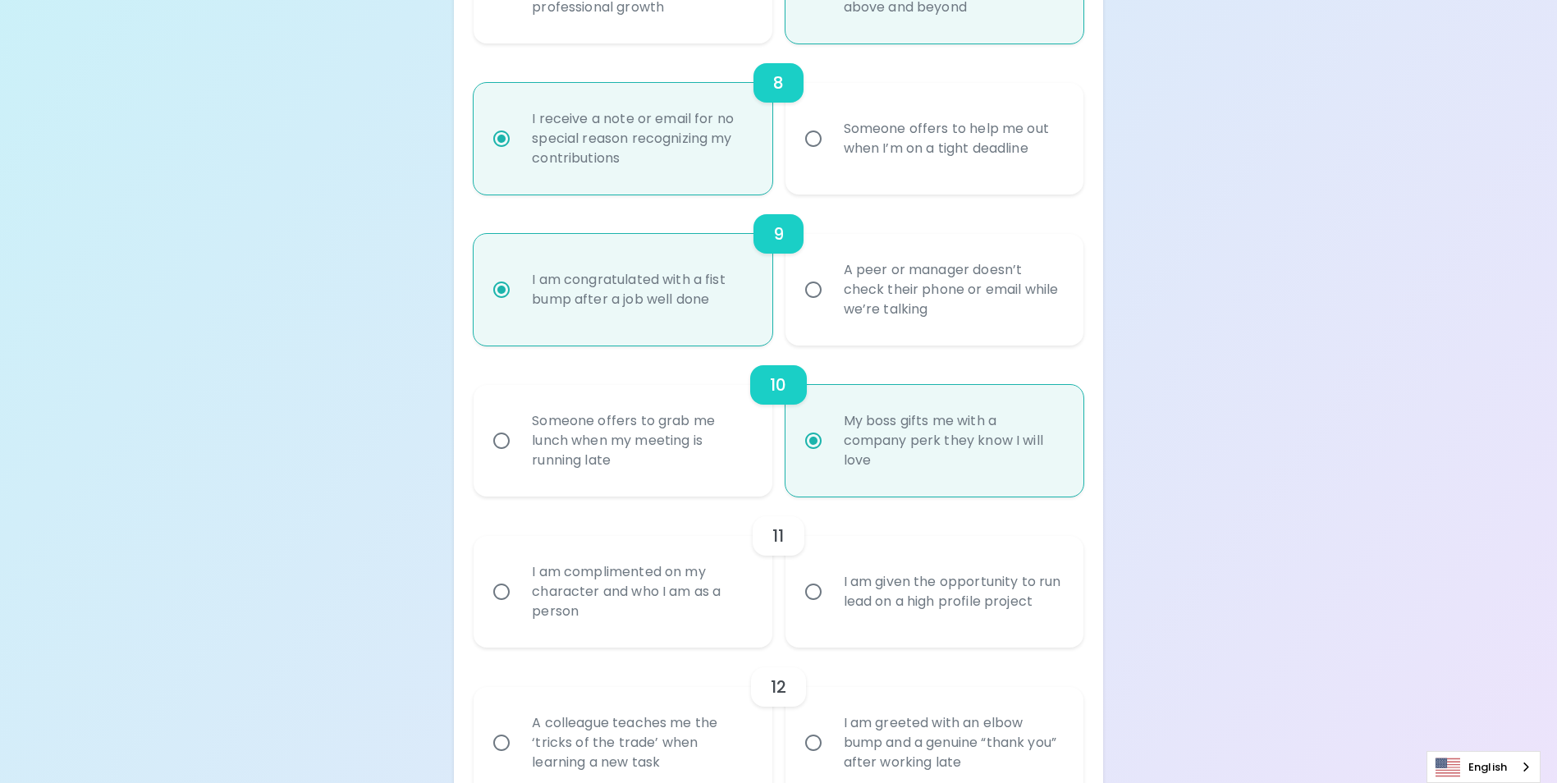
radio input "false"
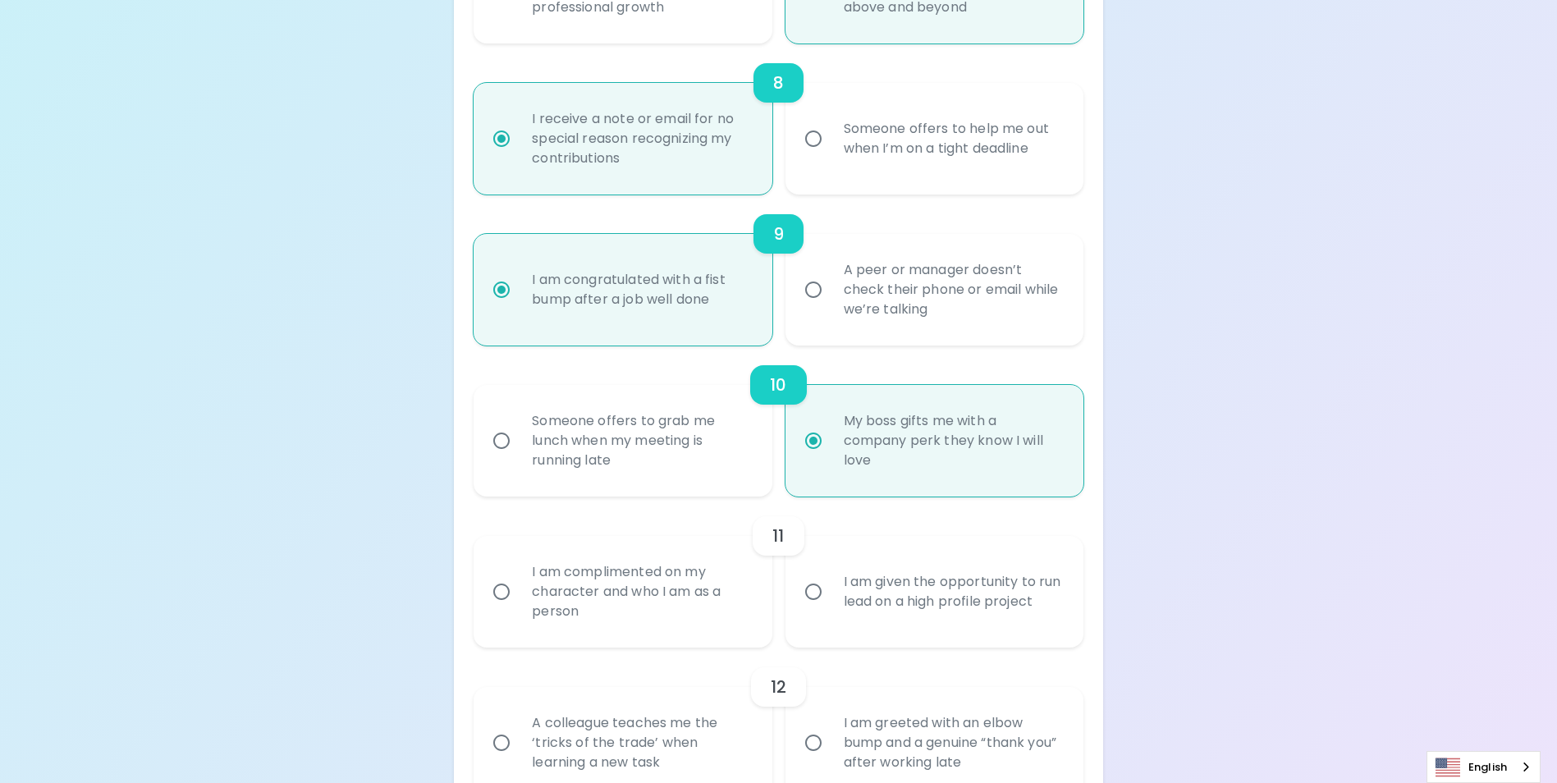
radio input "false"
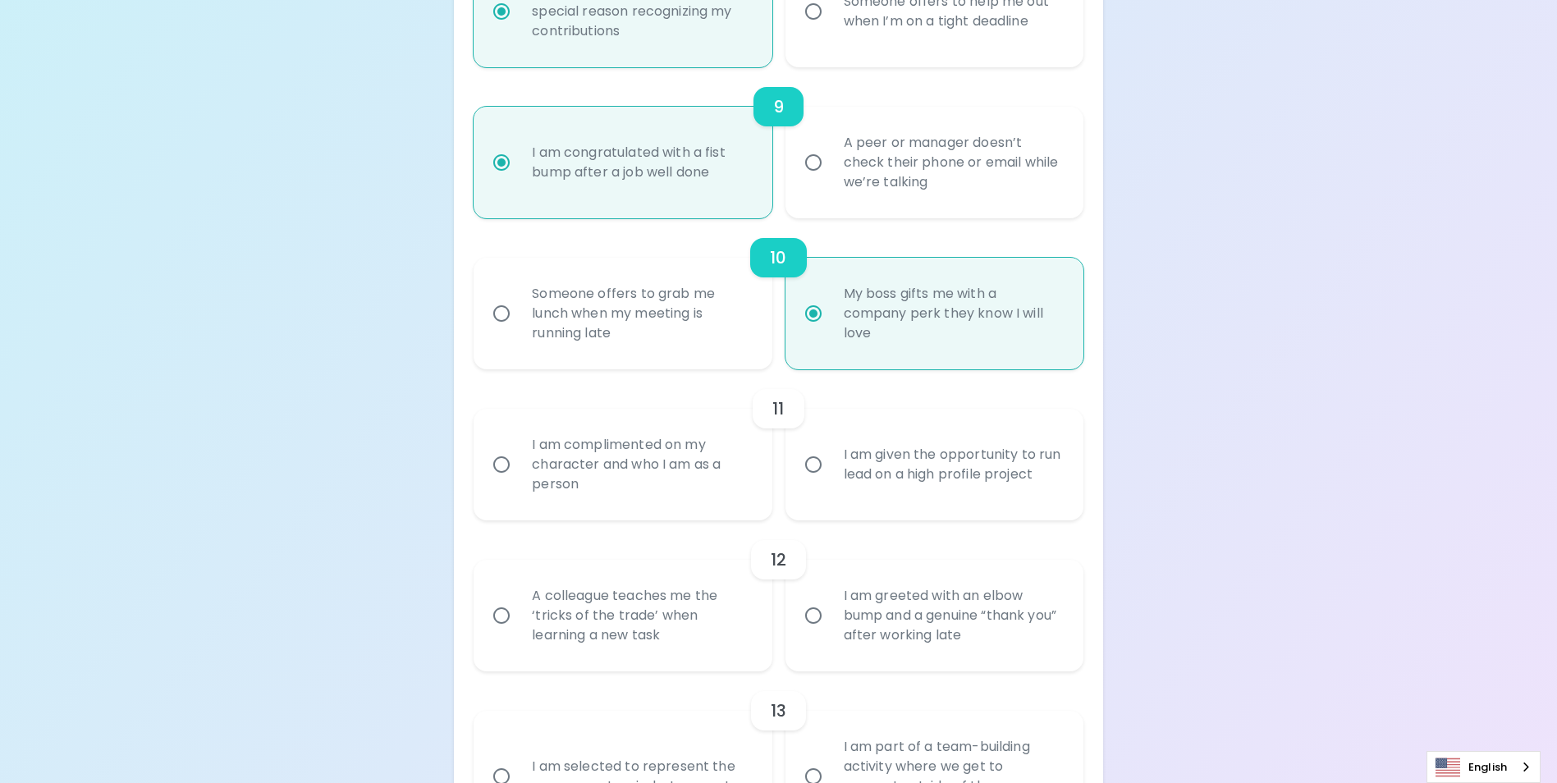
scroll to position [1539, 0]
radio input "true"
click at [815, 478] on input "I am given the opportunity to run lead on a high profile project" at bounding box center [813, 460] width 34 height 34
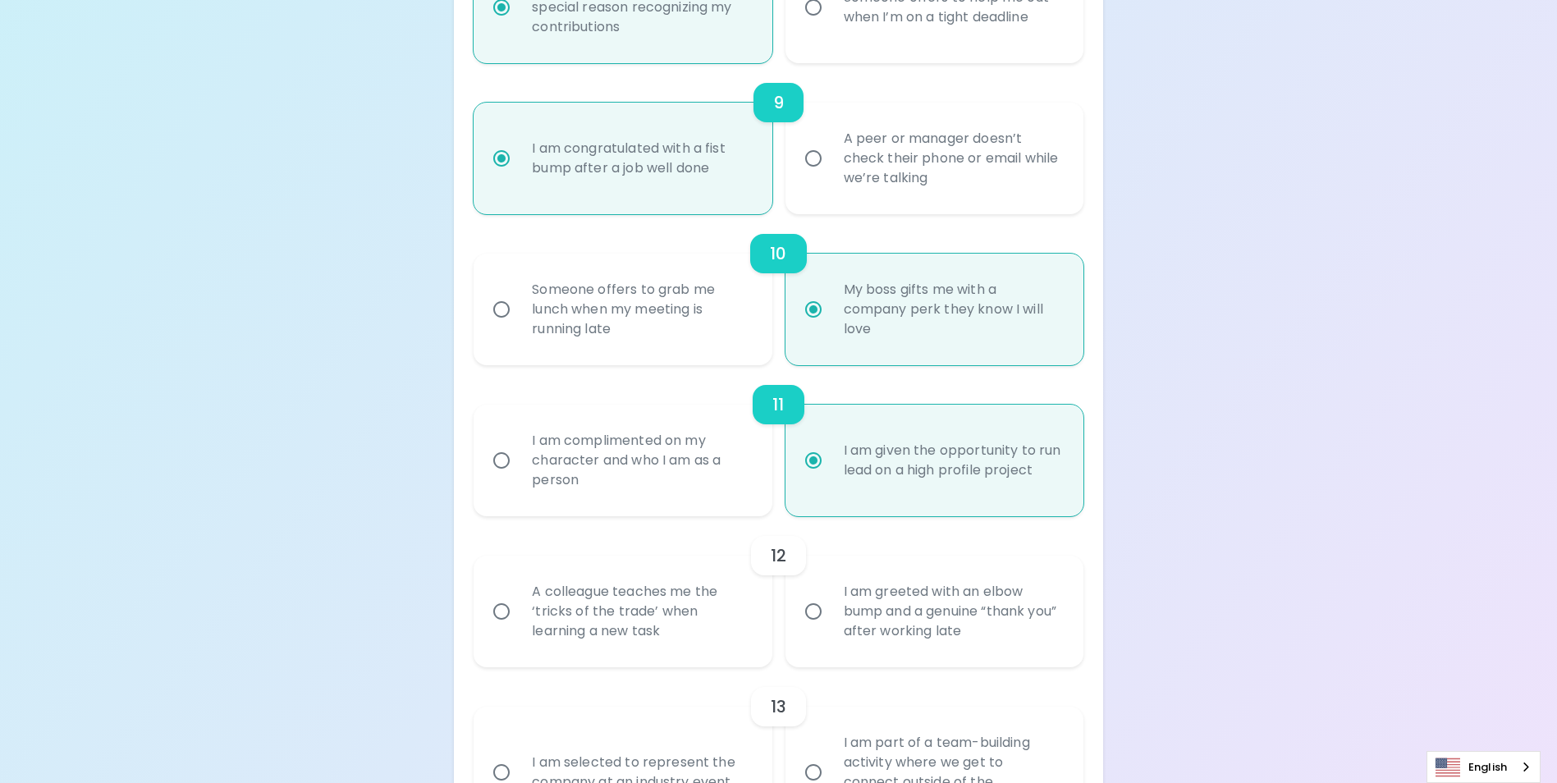
radio input "false"
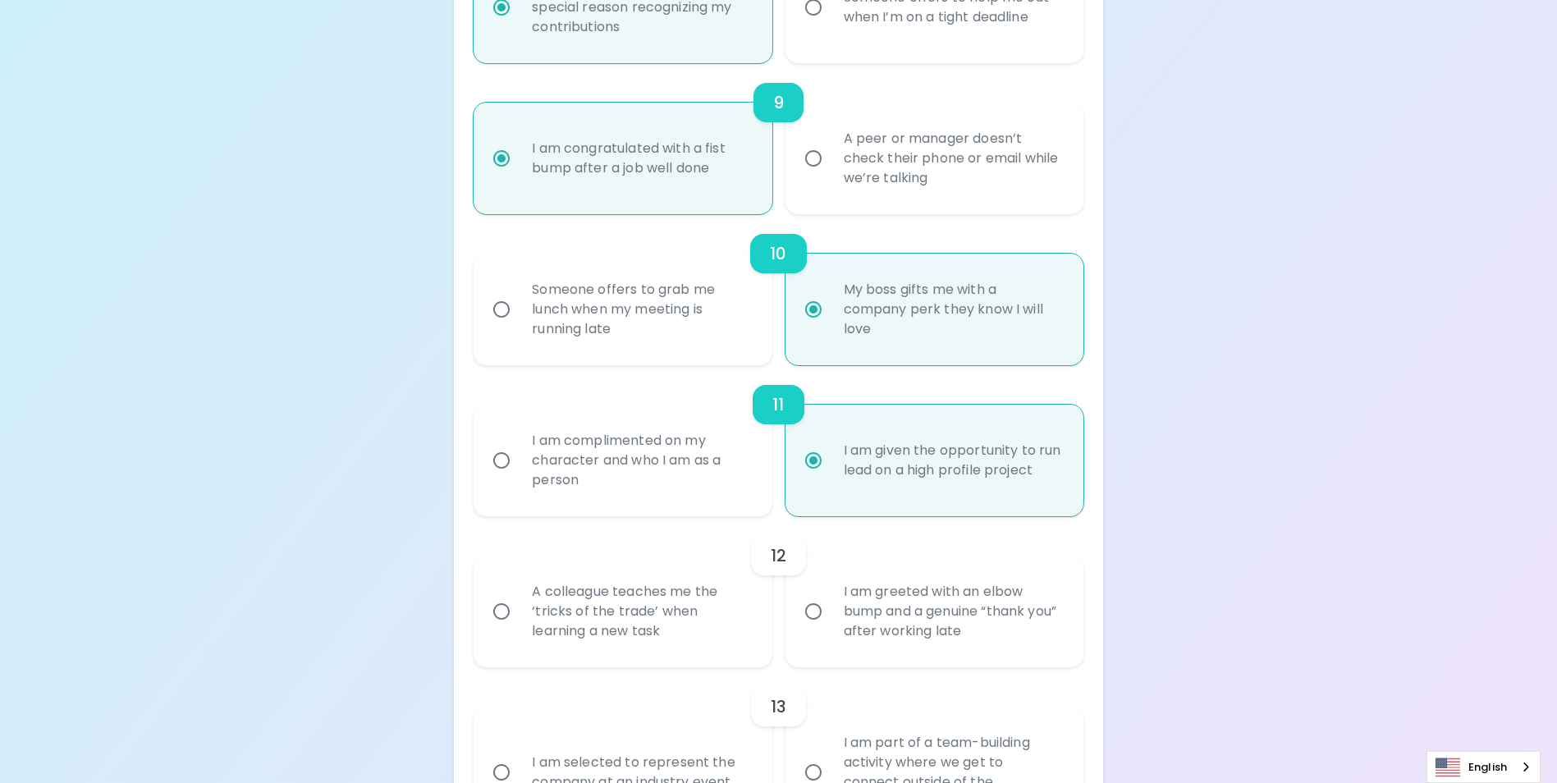
radio input "false"
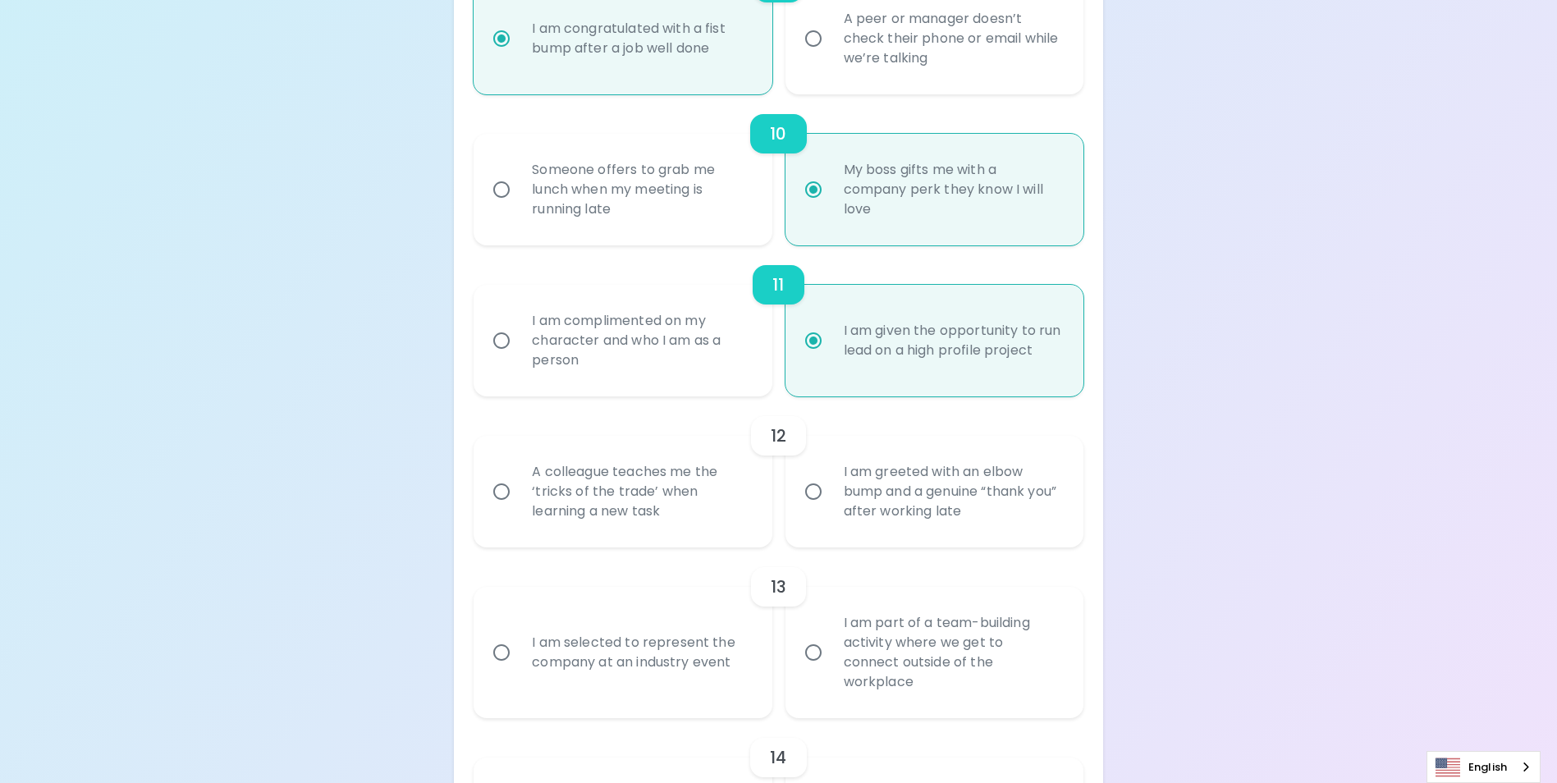
scroll to position [1670, 0]
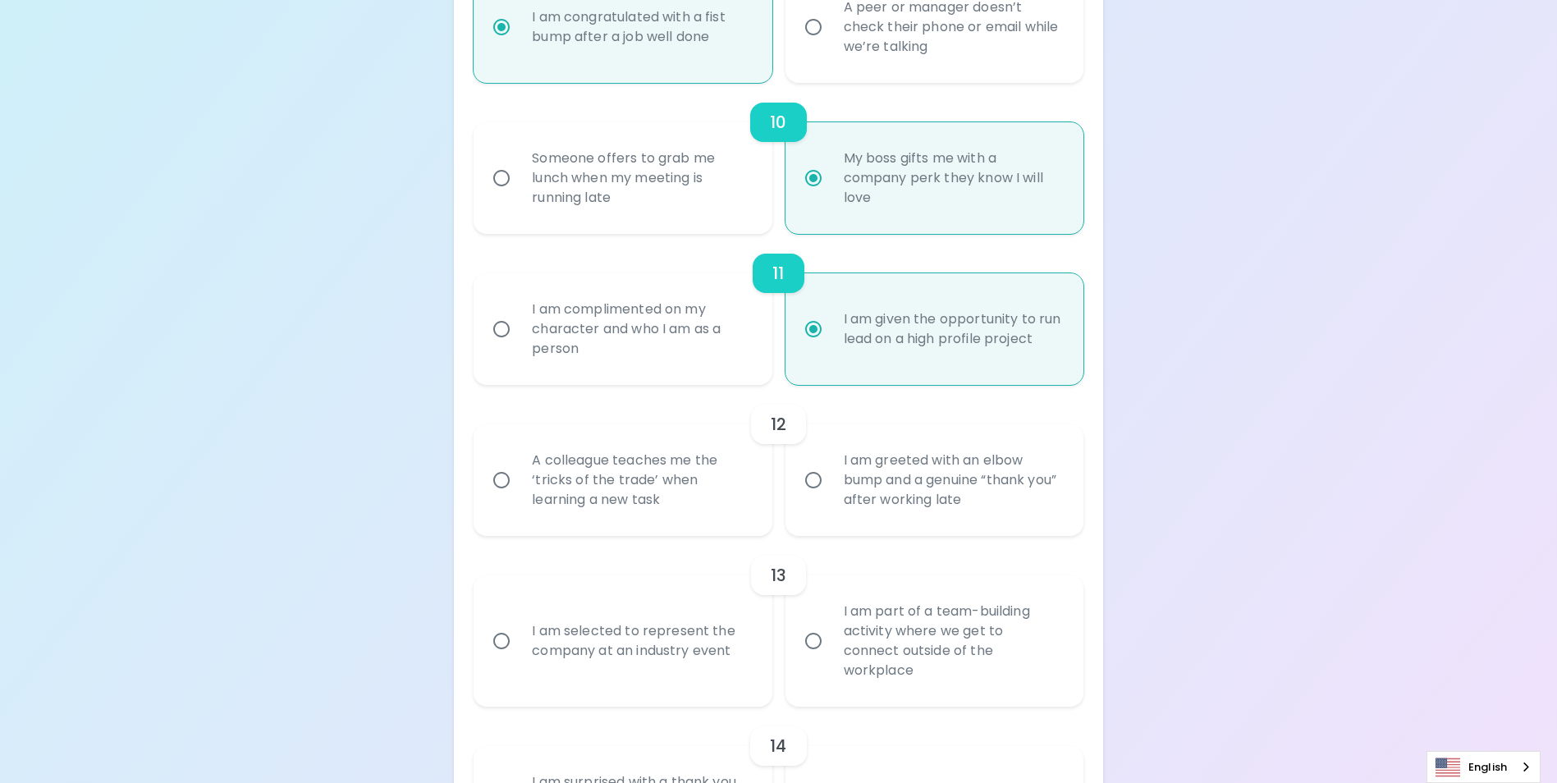
radio input "true"
click at [503, 498] on input "A colleague teaches me the ‘tricks of the trade’ when learning a new task" at bounding box center [501, 480] width 34 height 34
radio input "false"
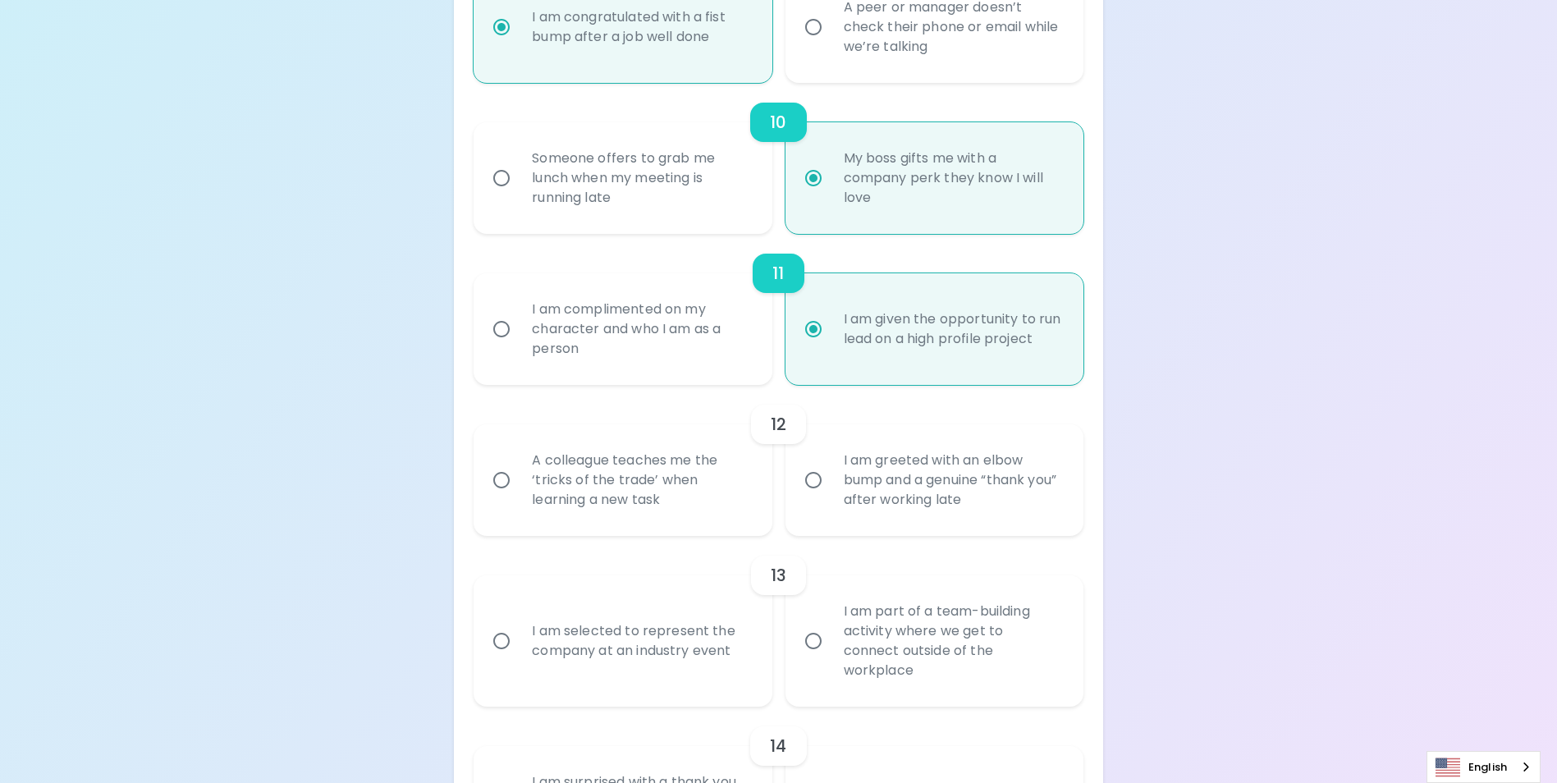
radio input "false"
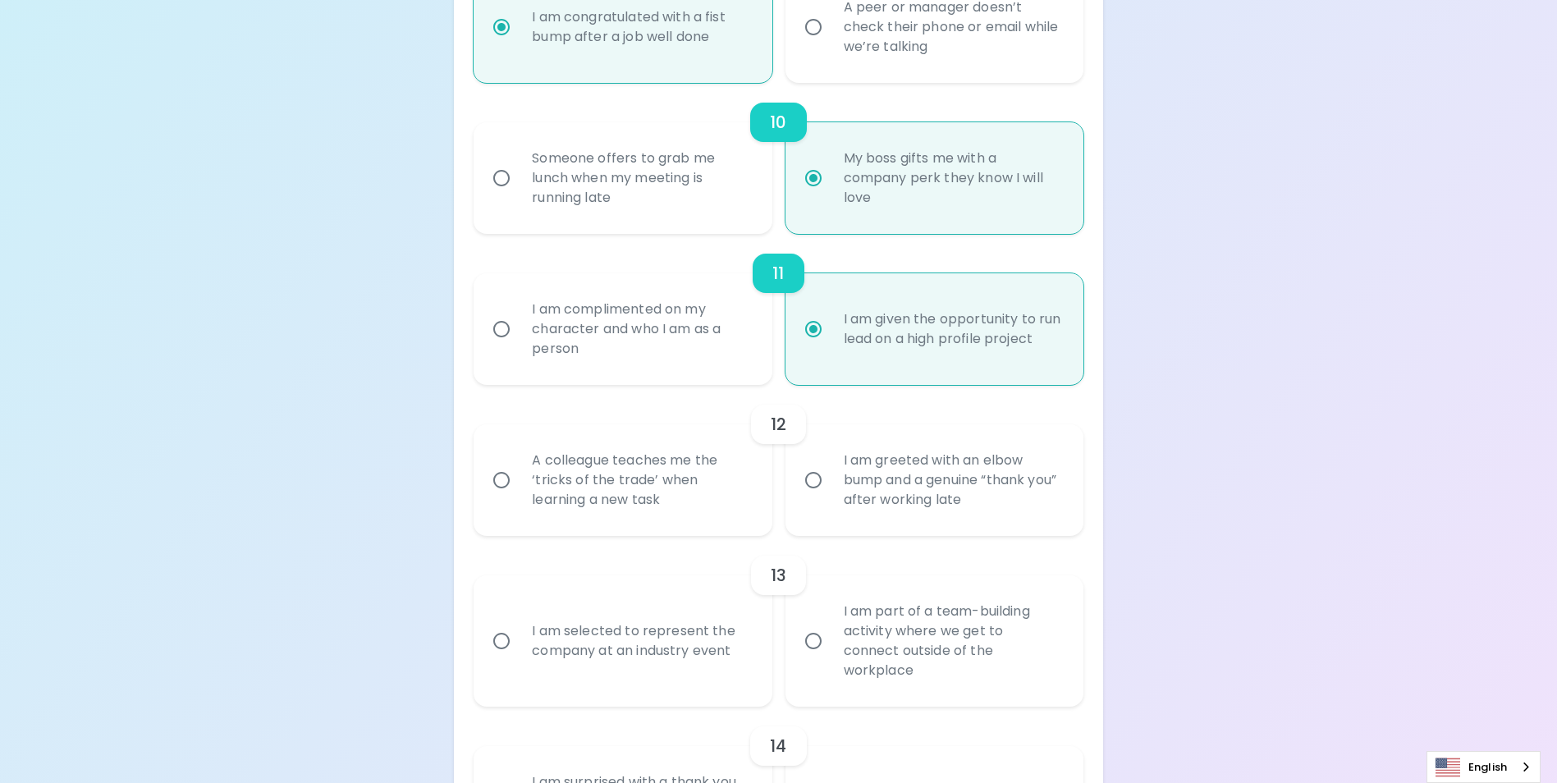
radio input "false"
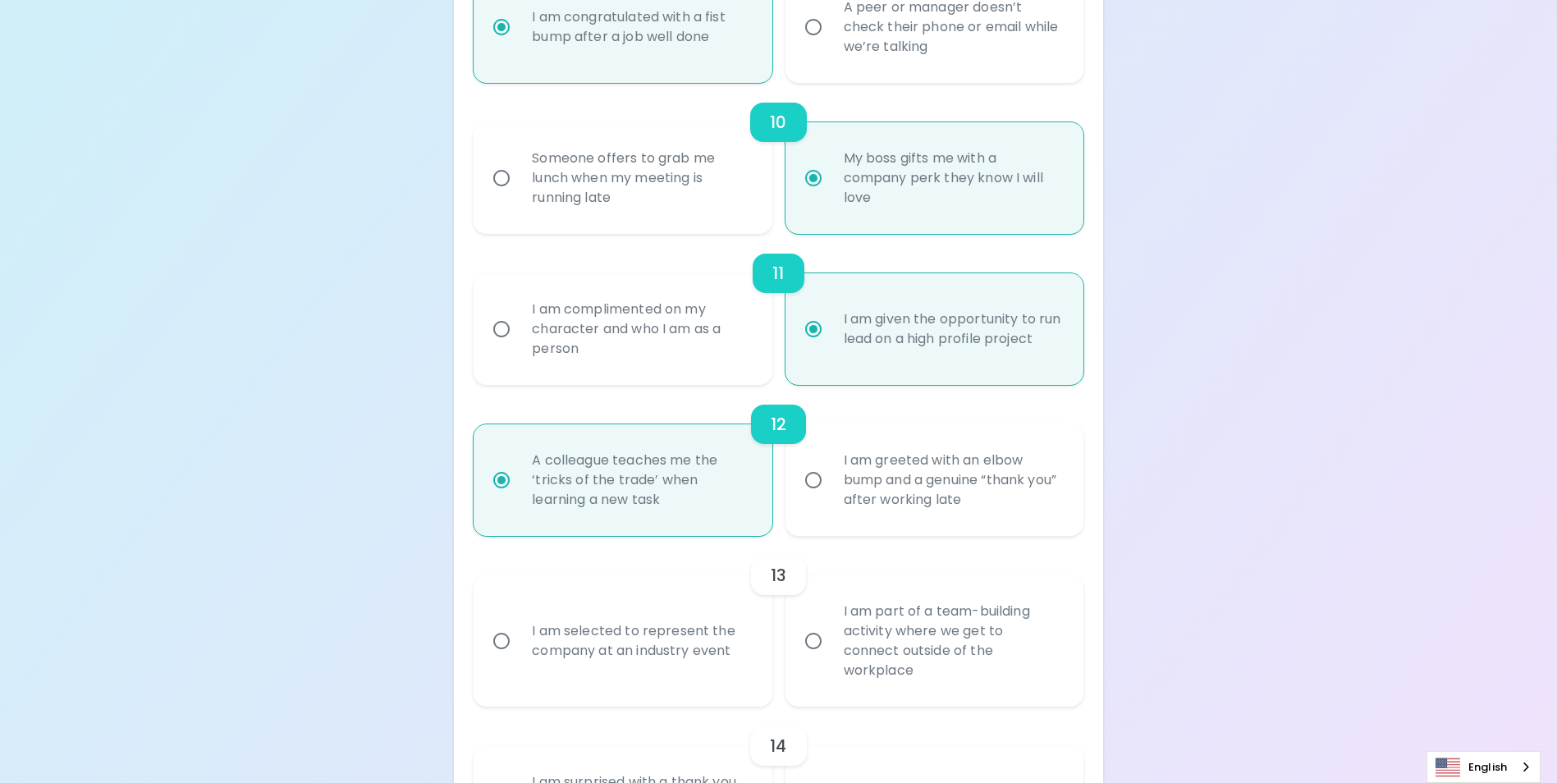
scroll to position [1801, 0]
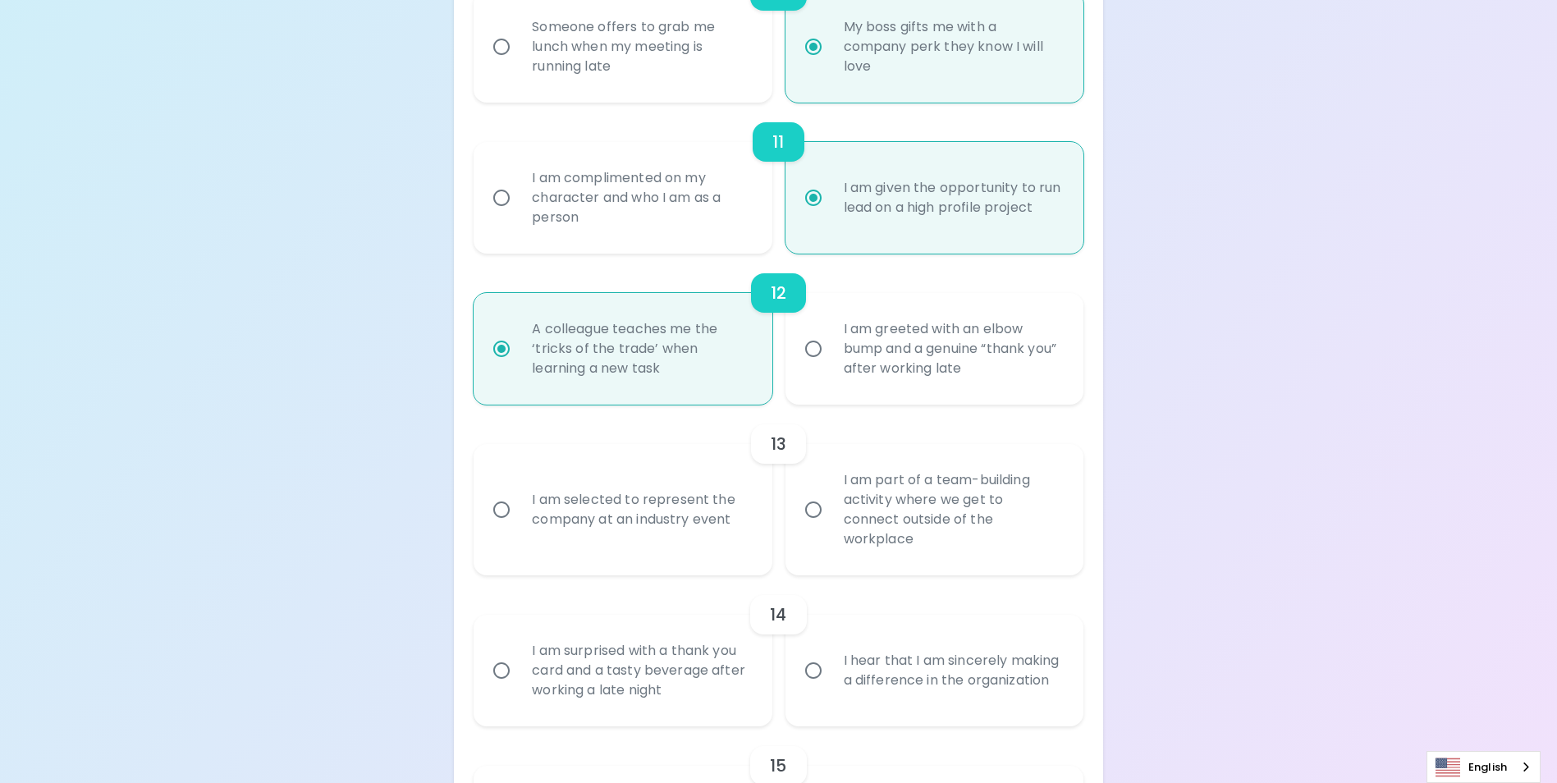
radio input "true"
click at [815, 523] on input "I am part of a team-building activity where we get to connect outside of the wo…" at bounding box center [813, 510] width 34 height 34
radio input "false"
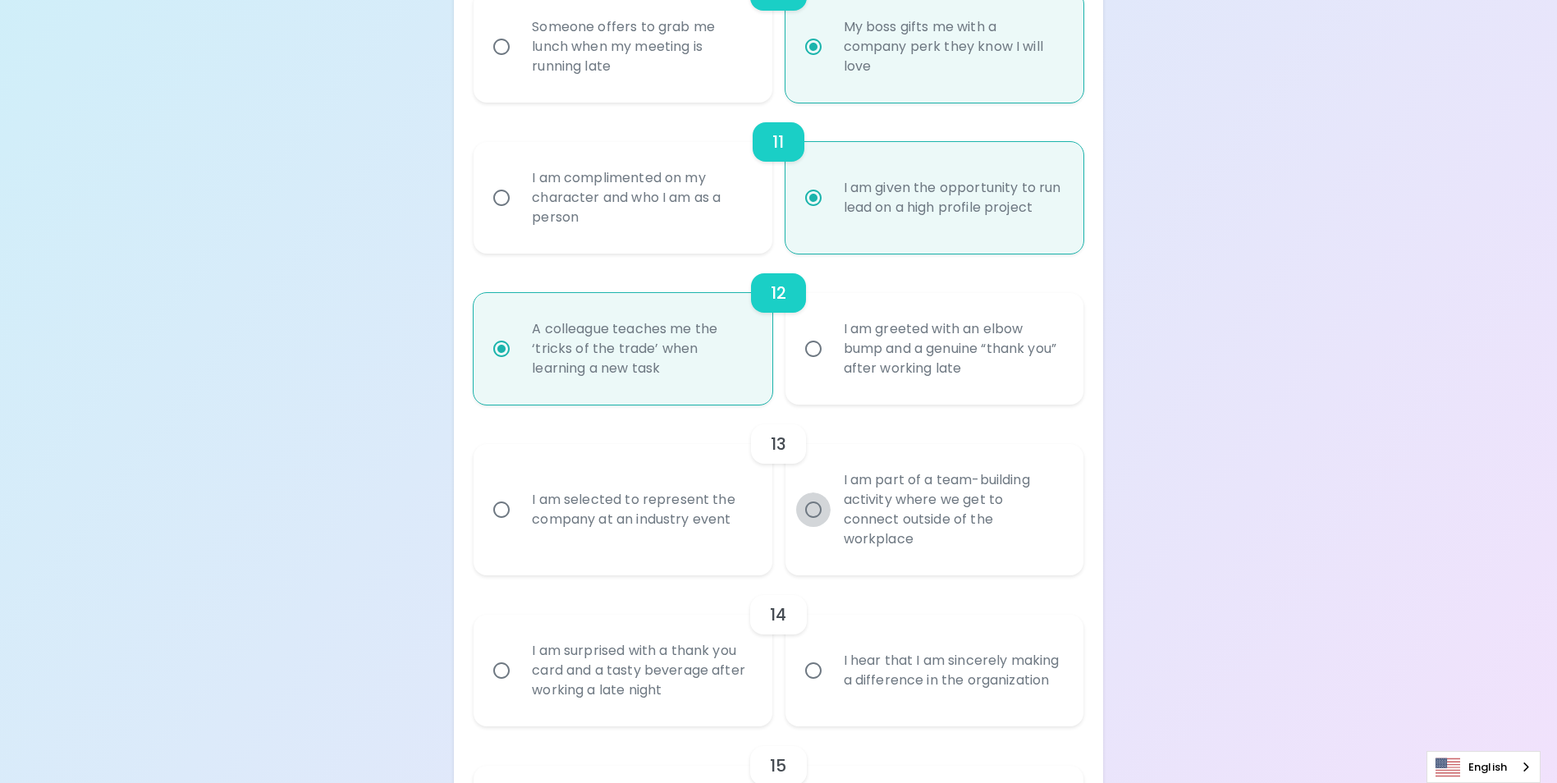
radio input "false"
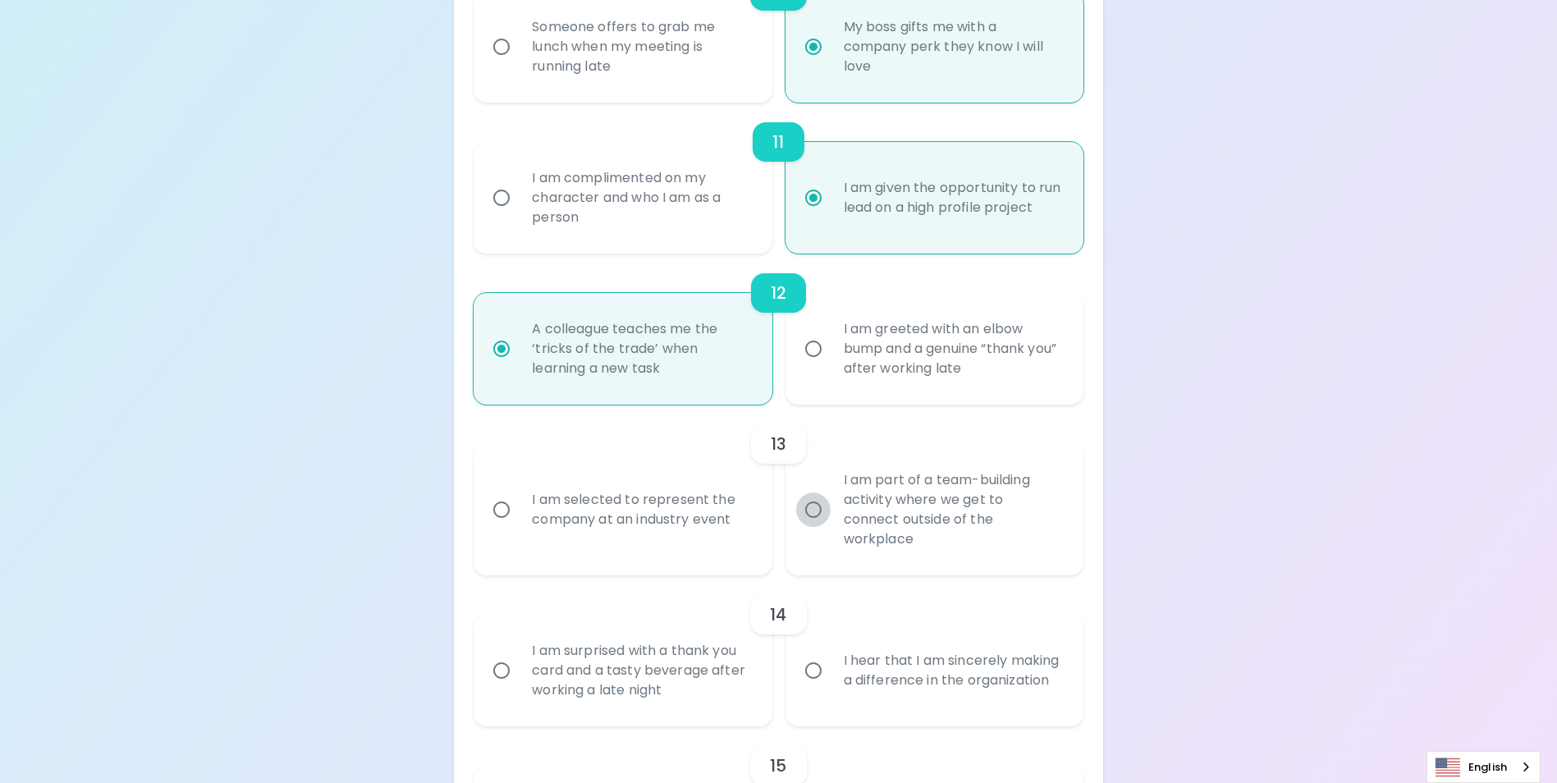
radio input "false"
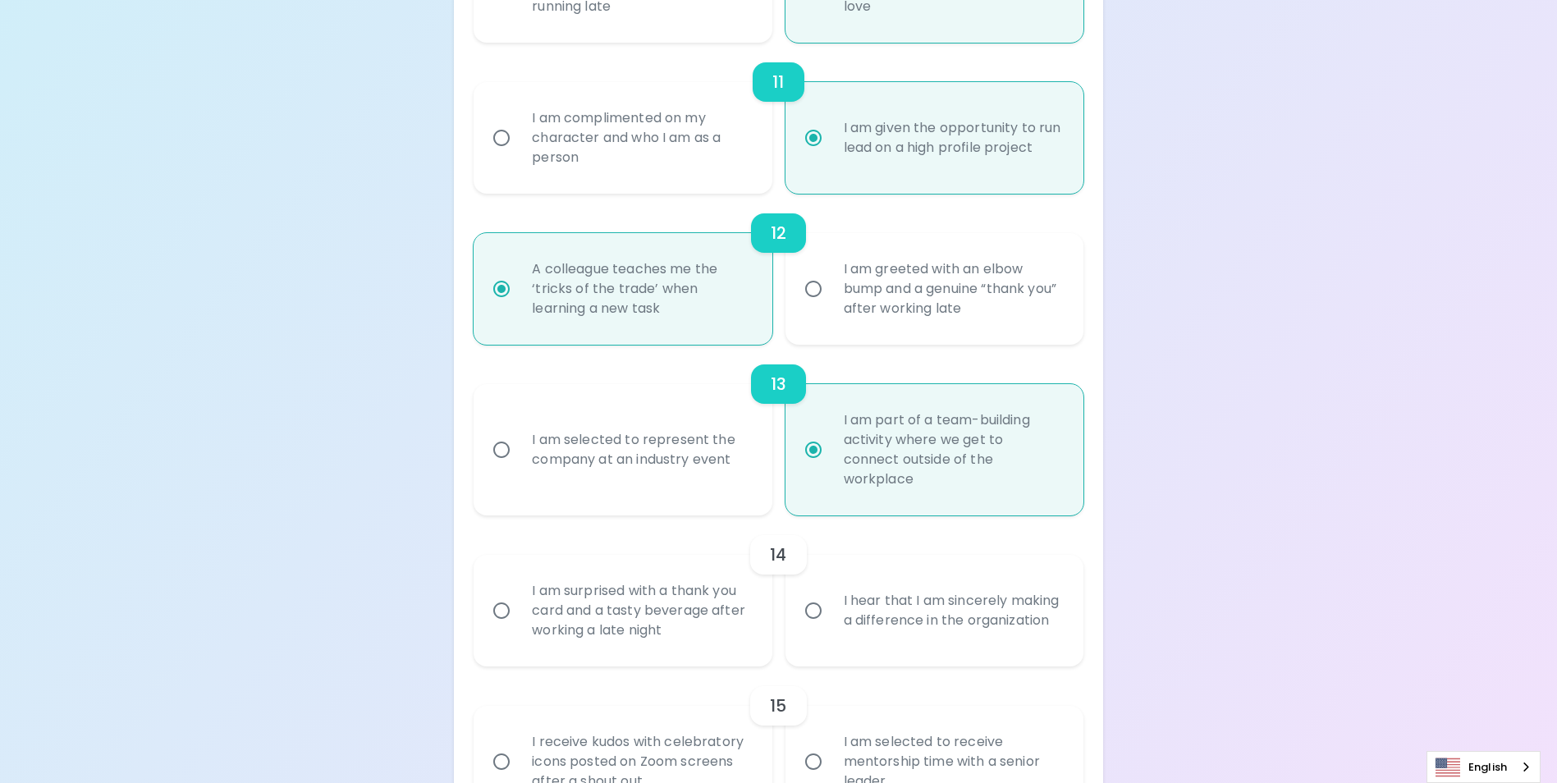
scroll to position [1933, 0]
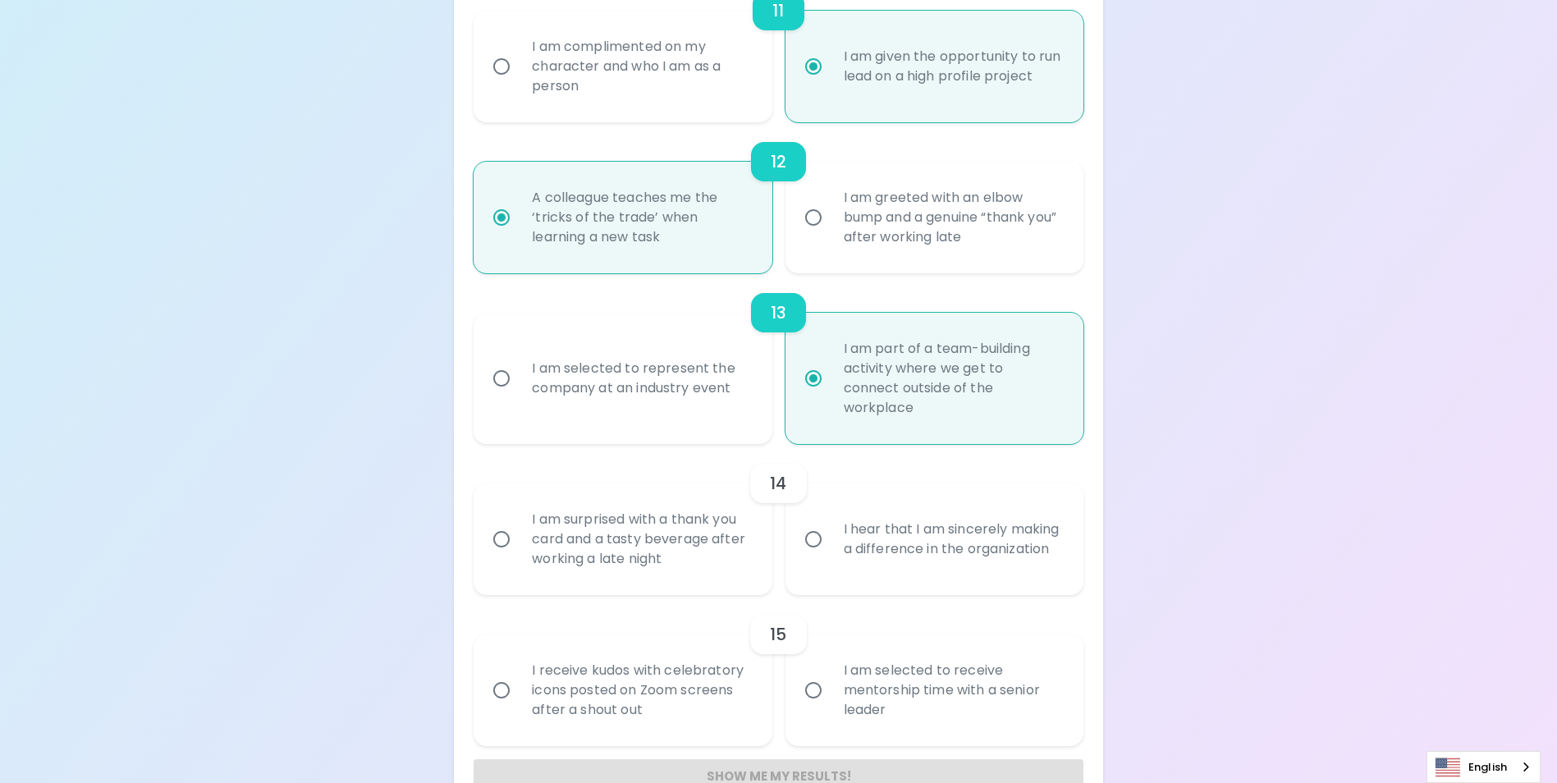
radio input "true"
click at [816, 543] on input "I hear that I am sincerely making a difference in the organization" at bounding box center [813, 539] width 34 height 34
radio input "false"
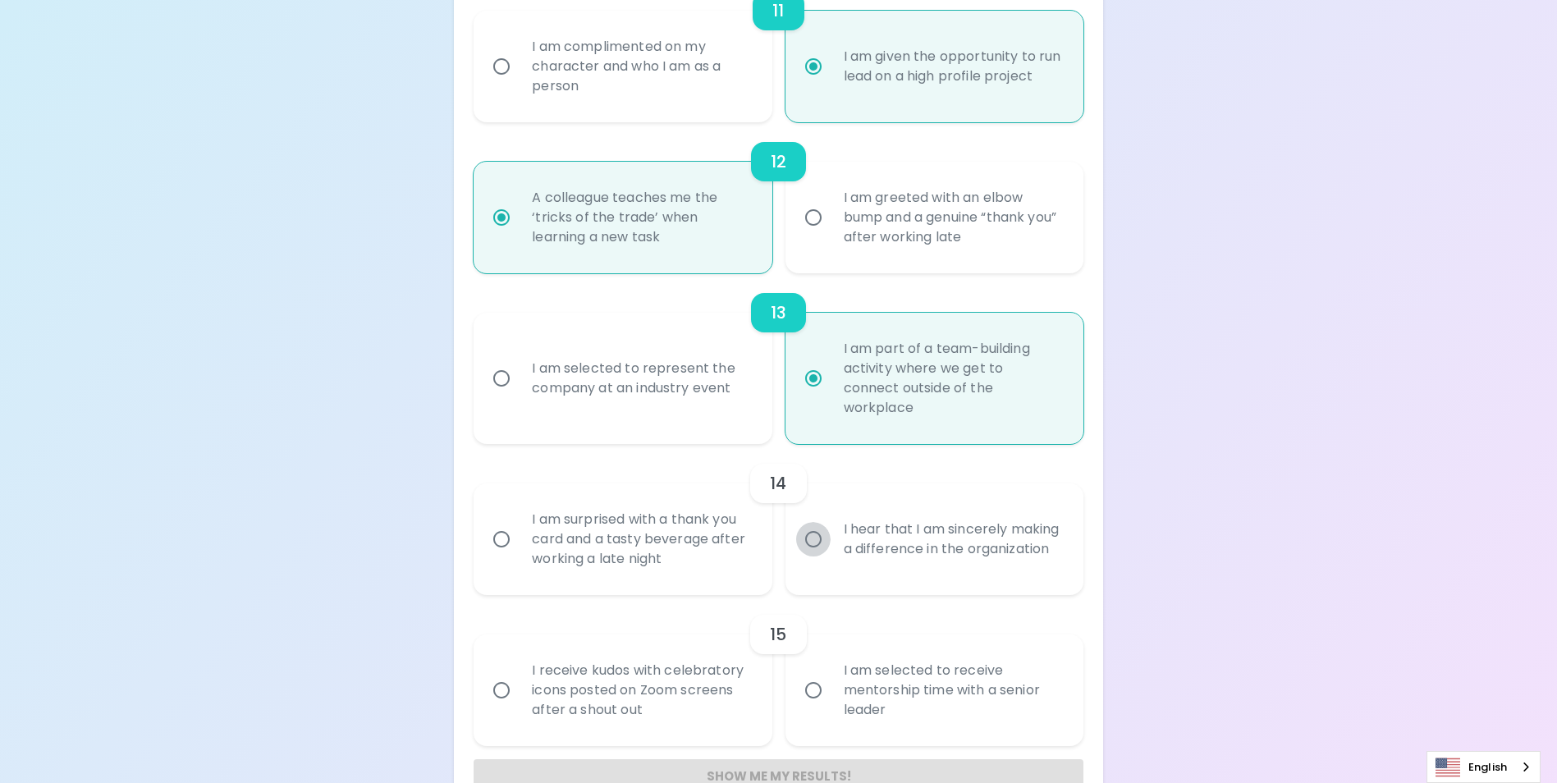
radio input "false"
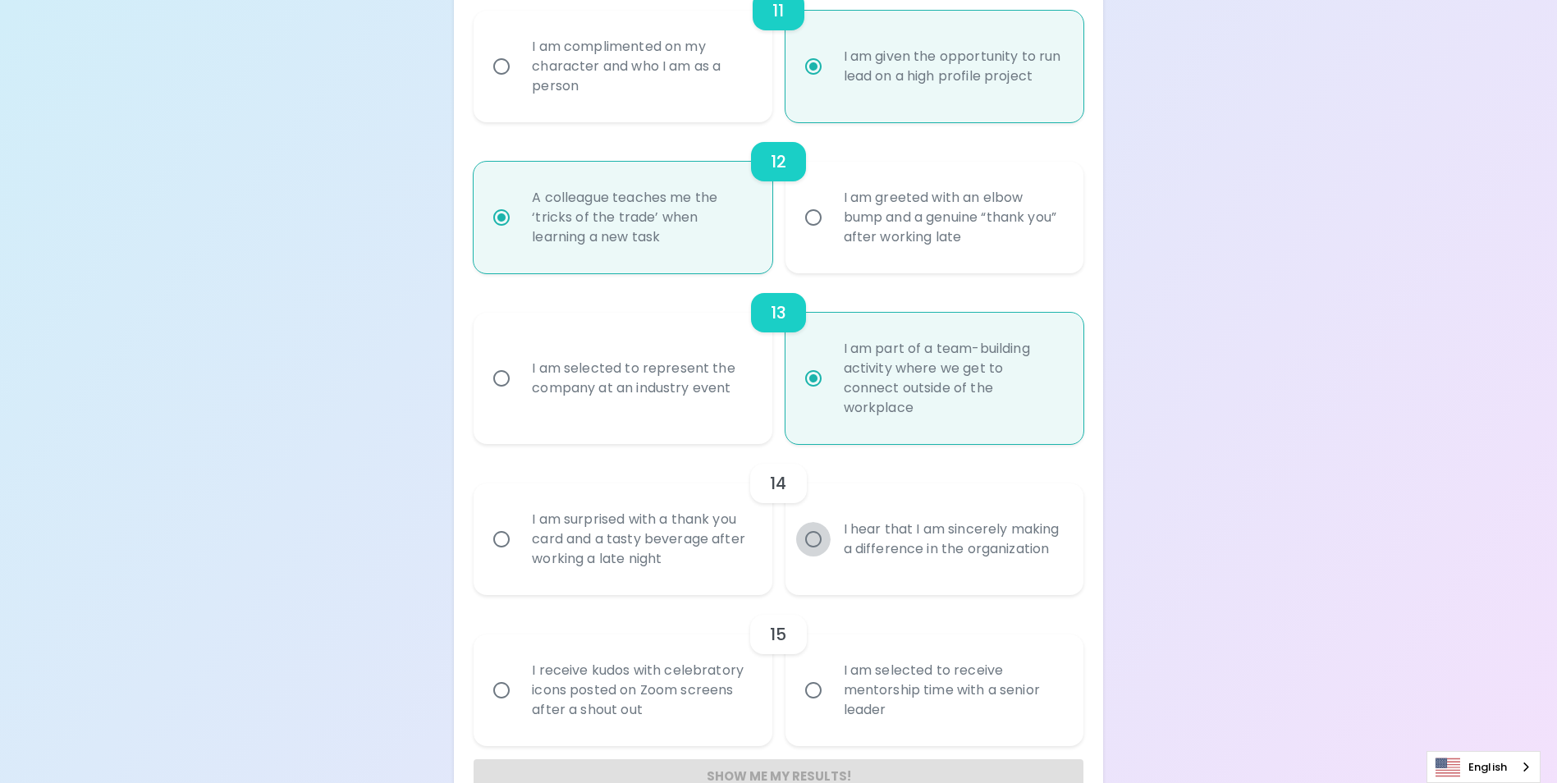
radio input "false"
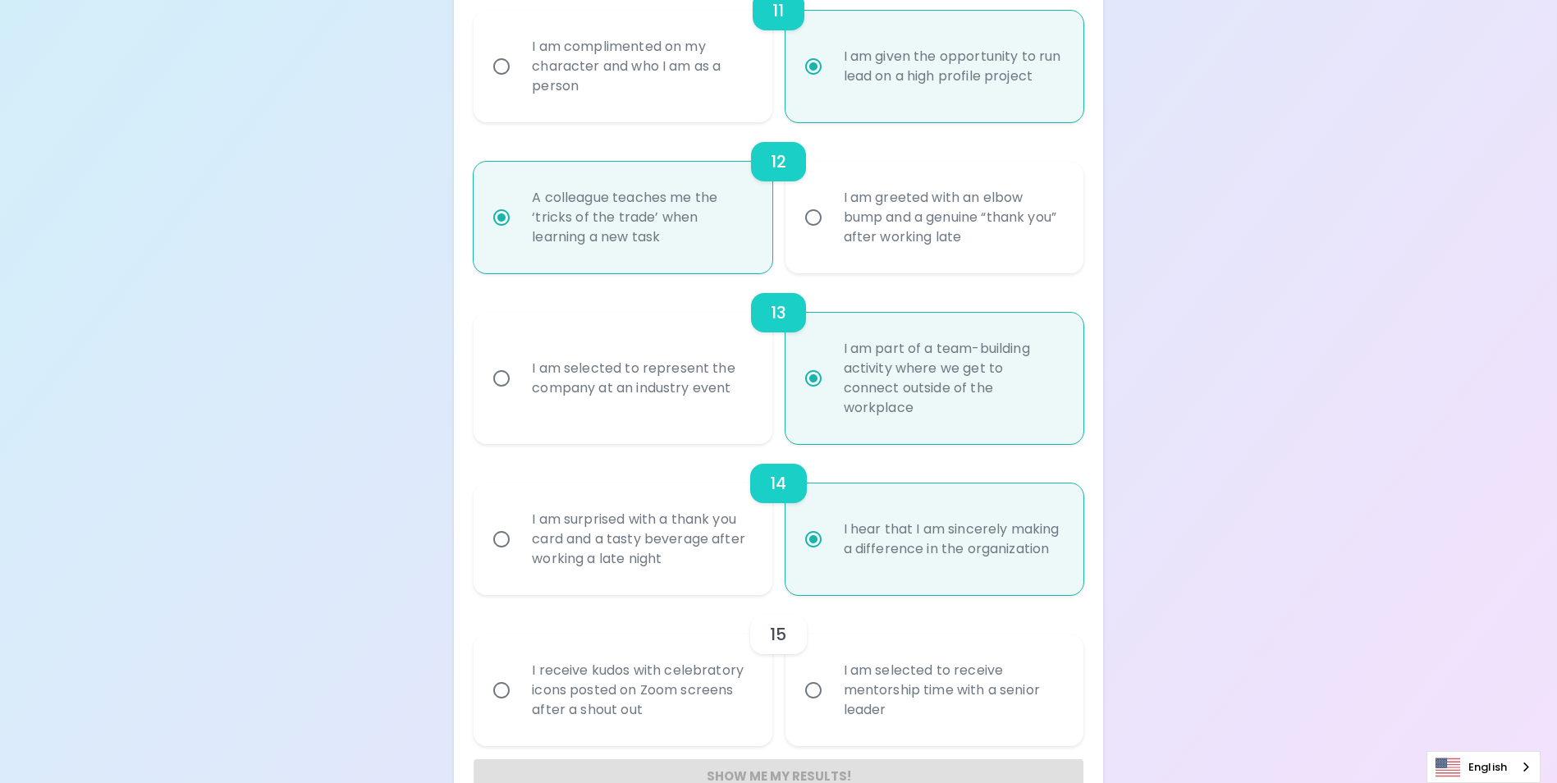
scroll to position [1976, 0]
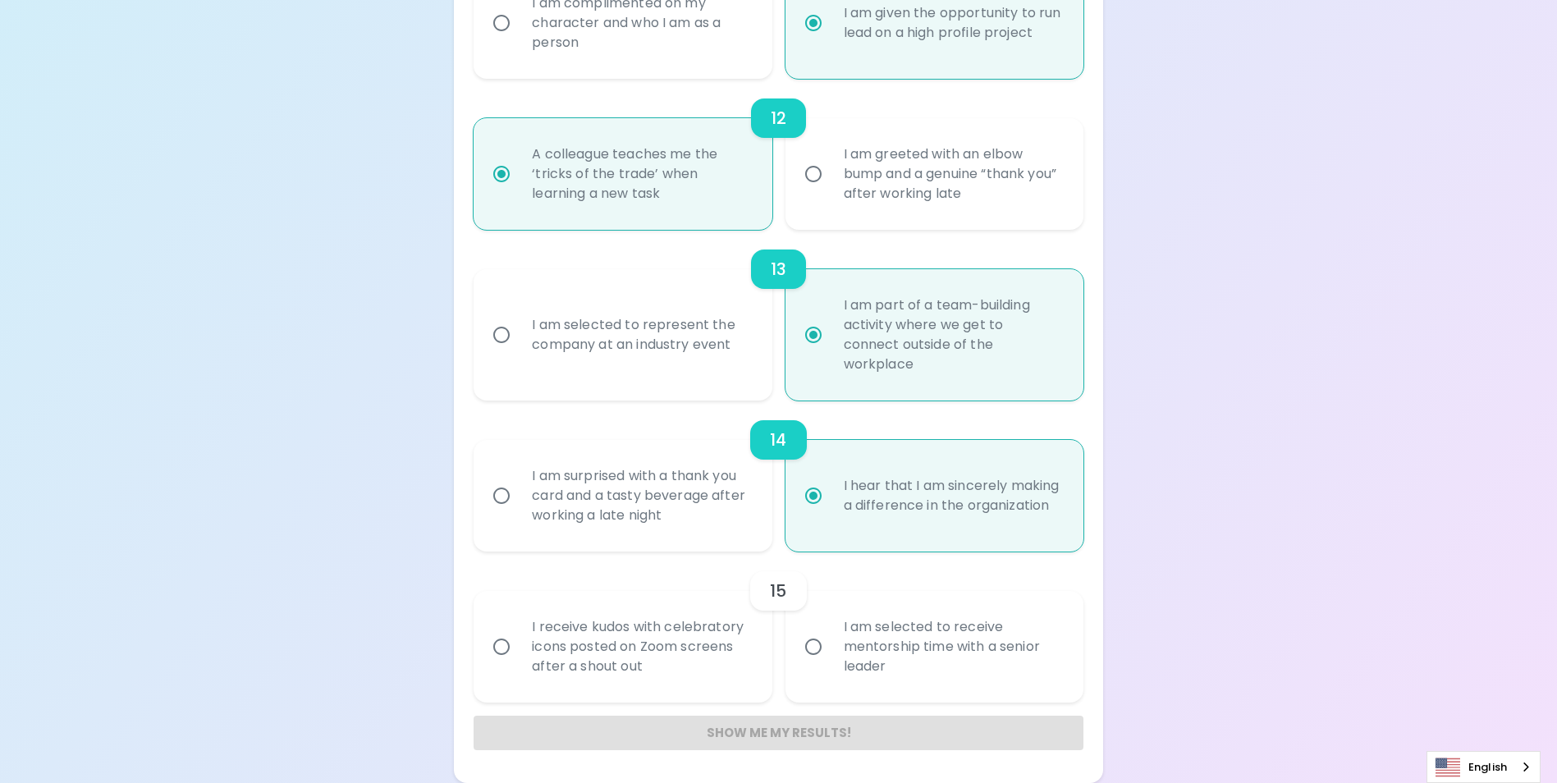
radio input "true"
click at [814, 647] on input "I am selected to receive mentorship time with a senior leader" at bounding box center [813, 647] width 34 height 34
radio input "false"
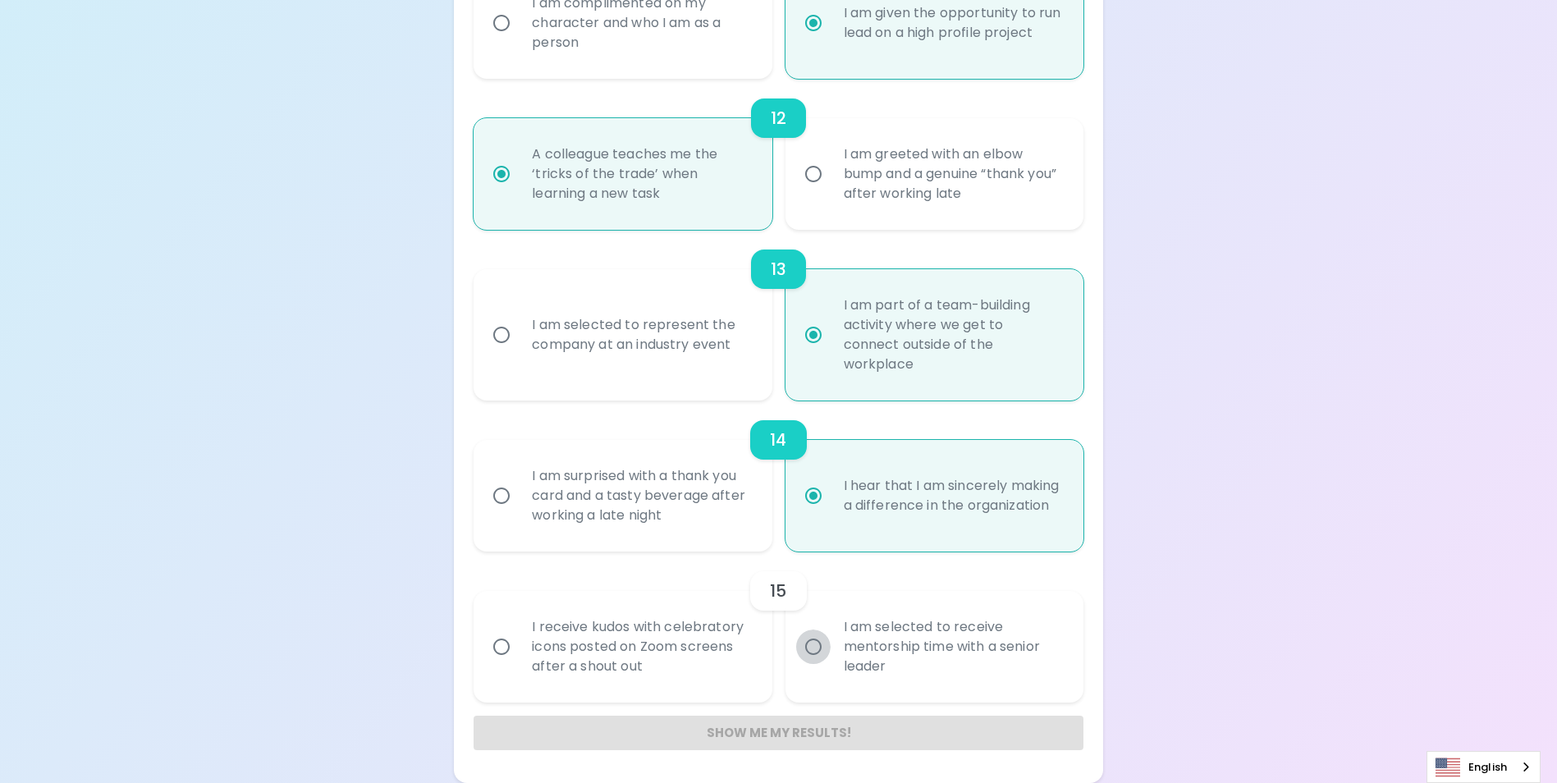
radio input "false"
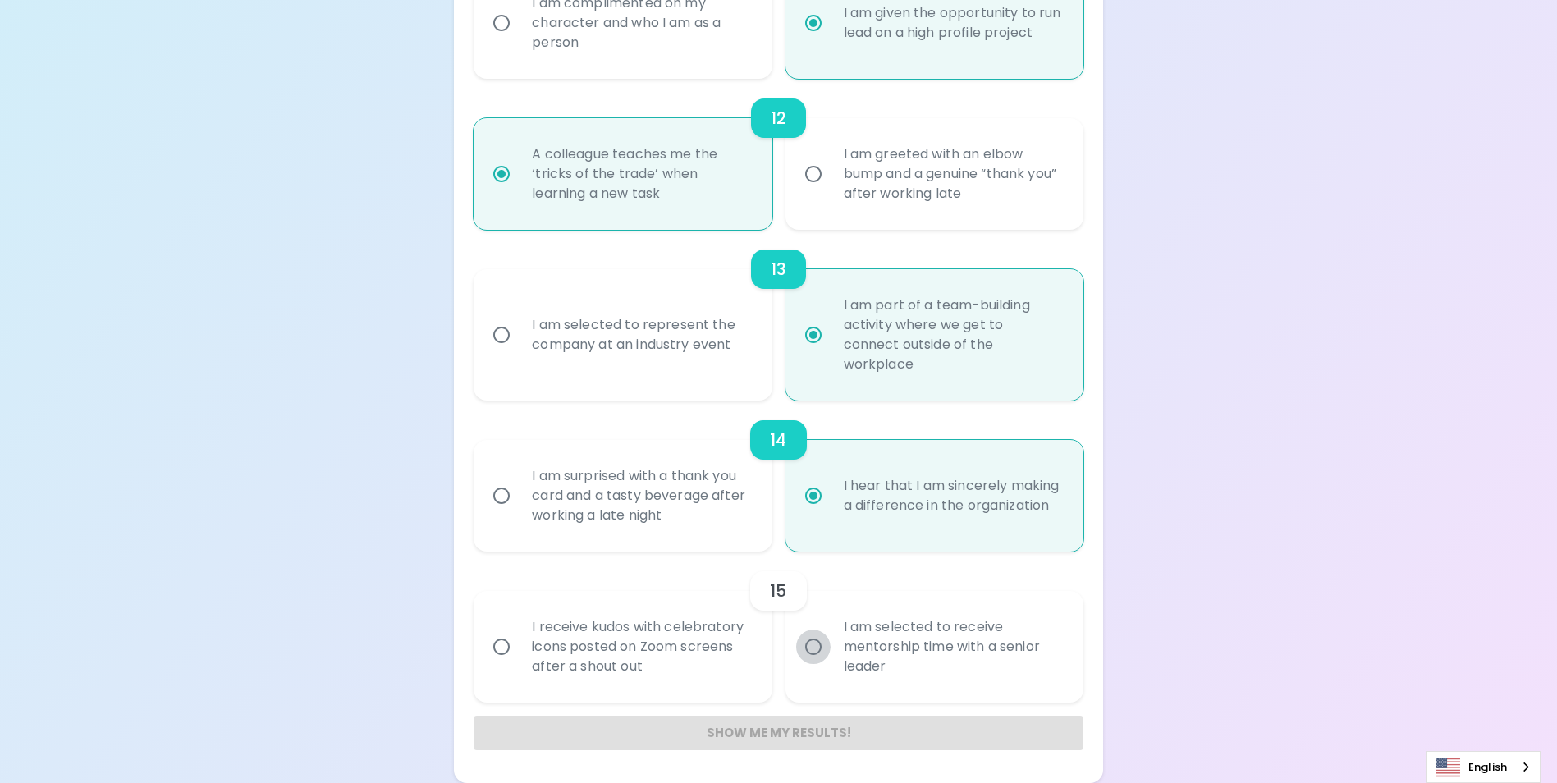
radio input "false"
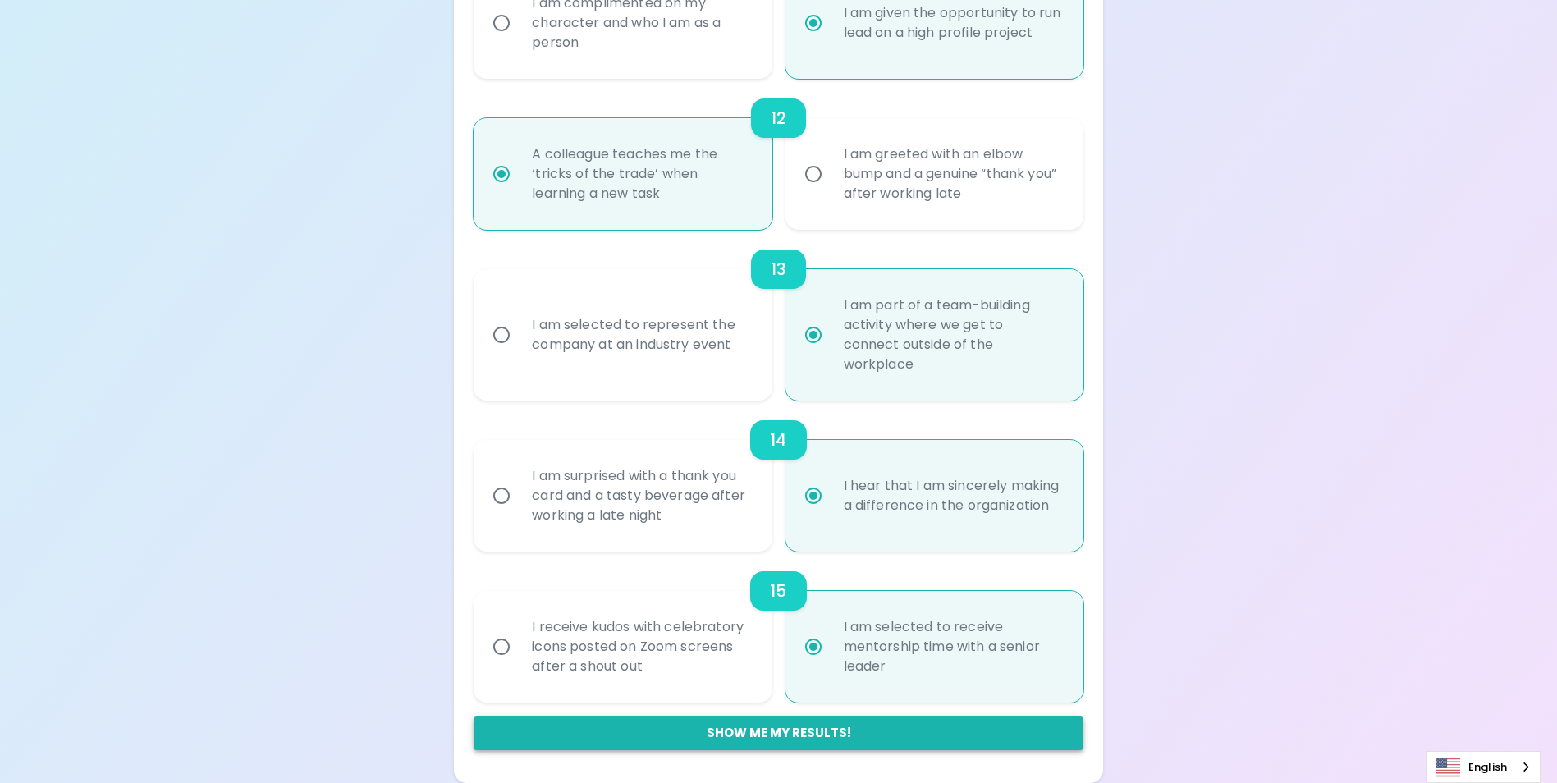
radio input "true"
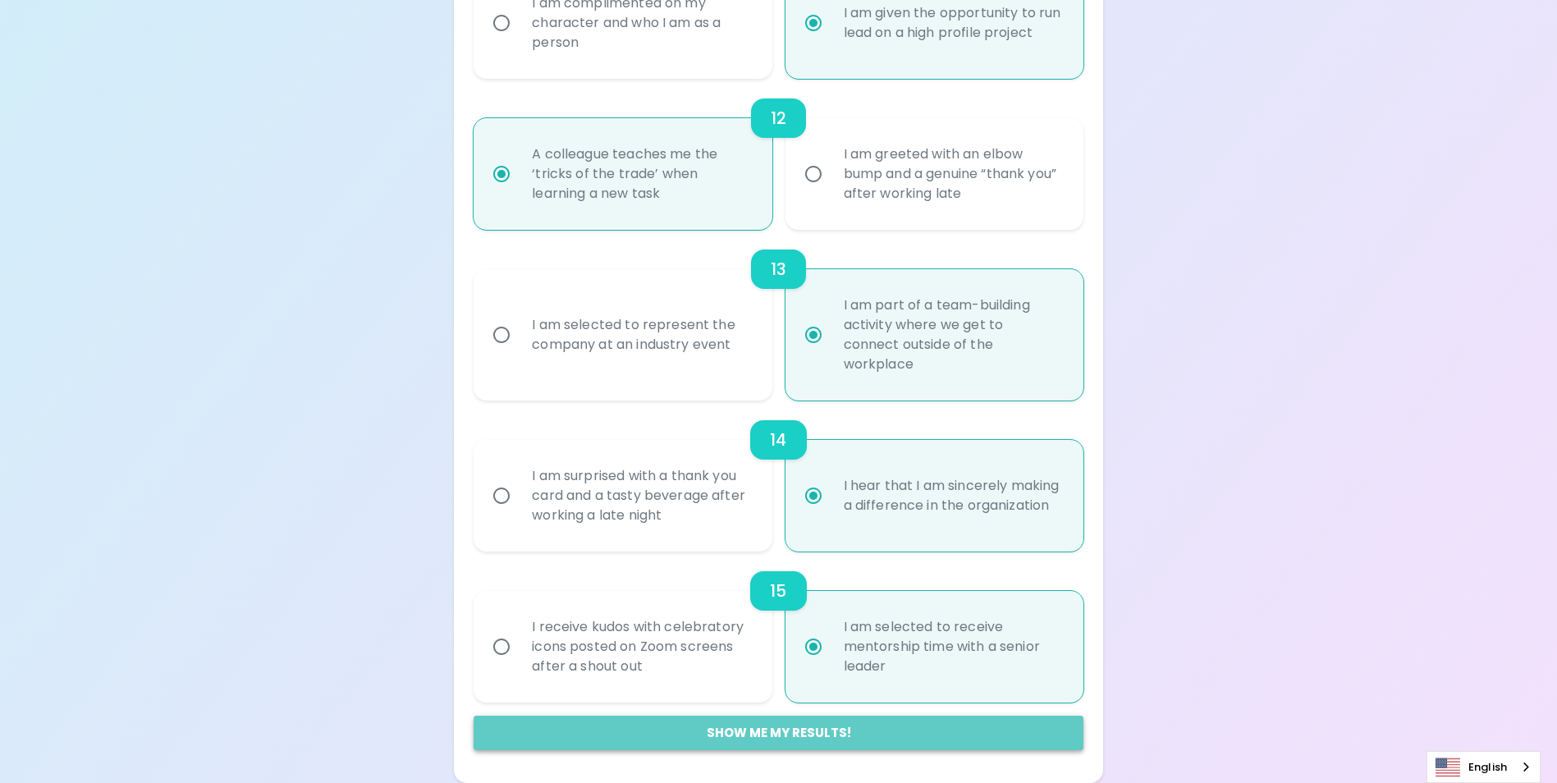
click at [901, 735] on button "Show me my results!" at bounding box center [778, 733] width 609 height 34
radio input "false"
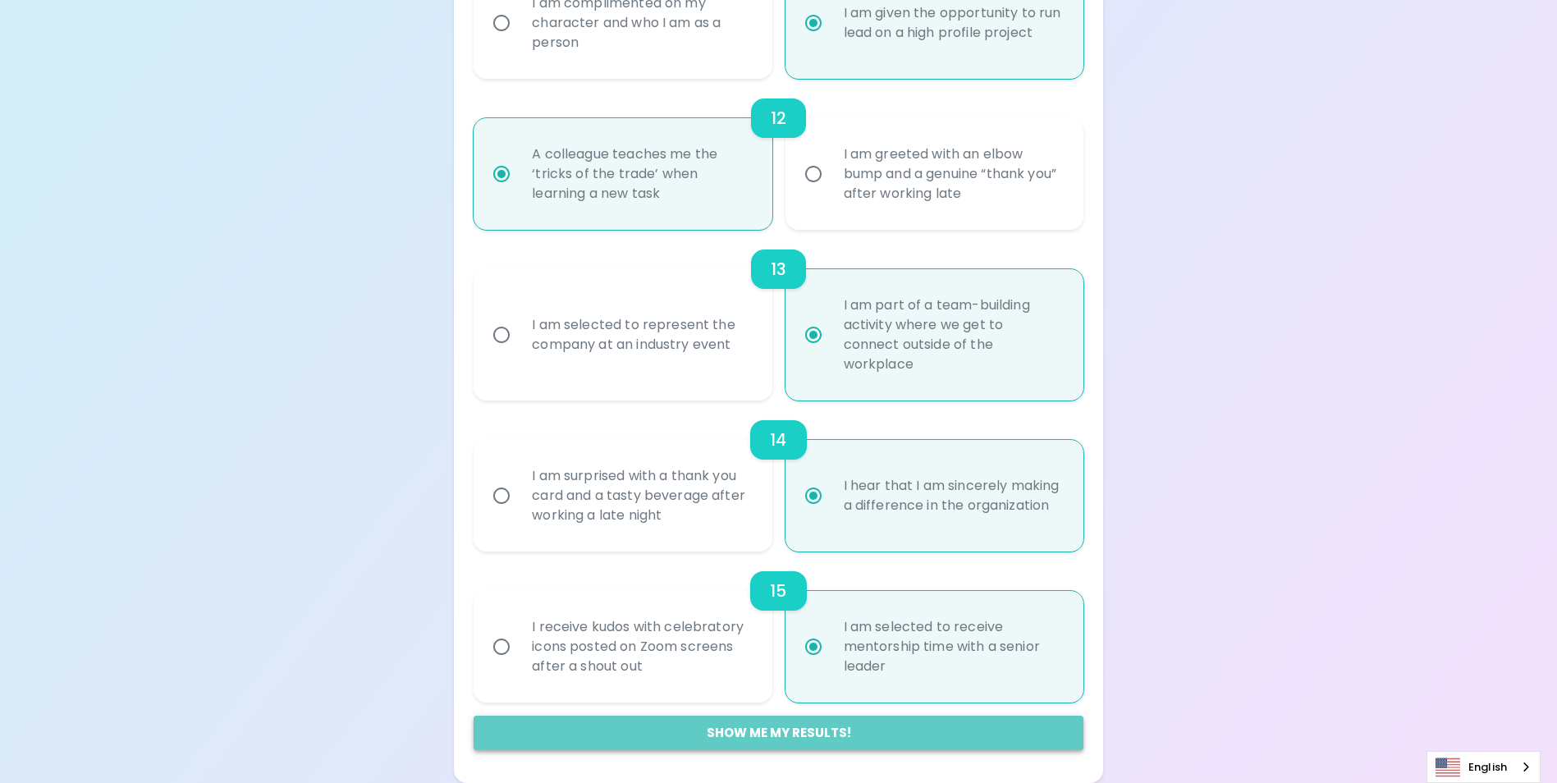
radio input "false"
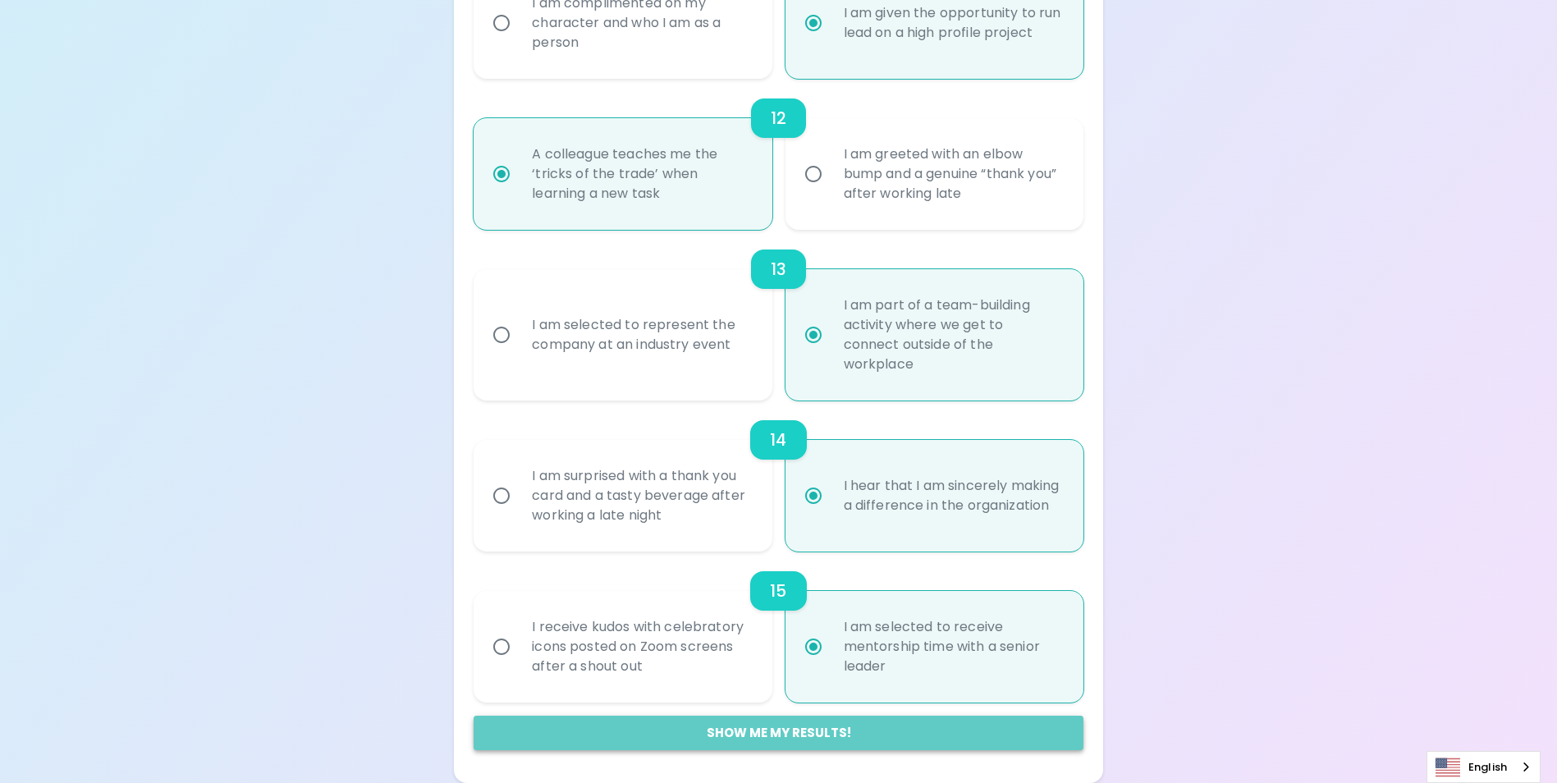
radio input "false"
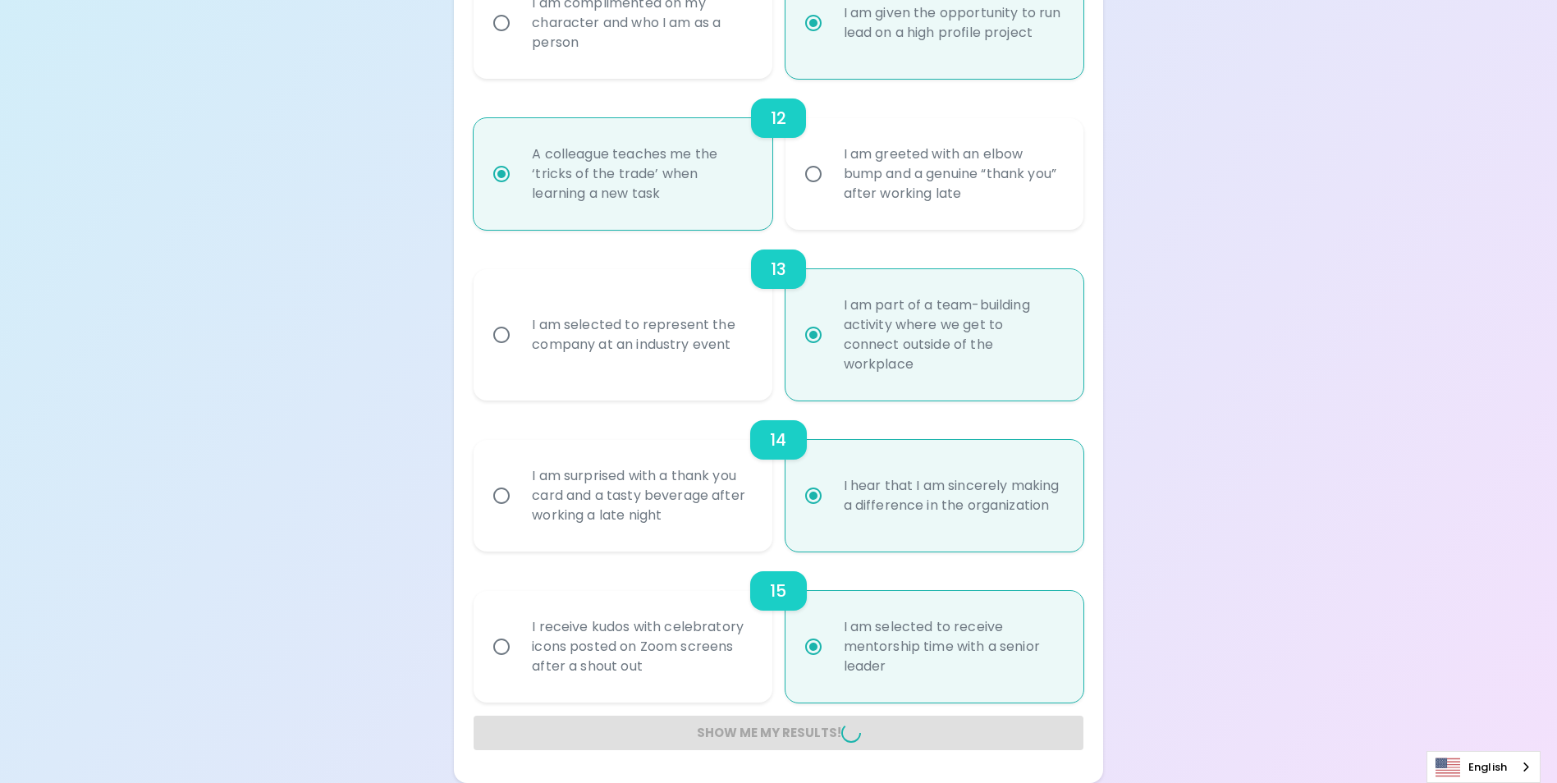
radio input "false"
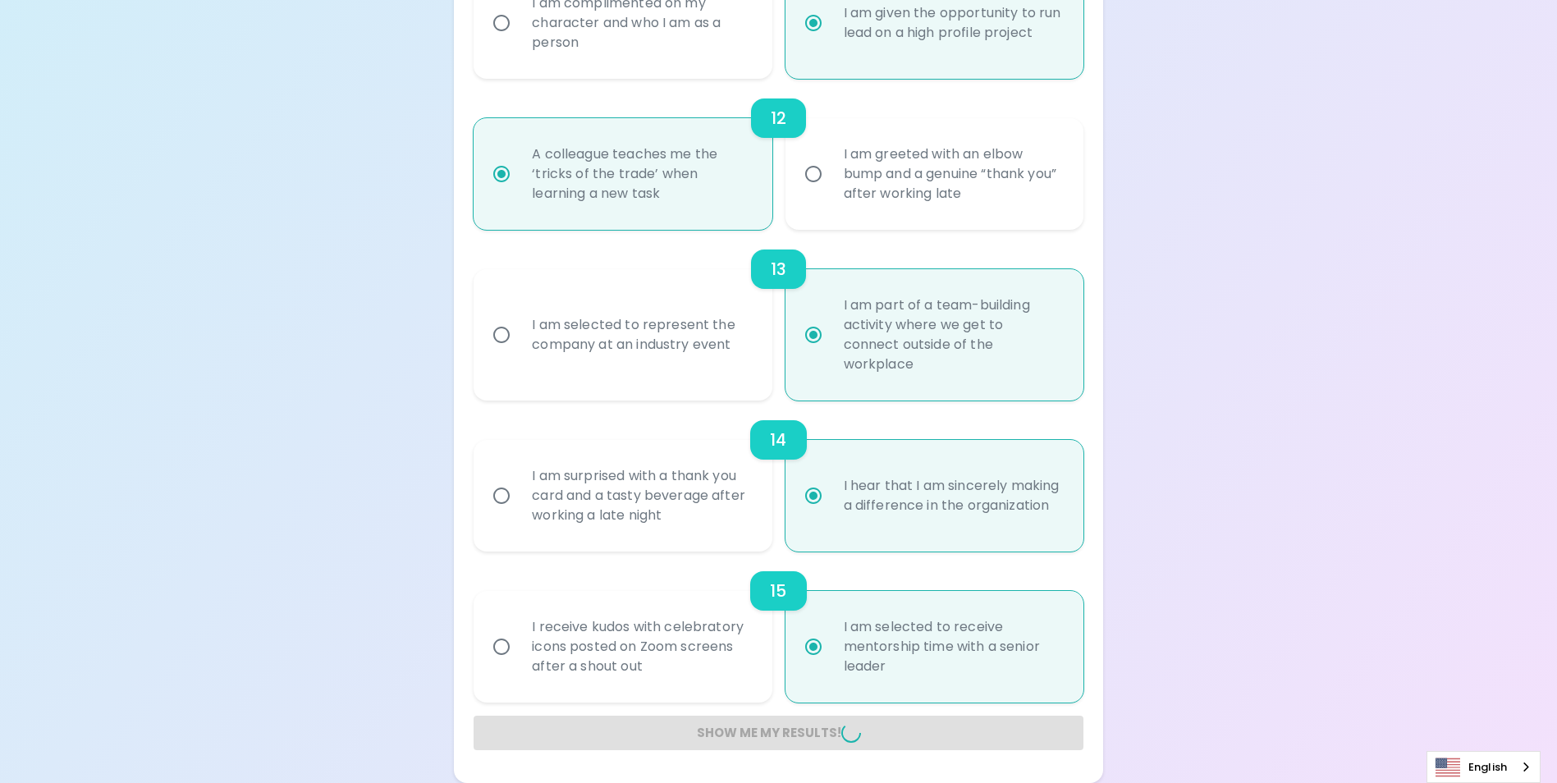
radio input "false"
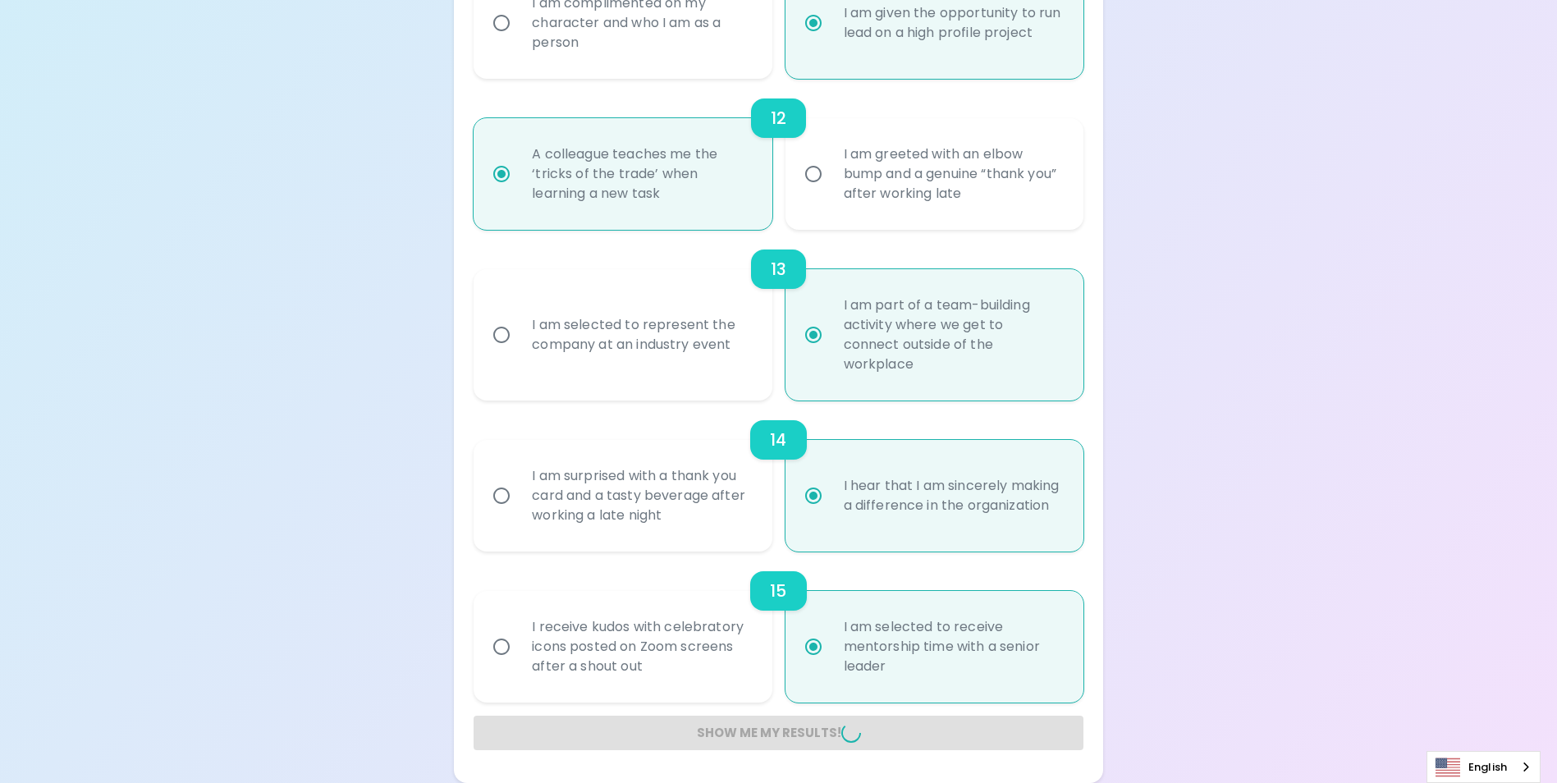
radio input "false"
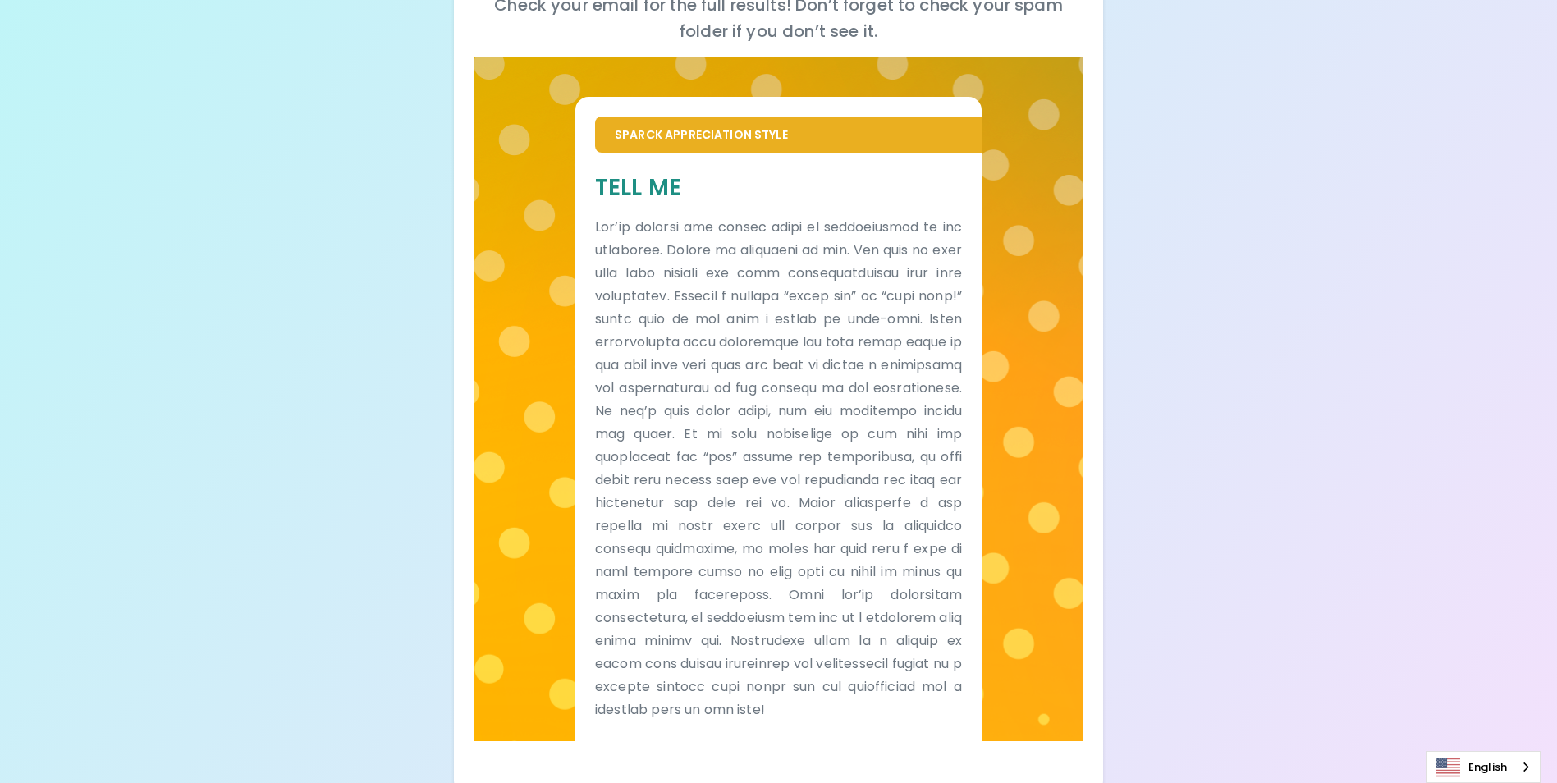
scroll to position [274, 0]
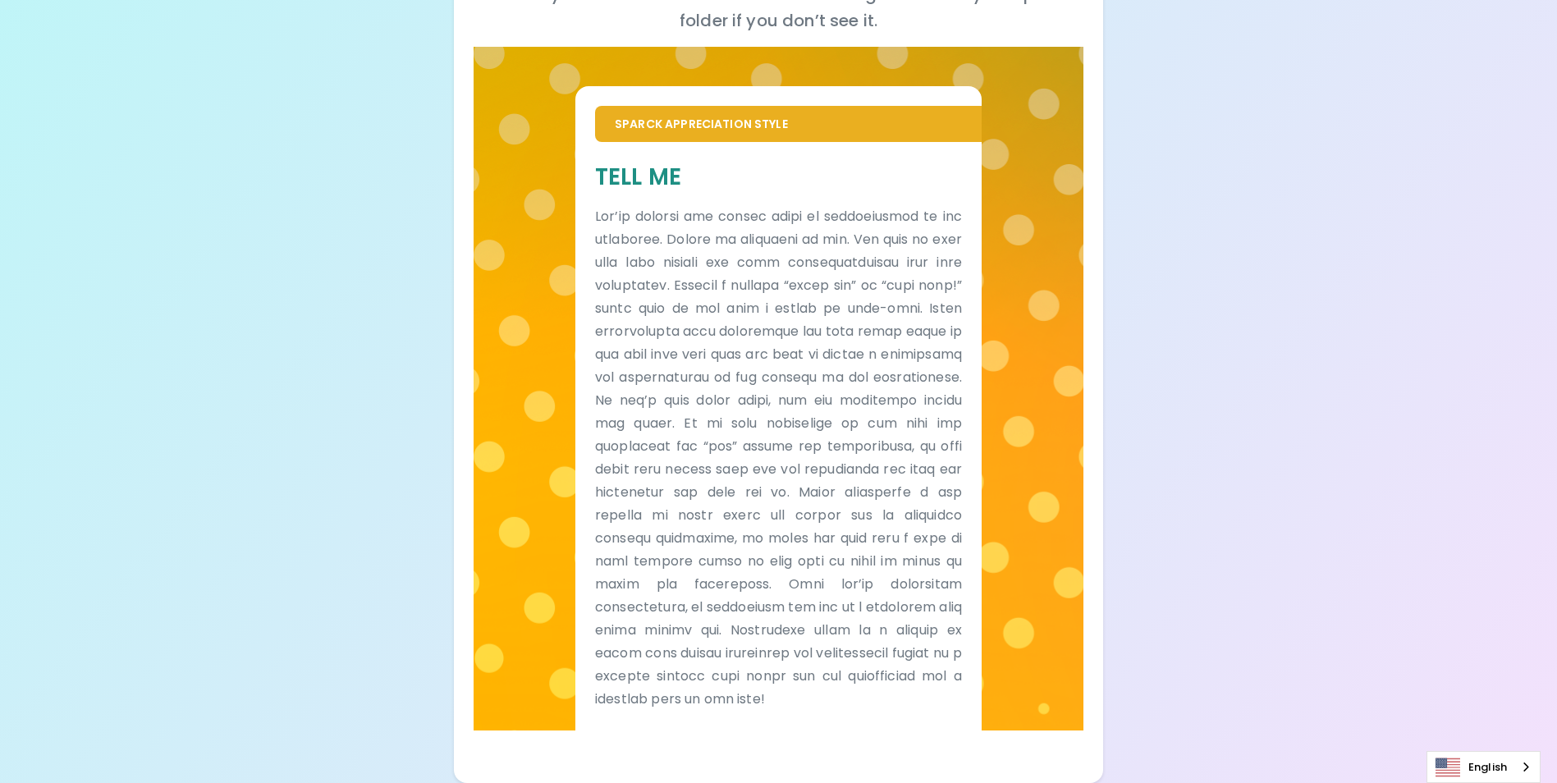
click at [1344, 712] on div "Your Sparck Appreciation Style Results Check your email for the full results! D…" at bounding box center [778, 254] width 1557 height 1057
click at [1435, 302] on div "Your Sparck Appreciation Style Results Check your email for the full results! D…" at bounding box center [778, 254] width 1557 height 1057
